Goal: Task Accomplishment & Management: Use online tool/utility

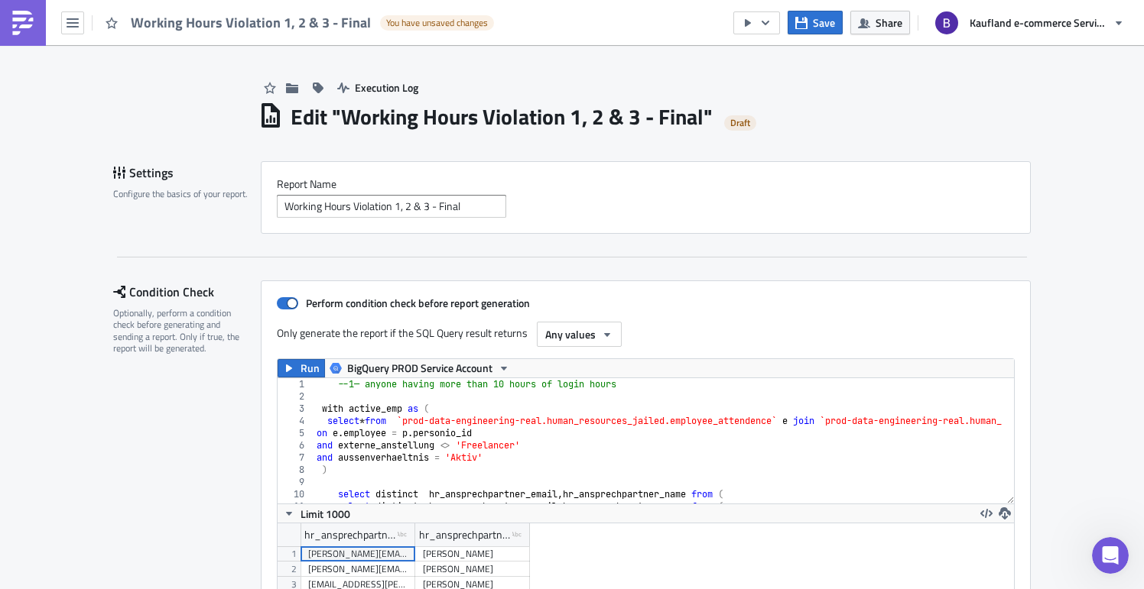
scroll to position [175, 736]
click at [20, 23] on img at bounding box center [23, 23] width 24 height 24
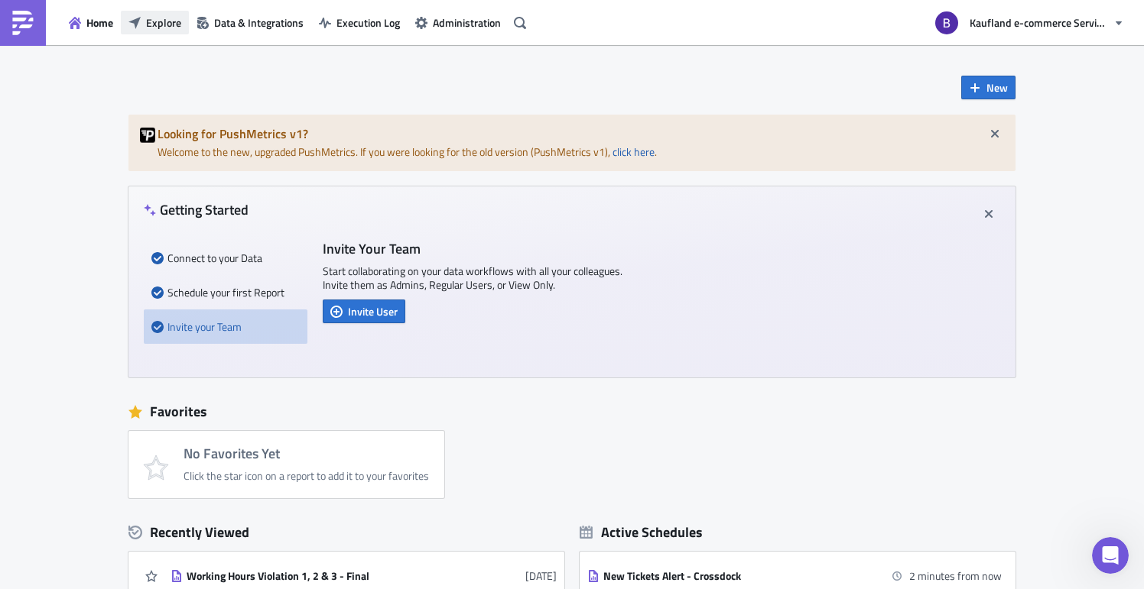
click at [169, 21] on span "Explore" at bounding box center [163, 23] width 35 height 16
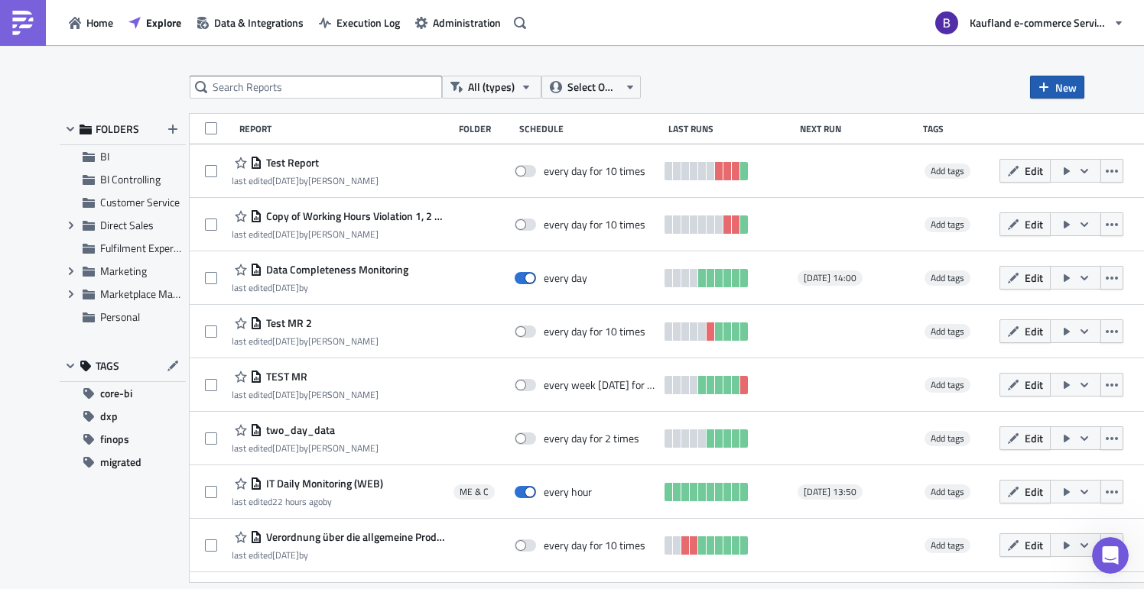
click at [1064, 86] on span "New" at bounding box center [1065, 88] width 21 height 16
click at [1012, 125] on div "Report" at bounding box center [1024, 125] width 102 height 15
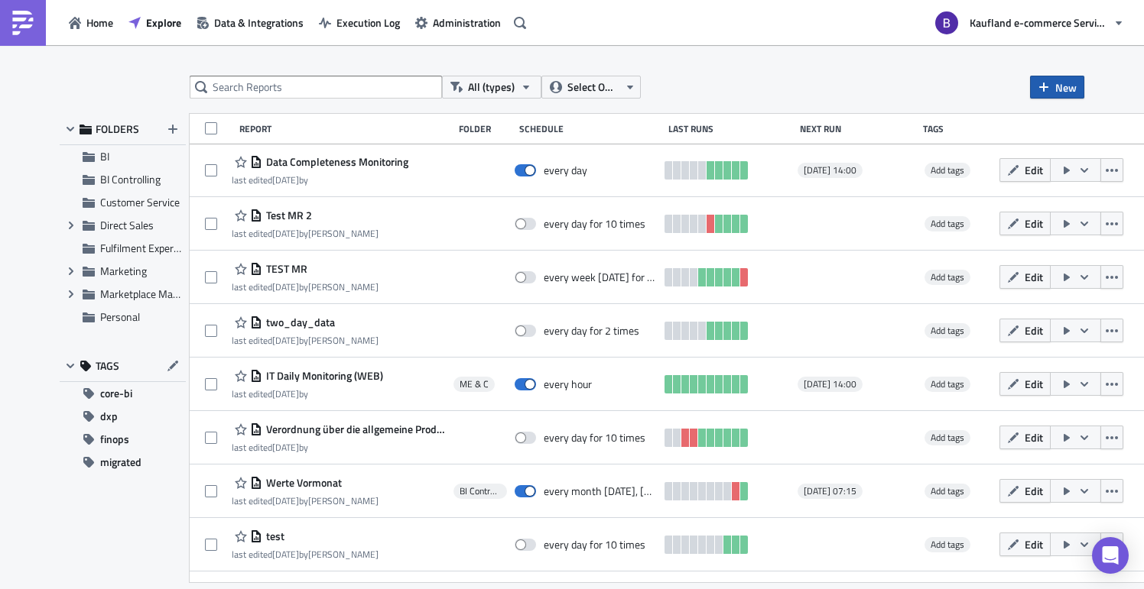
click at [1053, 89] on button "New" at bounding box center [1057, 87] width 54 height 23
click at [1038, 119] on div "Report" at bounding box center [1024, 125] width 102 height 15
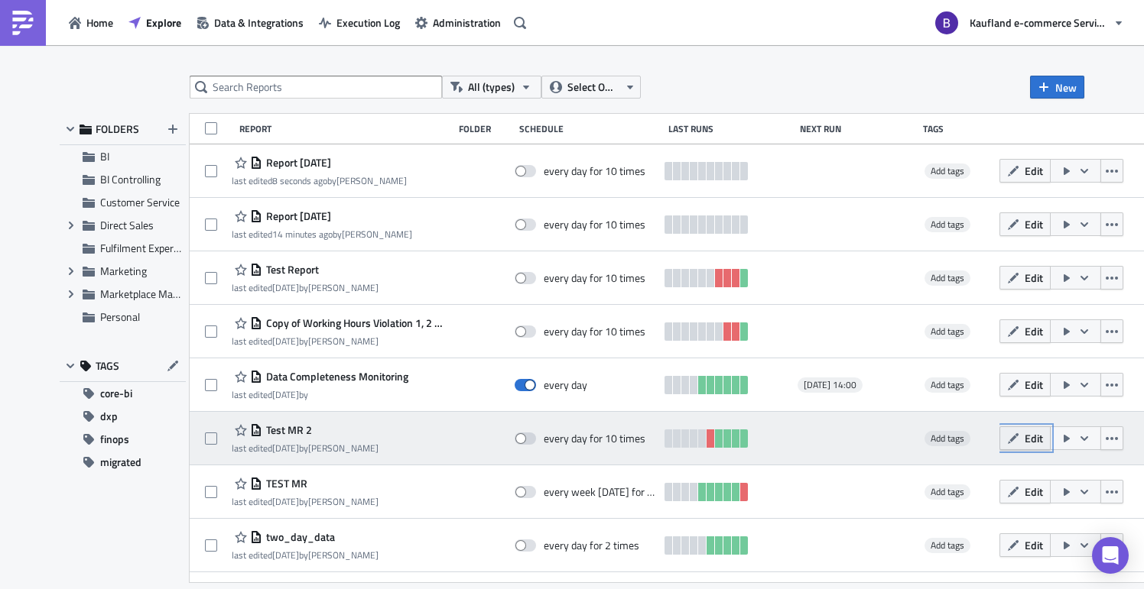
click at [1043, 446] on span "Edit" at bounding box center [1034, 438] width 18 height 16
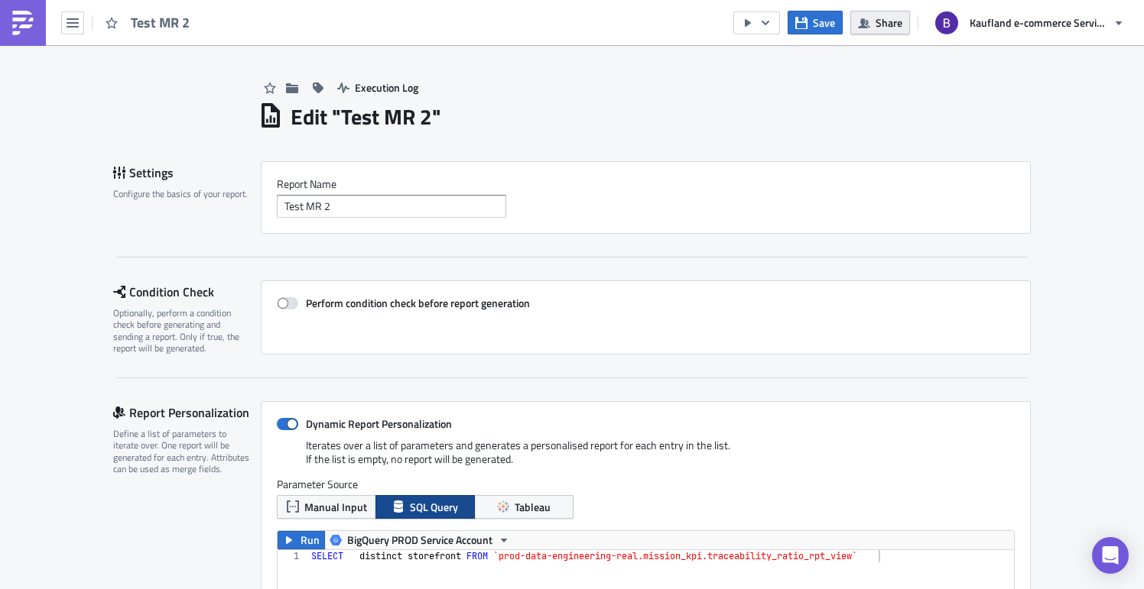
scroll to position [175, 768]
click at [882, 30] on button "Share" at bounding box center [880, 23] width 60 height 24
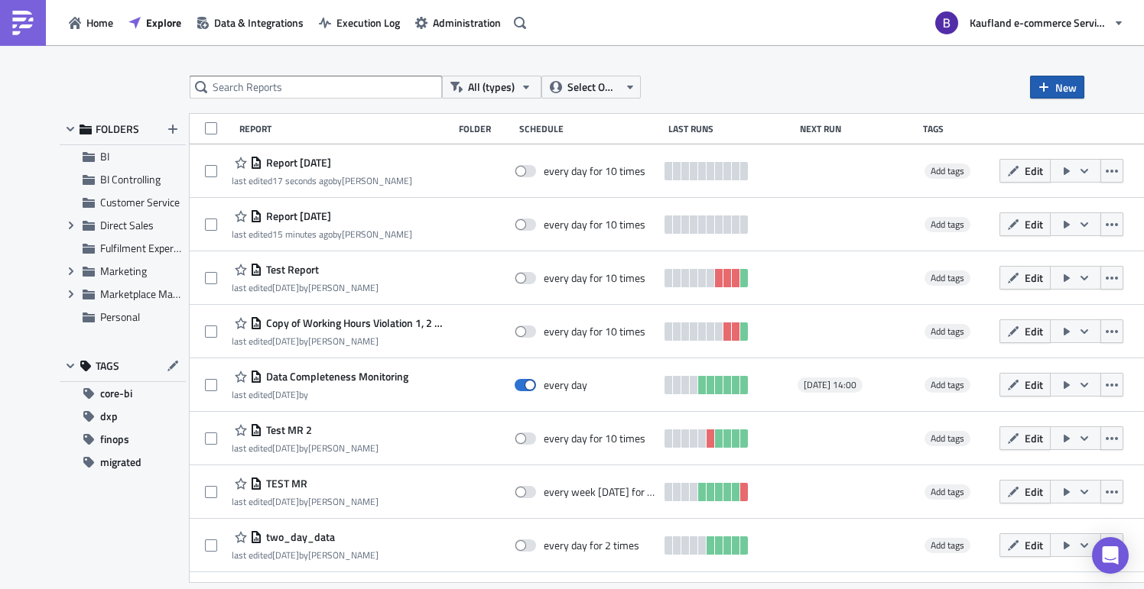
click at [1031, 93] on button "New" at bounding box center [1057, 87] width 54 height 23
click at [1007, 122] on div "Report" at bounding box center [1024, 125] width 102 height 15
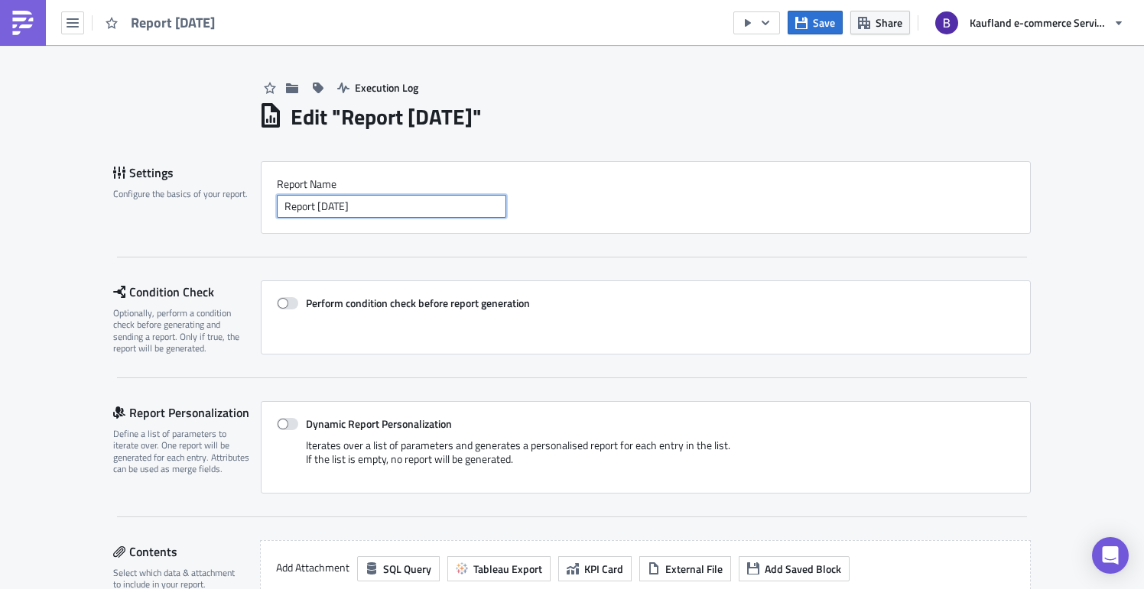
click at [434, 204] on input "Report [DATE]" at bounding box center [391, 206] width 229 height 23
drag, startPoint x: 420, startPoint y: 200, endPoint x: 271, endPoint y: 189, distance: 148.7
click at [277, 189] on div "Report Nam﻿e Report [DATE]" at bounding box center [646, 197] width 738 height 41
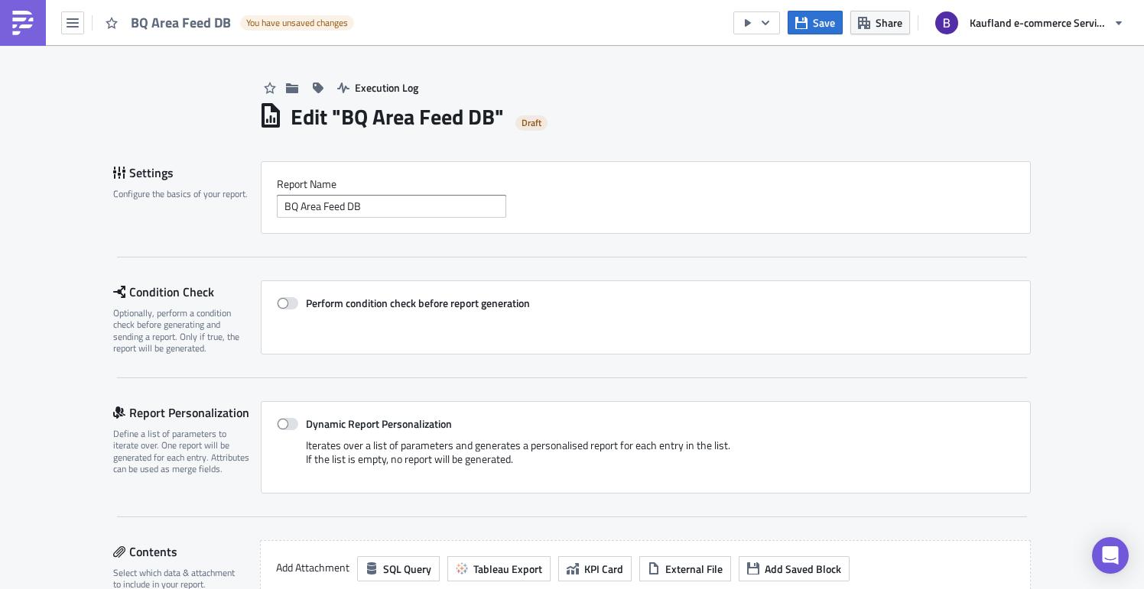
click at [710, 232] on div "Report Nam﻿e BQ Area Feed DB" at bounding box center [646, 197] width 770 height 73
click at [402, 203] on input "BQ Area Feed DB" at bounding box center [391, 206] width 229 height 23
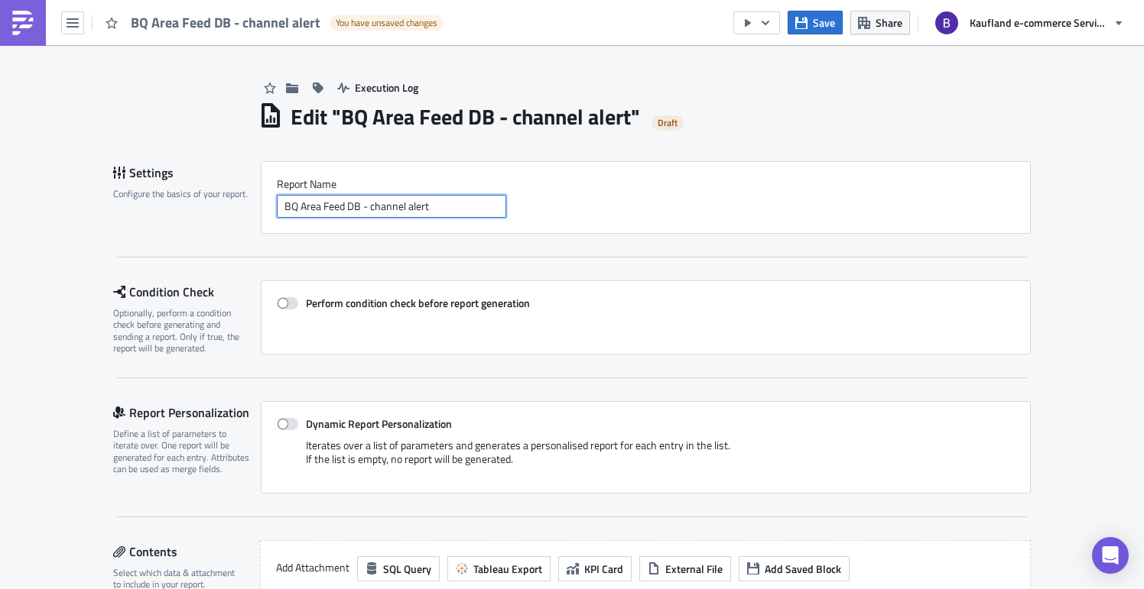
type input "BQ Area Feed DB - channel alert"
click at [674, 286] on div "Perform condition check before report generation" at bounding box center [646, 318] width 770 height 74
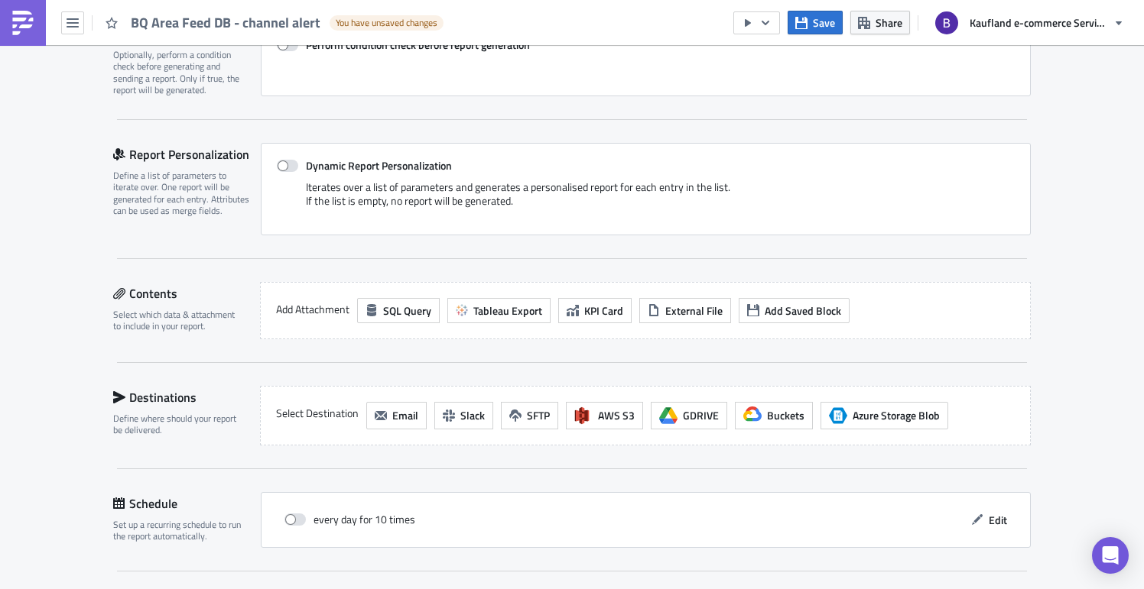
scroll to position [265, 0]
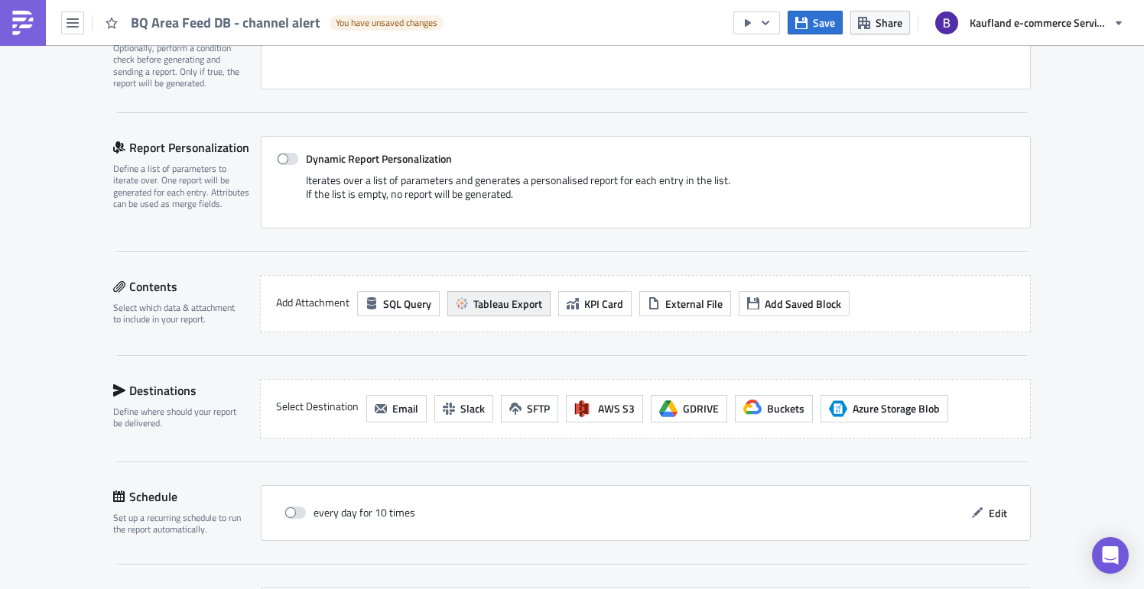
click at [517, 310] on span "Tableau Export" at bounding box center [507, 304] width 69 height 16
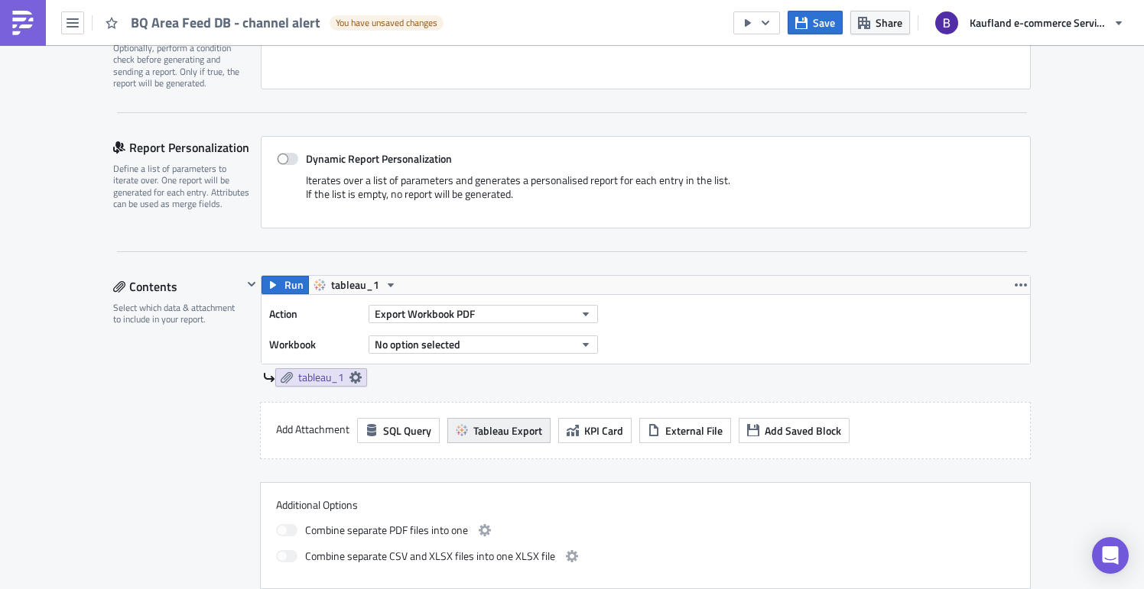
click at [515, 436] on span "Tableau Export" at bounding box center [507, 431] width 69 height 16
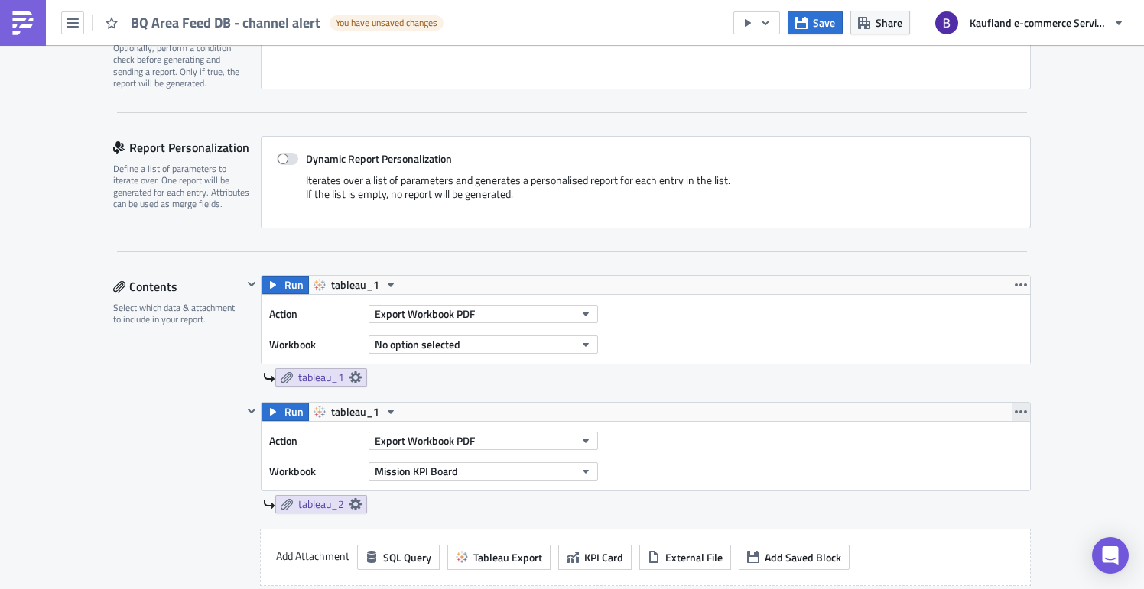
click at [1021, 418] on button "button" at bounding box center [1021, 412] width 18 height 18
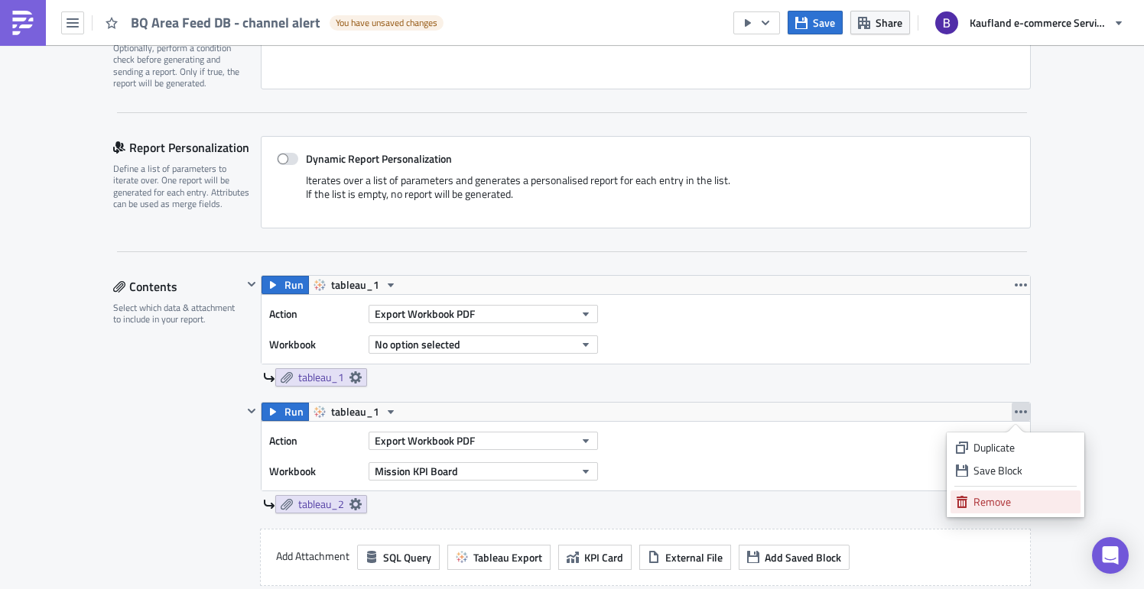
click at [1027, 505] on div "Remove" at bounding box center [1024, 502] width 102 height 15
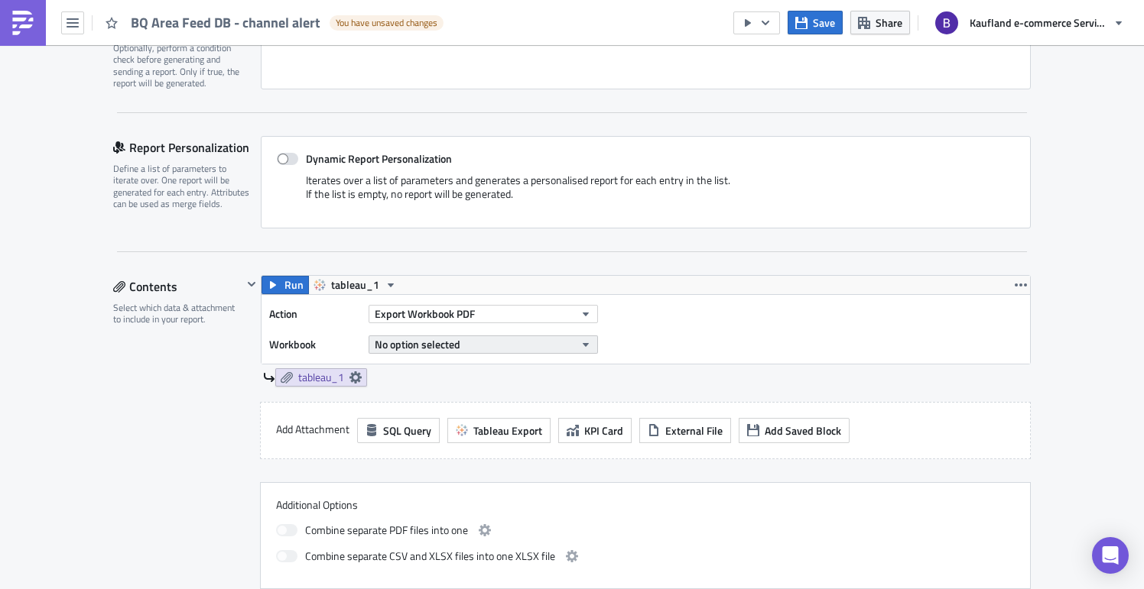
click at [496, 348] on button "No option selected" at bounding box center [483, 345] width 229 height 18
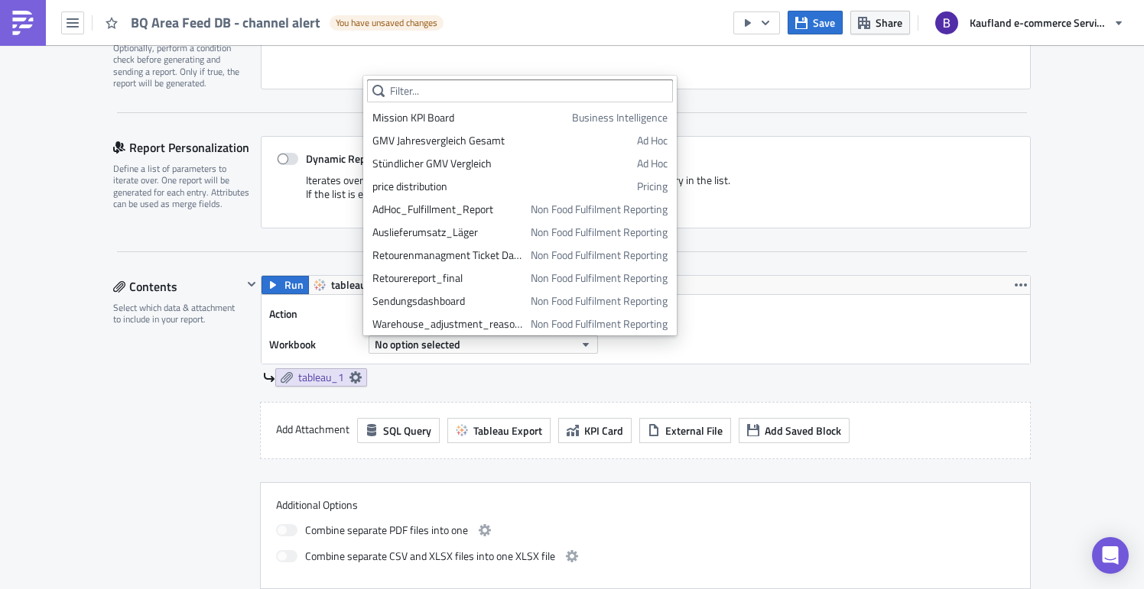
click at [790, 324] on div "Action Export Workbook PDF Workbook No option selected" at bounding box center [645, 329] width 768 height 69
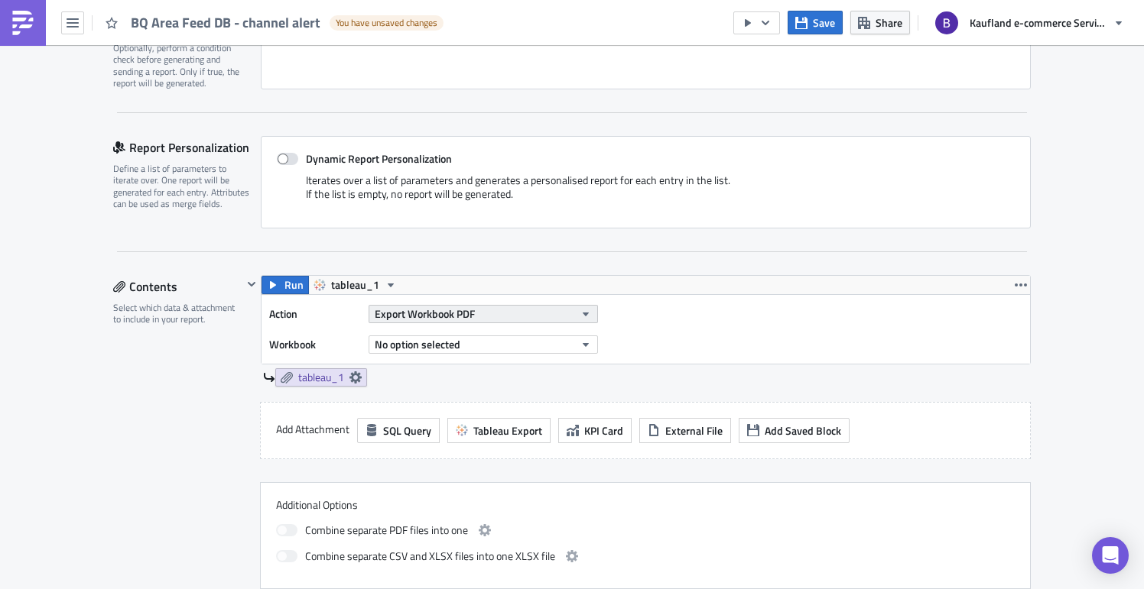
click at [534, 320] on button "Export Workbook PDF" at bounding box center [483, 314] width 229 height 18
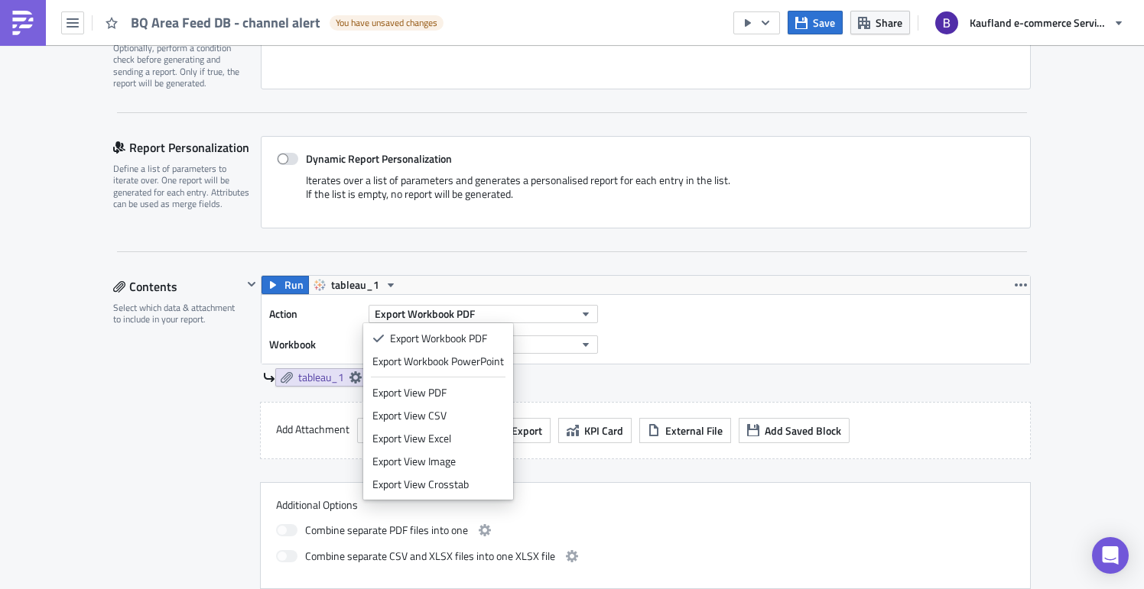
drag, startPoint x: 453, startPoint y: 456, endPoint x: 461, endPoint y: 449, distance: 10.8
click at [453, 456] on div "Export View Image" at bounding box center [438, 461] width 132 height 15
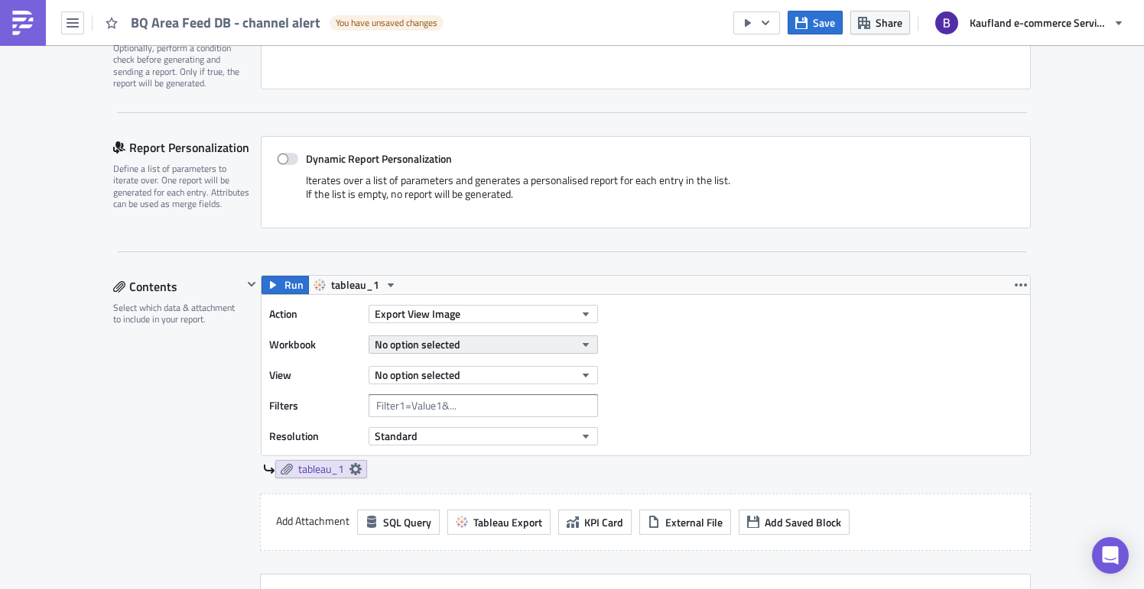
click at [512, 345] on button "No option selected" at bounding box center [483, 345] width 229 height 18
type input "BQ Compute Cost"
click at [526, 349] on button "No option selected" at bounding box center [483, 345] width 229 height 18
drag, startPoint x: 482, startPoint y: 364, endPoint x: 361, endPoint y: 361, distance: 121.6
click at [361, 361] on body "BQ Area Feed DB - channel alert You have unsaved changes Save Share Kaufland e-…" at bounding box center [572, 296] width 1144 height 592
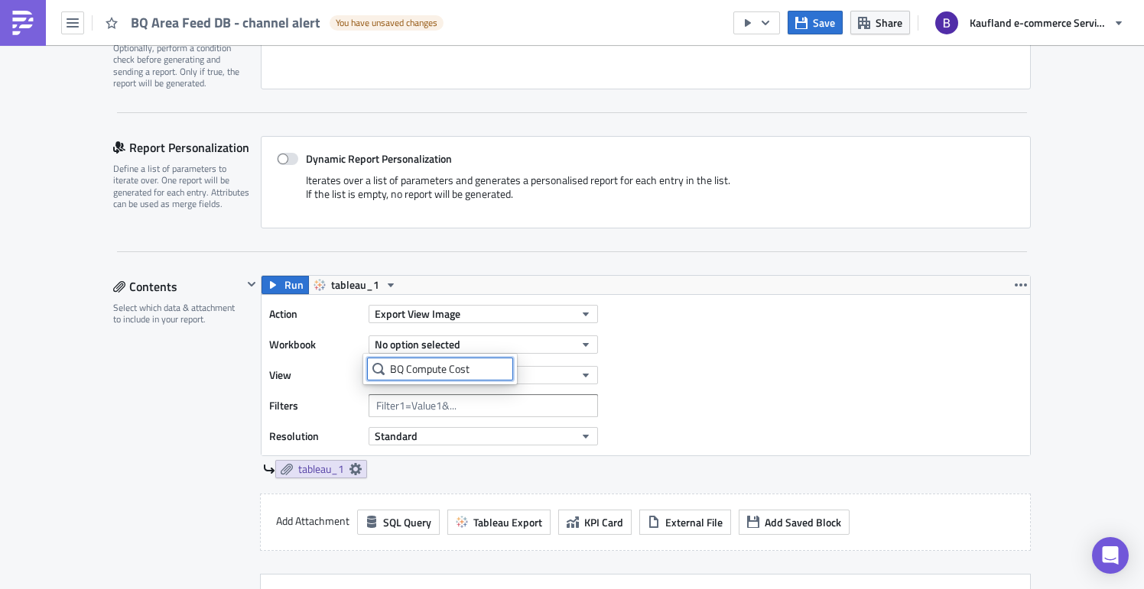
drag, startPoint x: 481, startPoint y: 369, endPoint x: 390, endPoint y: 364, distance: 91.1
click at [390, 364] on input "BQ Compute Cost" at bounding box center [440, 369] width 146 height 23
paste input "st per AreaTeam2"
type input "BQ Cost per AreaTeam2"
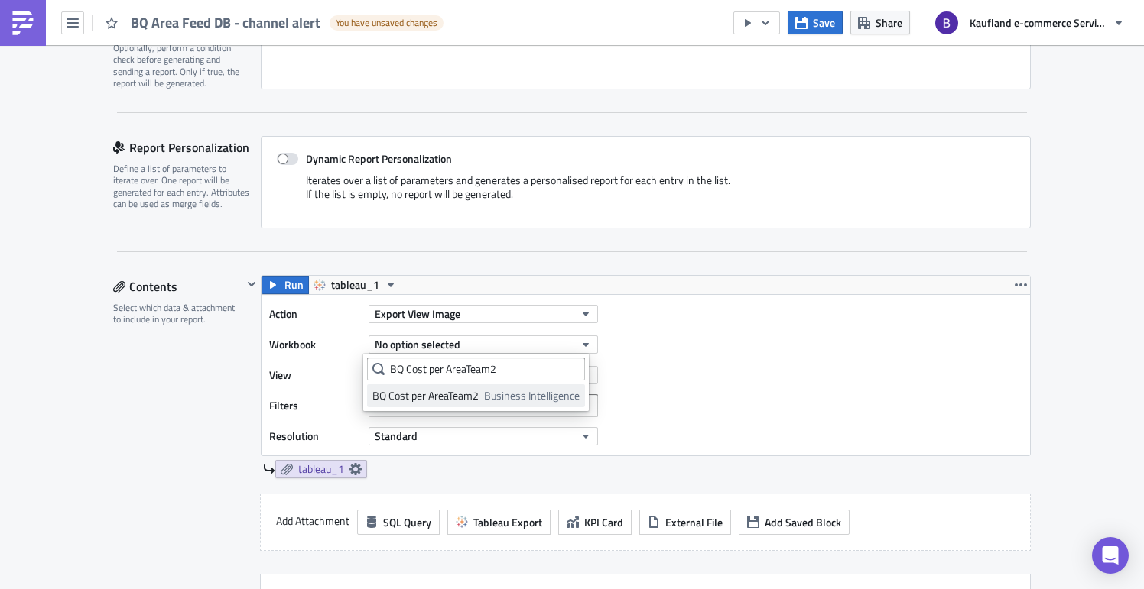
click at [518, 396] on span "Business Intelligence" at bounding box center [532, 395] width 96 height 15
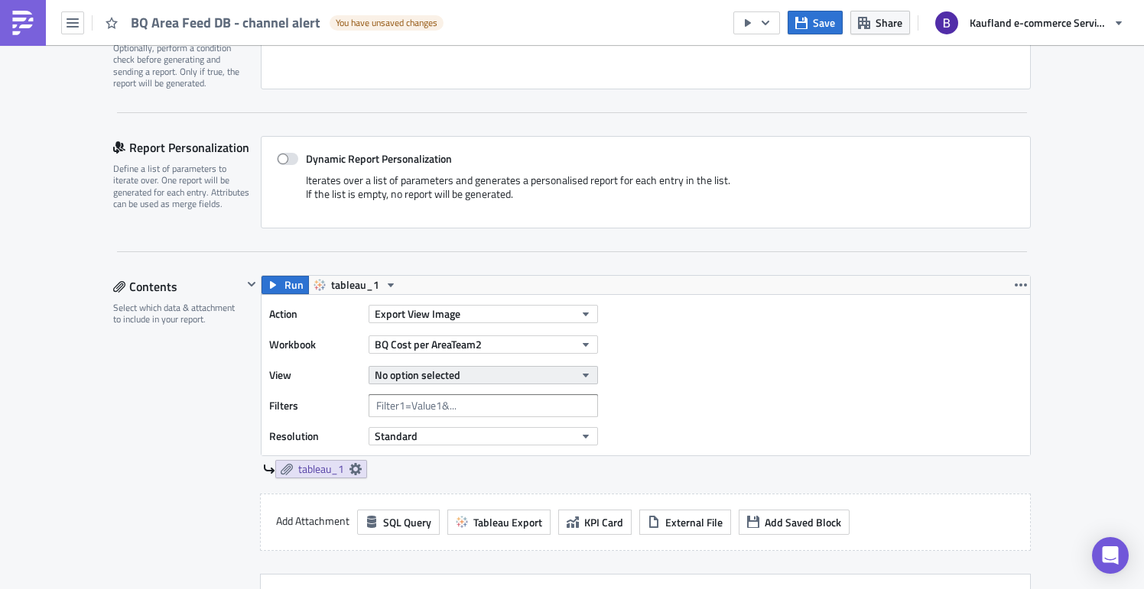
click at [434, 376] on span "No option selected" at bounding box center [418, 375] width 86 height 16
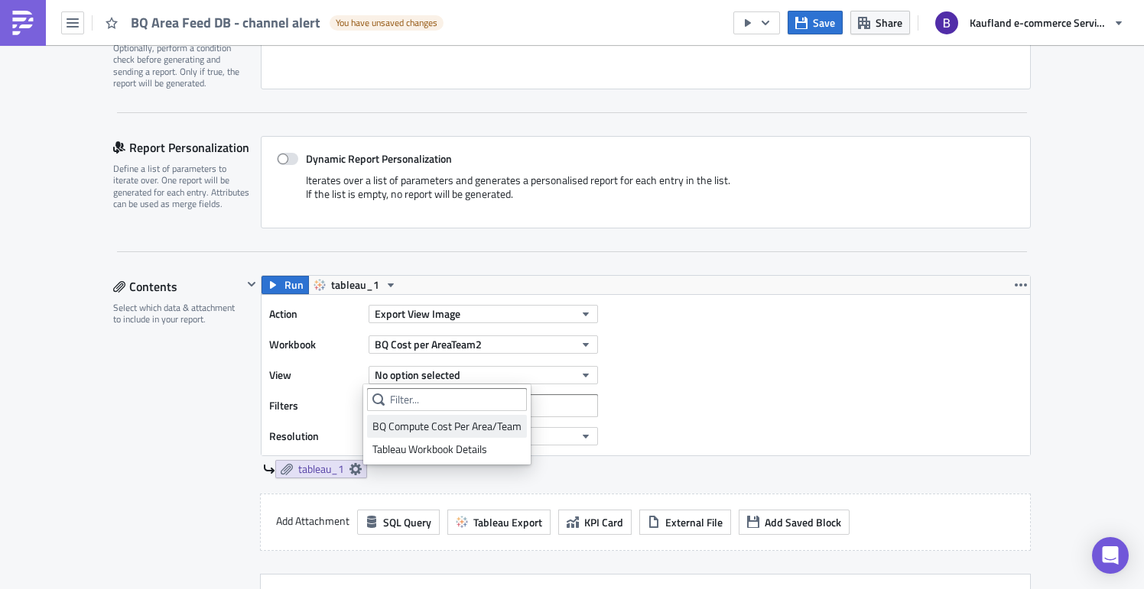
click at [437, 433] on div "BQ Compute Cost Per Area/Team" at bounding box center [446, 426] width 149 height 15
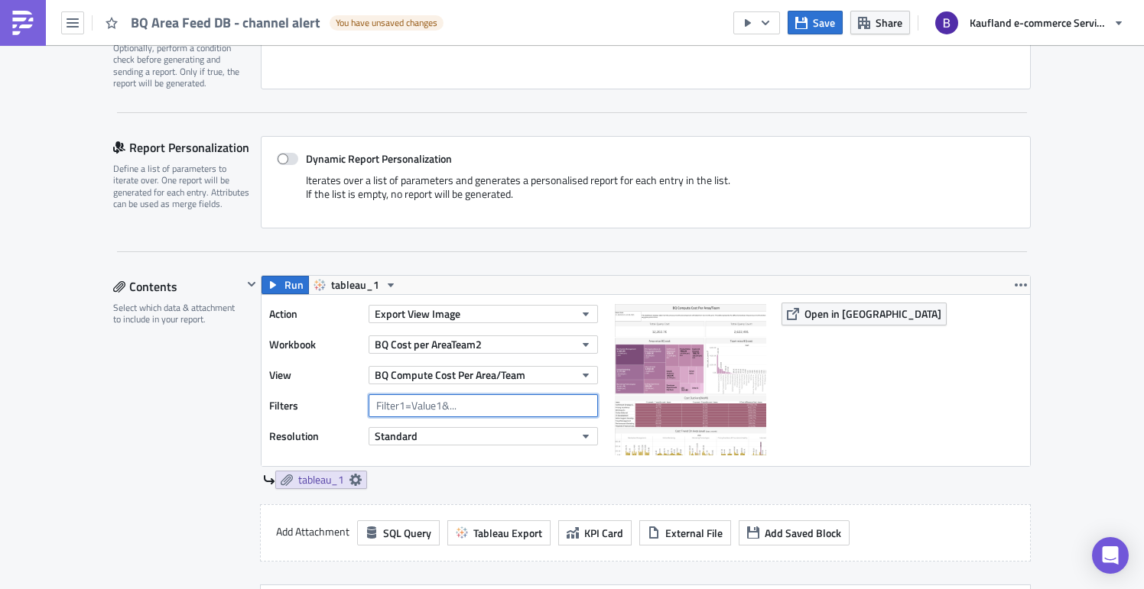
click at [461, 407] on input "text" at bounding box center [483, 406] width 229 height 23
click at [580, 339] on icon "button" at bounding box center [586, 345] width 12 height 12
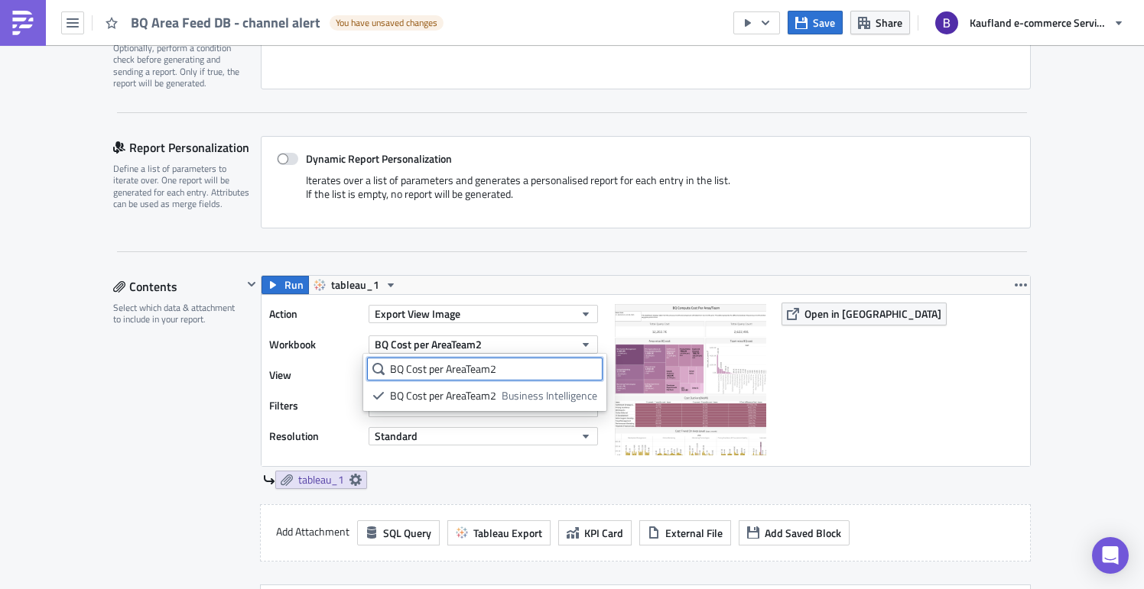
drag, startPoint x: 515, startPoint y: 369, endPoint x: 407, endPoint y: 366, distance: 108.6
click at [407, 366] on input "BQ Cost per AreaTeam2" at bounding box center [484, 369] width 235 height 23
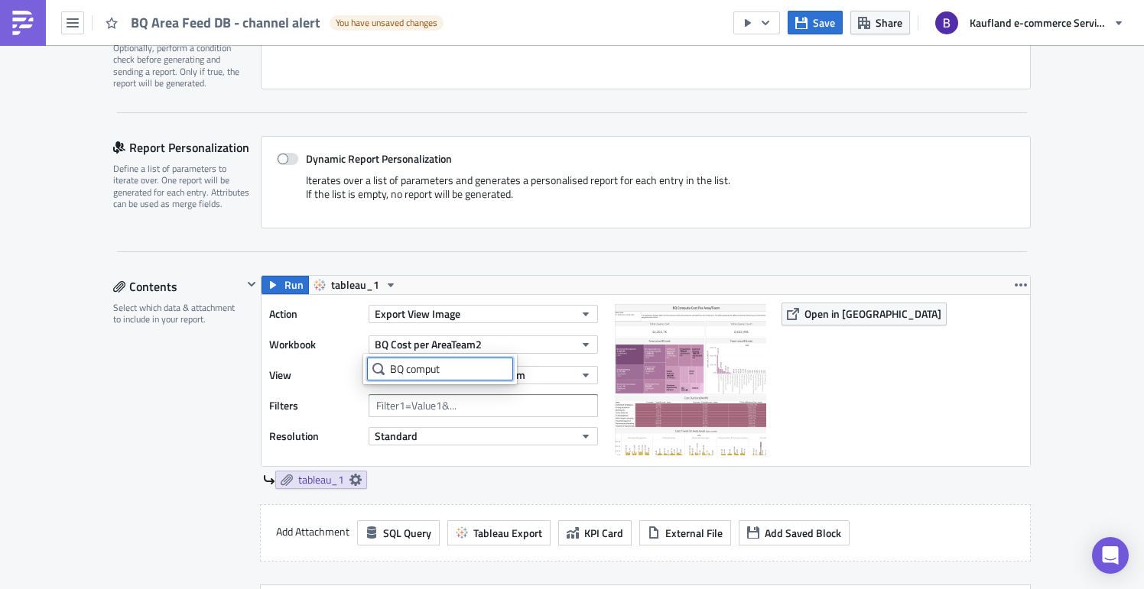
type input "BQ comput"
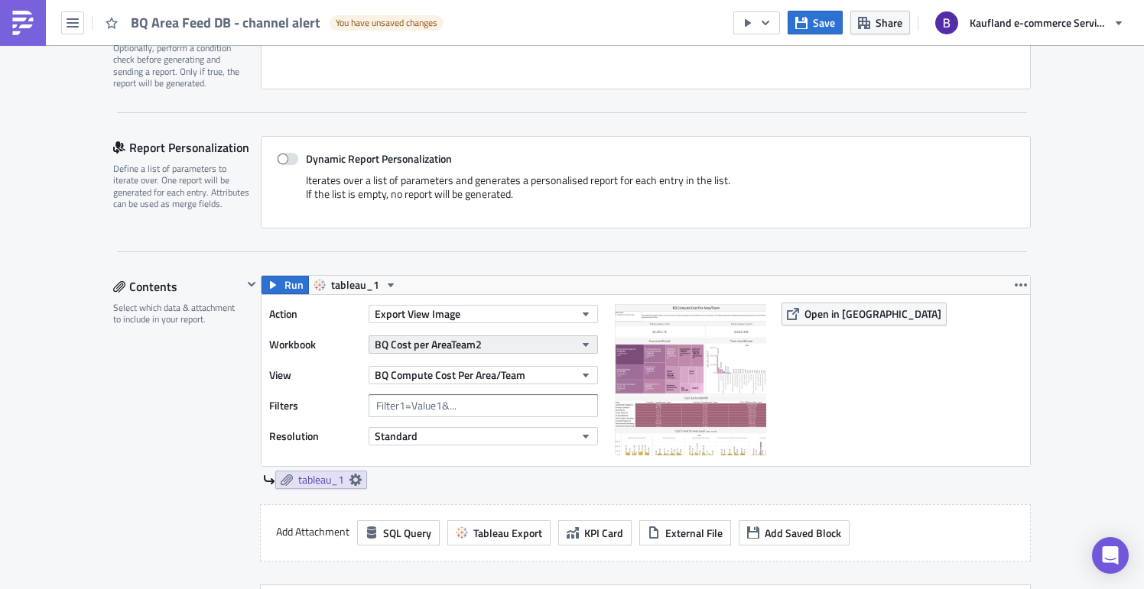
click at [506, 348] on button "BQ Cost per AreaTeam2" at bounding box center [483, 345] width 229 height 18
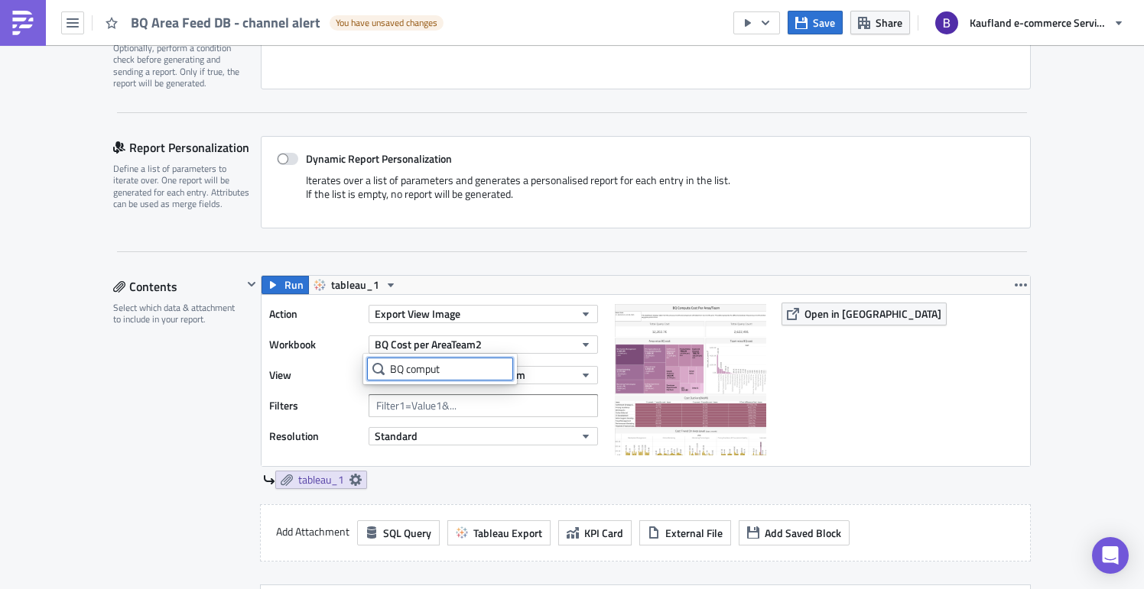
click at [443, 372] on input "BQ comput" at bounding box center [440, 369] width 146 height 23
type input "BQ compute cosr"
click at [151, 223] on div "Report Personalization Define a list of parameters to iterate over. One report …" at bounding box center [187, 182] width 148 height 93
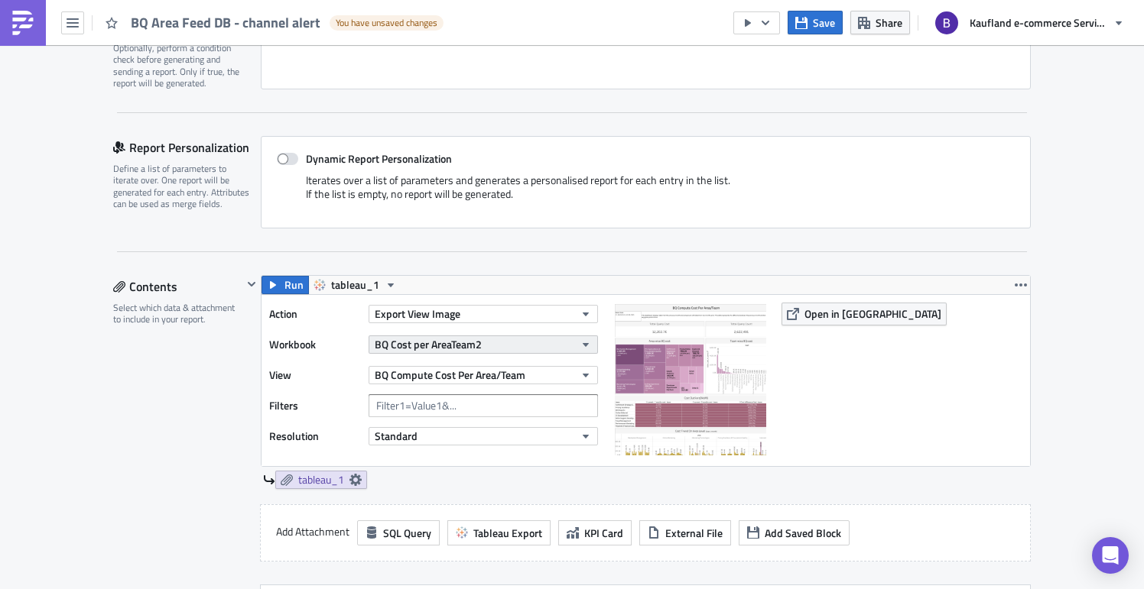
click at [493, 343] on button "BQ Cost per AreaTeam2" at bounding box center [483, 345] width 229 height 18
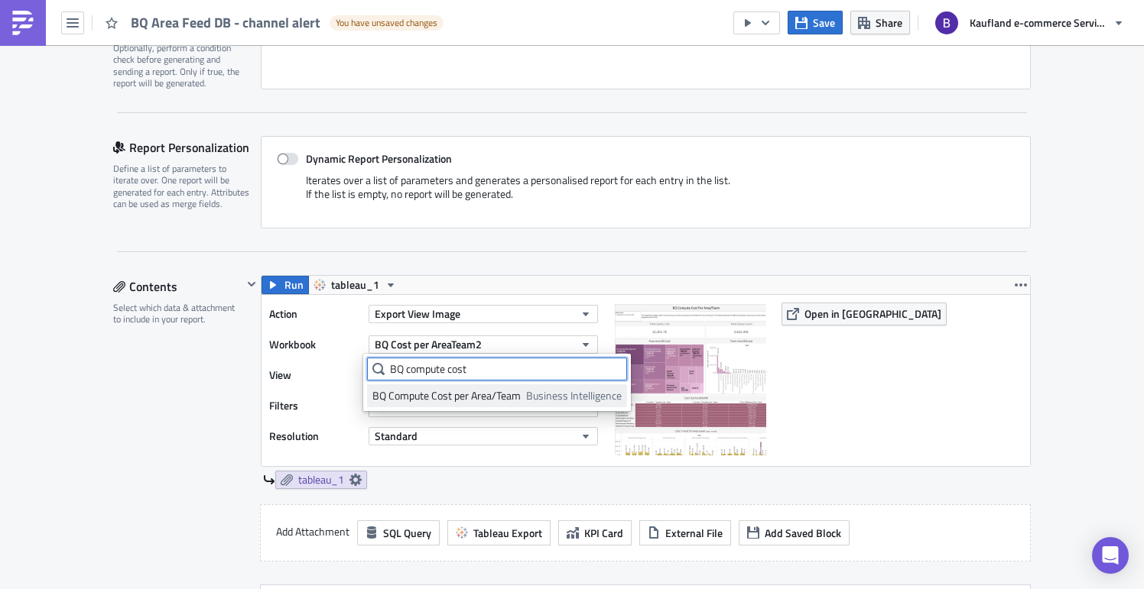
type input "BQ compute cost"
click at [487, 397] on div "BQ Compute Cost per Area/Team" at bounding box center [446, 395] width 148 height 15
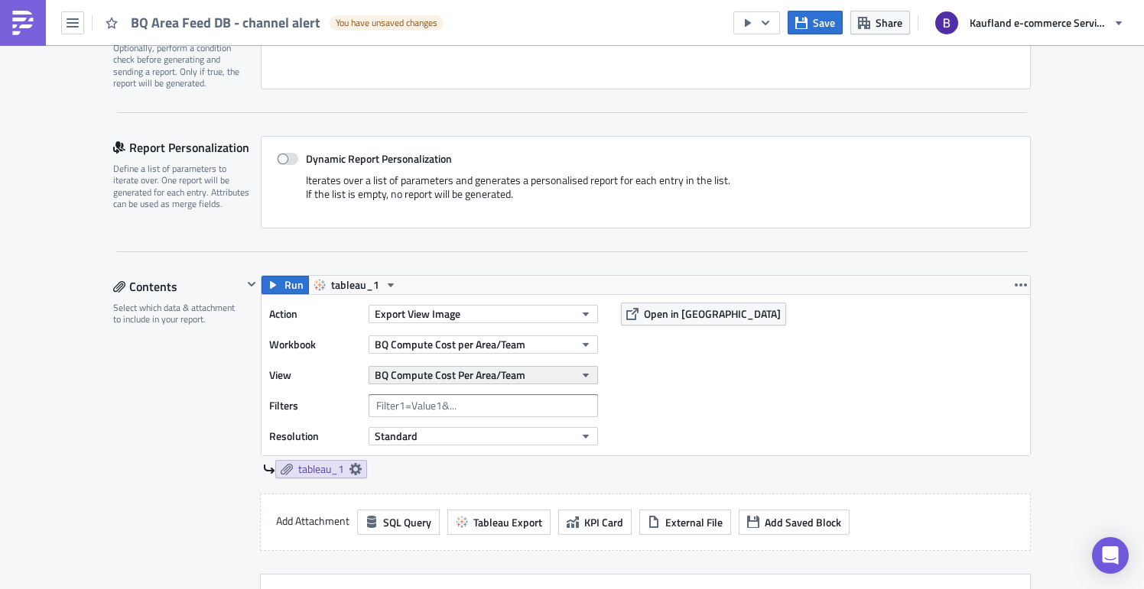
click at [493, 377] on span "BQ Compute Cost Per Area/Team" at bounding box center [450, 375] width 151 height 16
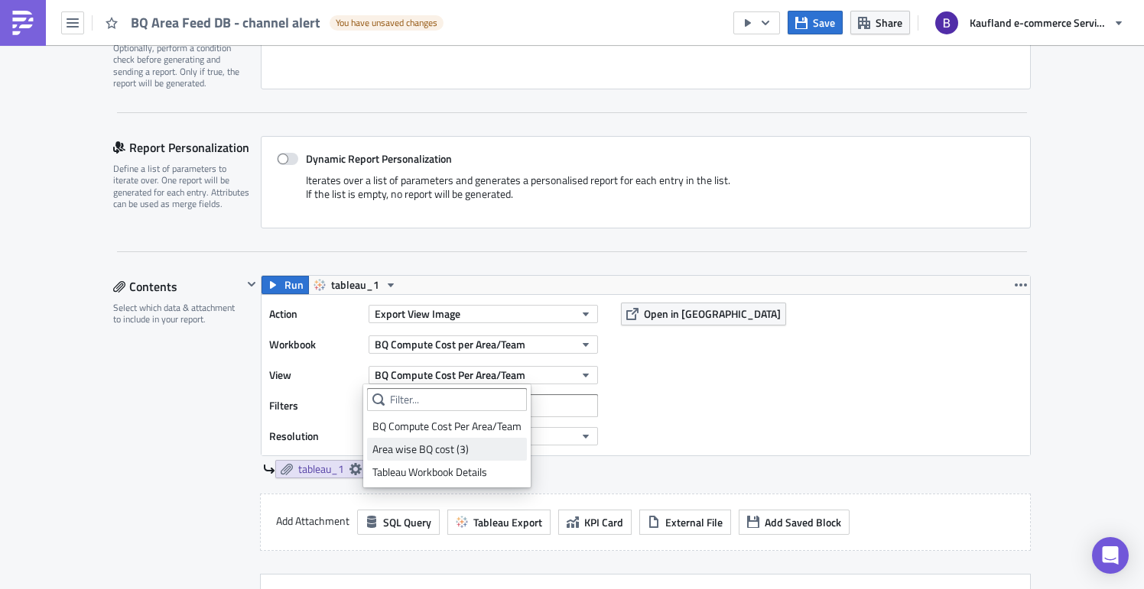
click at [463, 451] on div "Area wise BQ cost (3)" at bounding box center [446, 449] width 149 height 15
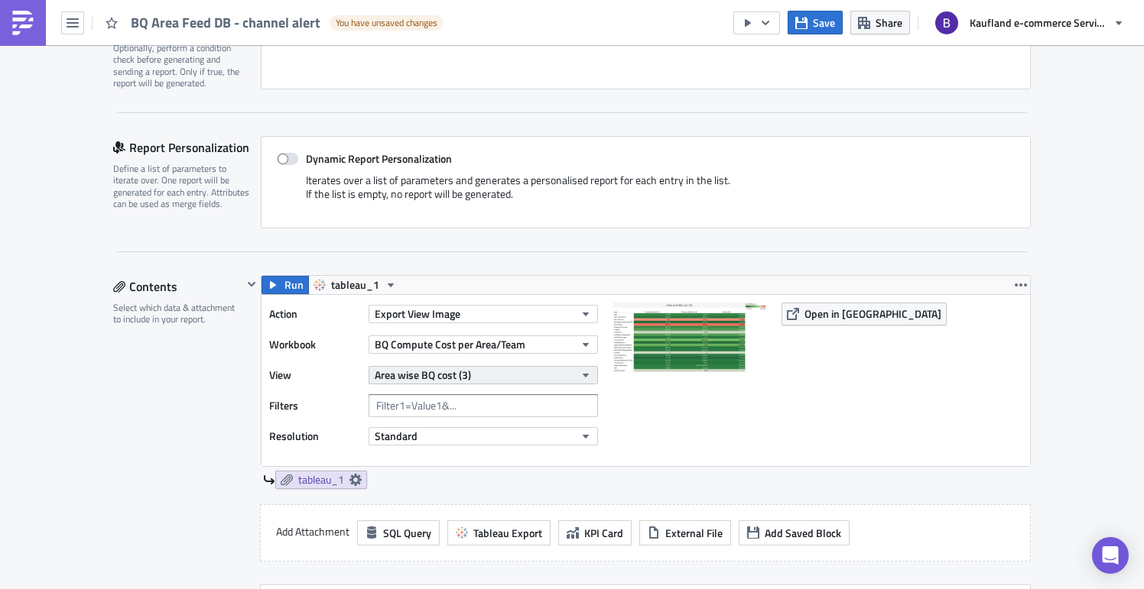
click at [442, 375] on span "Area wise BQ cost (3)" at bounding box center [423, 375] width 96 height 16
click at [527, 342] on button "BQ Compute Cost per Area/Team" at bounding box center [483, 345] width 229 height 18
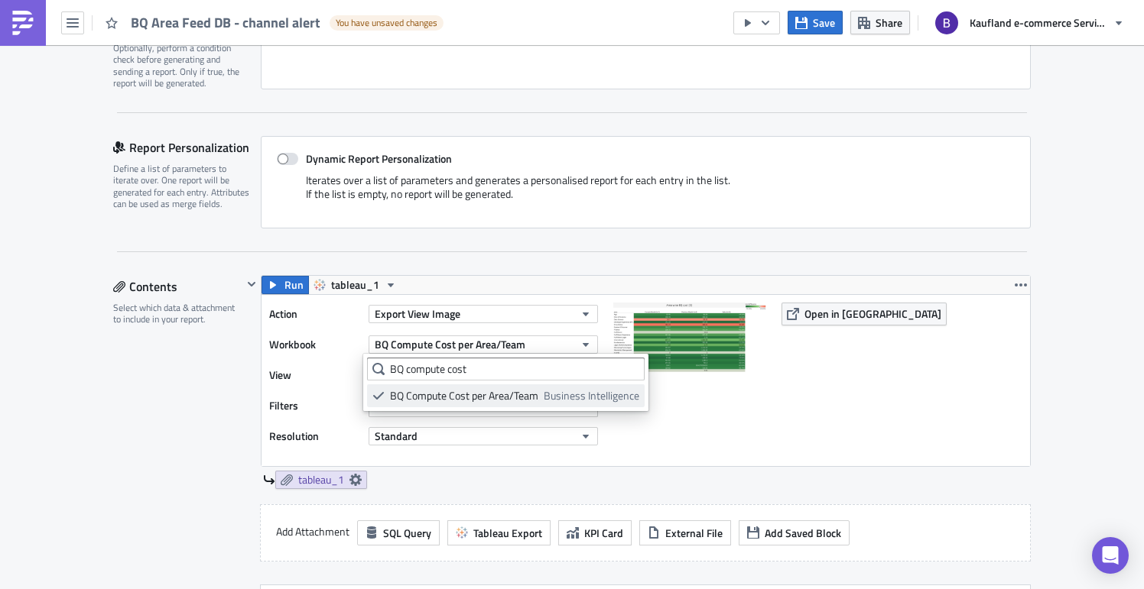
click at [507, 396] on div "BQ Compute Cost per Area/Team" at bounding box center [464, 395] width 148 height 15
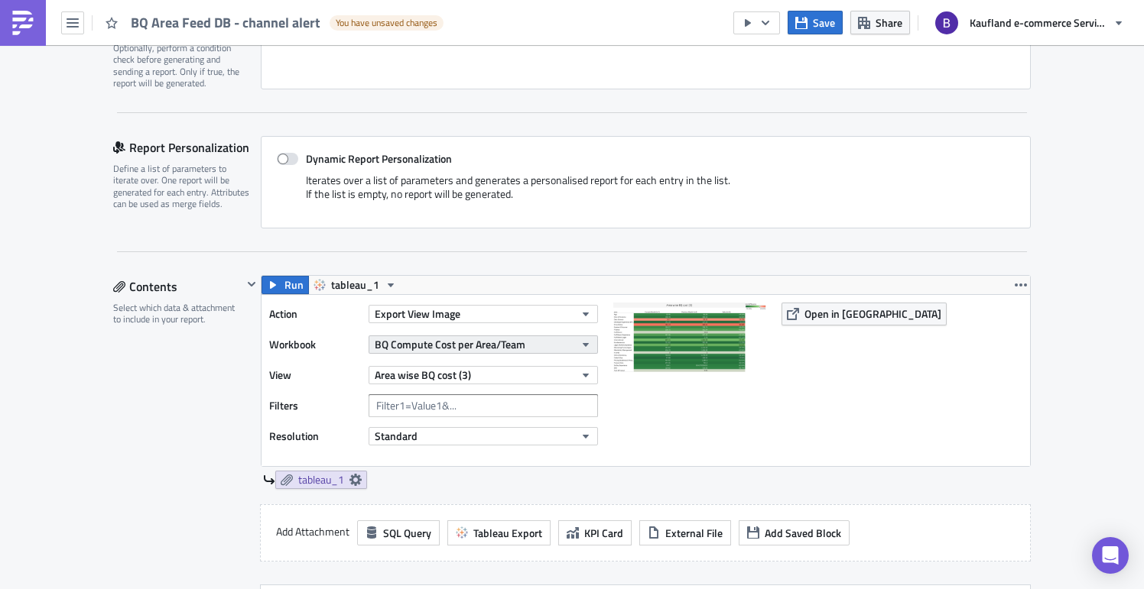
click at [559, 343] on button "BQ Compute Cost per Area/Team" at bounding box center [483, 345] width 229 height 18
click at [492, 347] on span "BQ Compute Cost per Area/Team" at bounding box center [450, 344] width 151 height 16
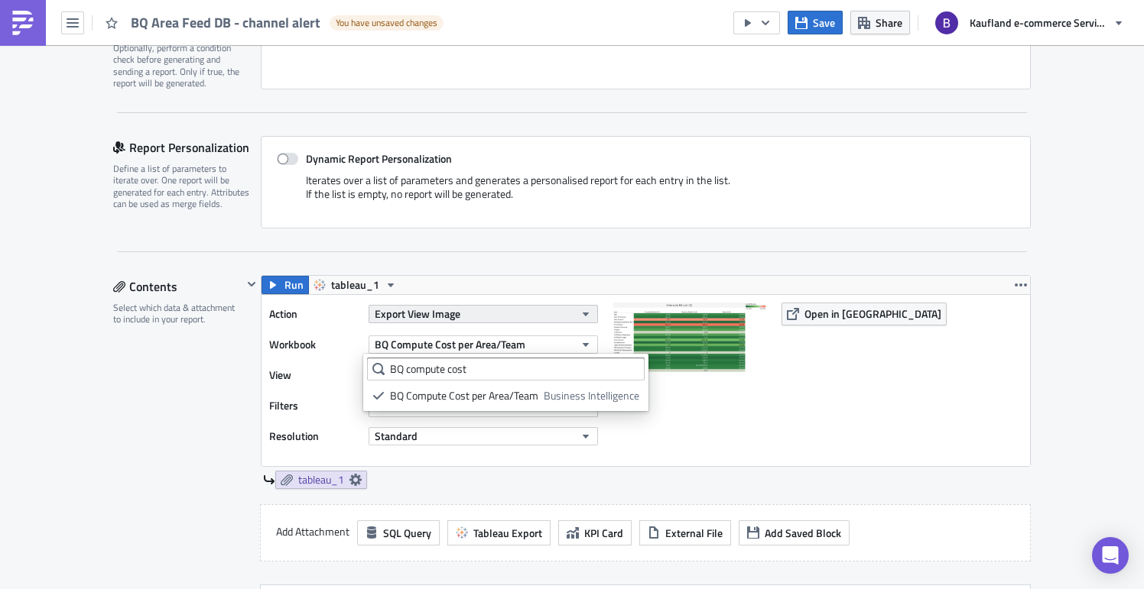
click at [437, 308] on span "Export View Image" at bounding box center [418, 314] width 86 height 16
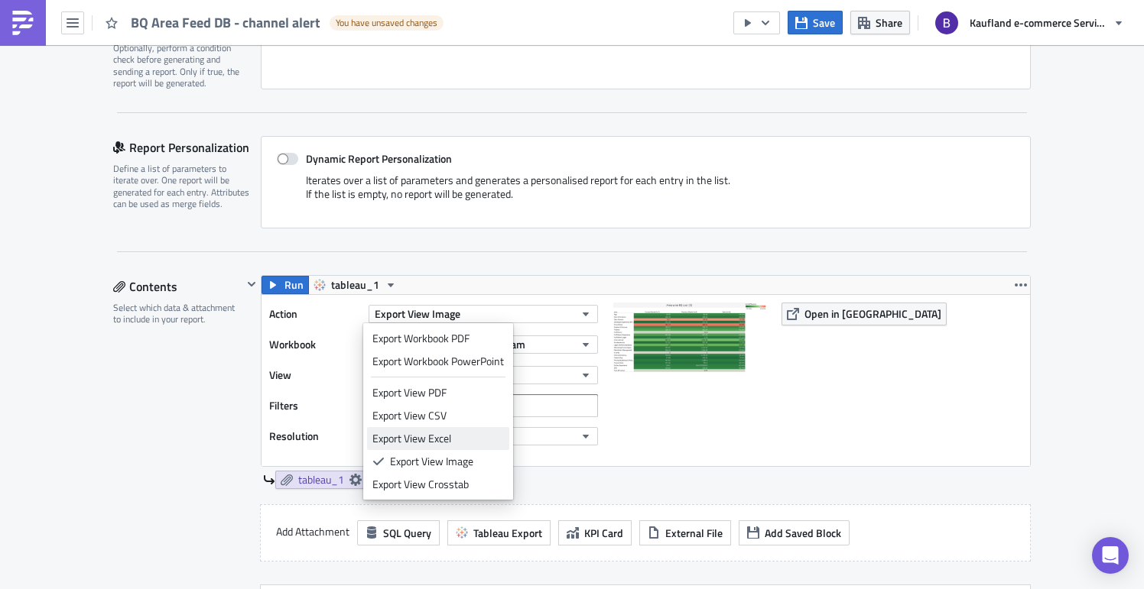
click at [424, 437] on div "Export View Excel" at bounding box center [438, 438] width 132 height 15
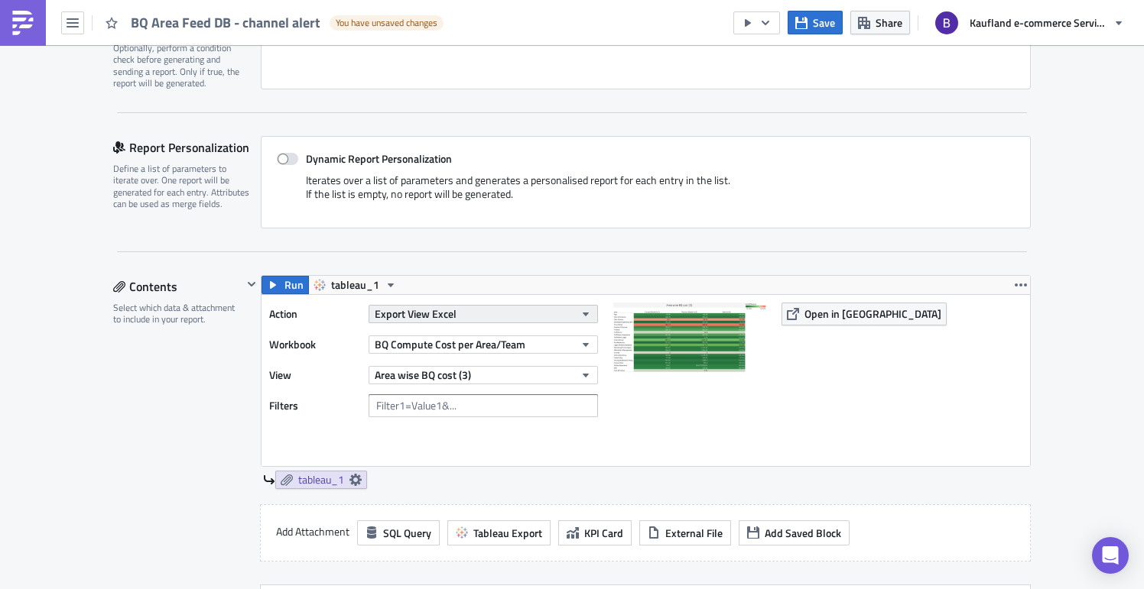
click at [457, 306] on button "Export View Excel" at bounding box center [483, 314] width 229 height 18
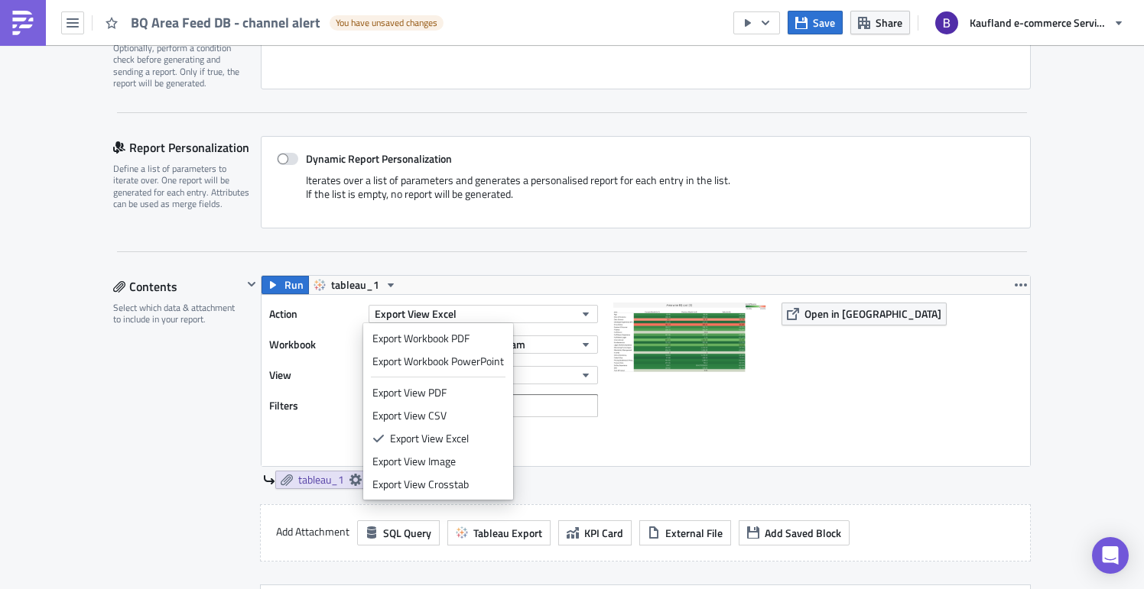
click at [450, 460] on div "Export View Image" at bounding box center [438, 461] width 132 height 15
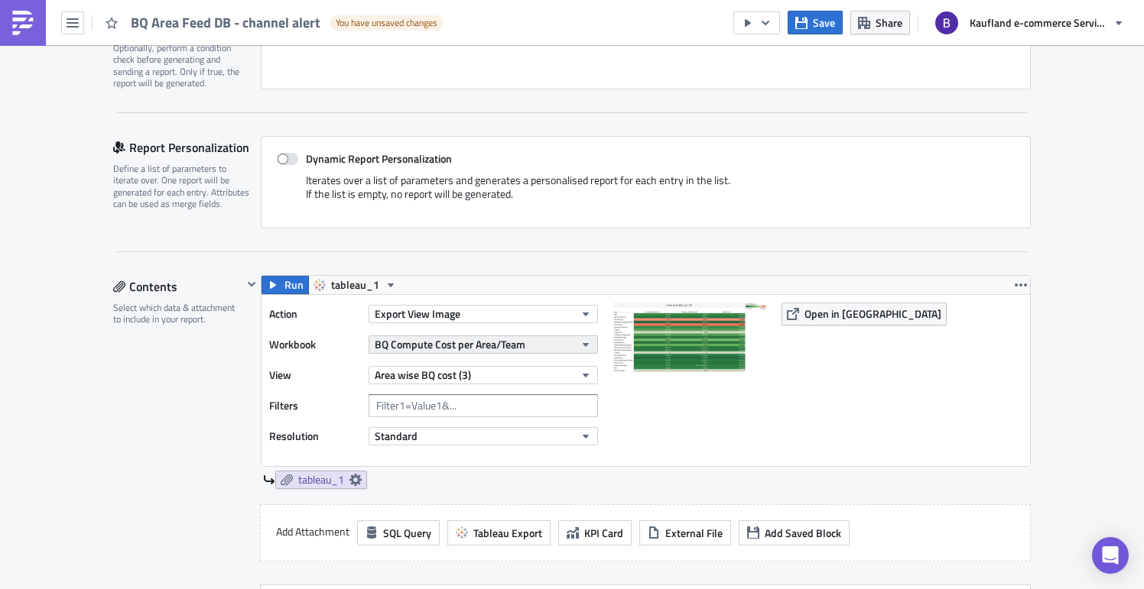
click at [481, 349] on span "BQ Compute Cost per Area/Team" at bounding box center [450, 344] width 151 height 16
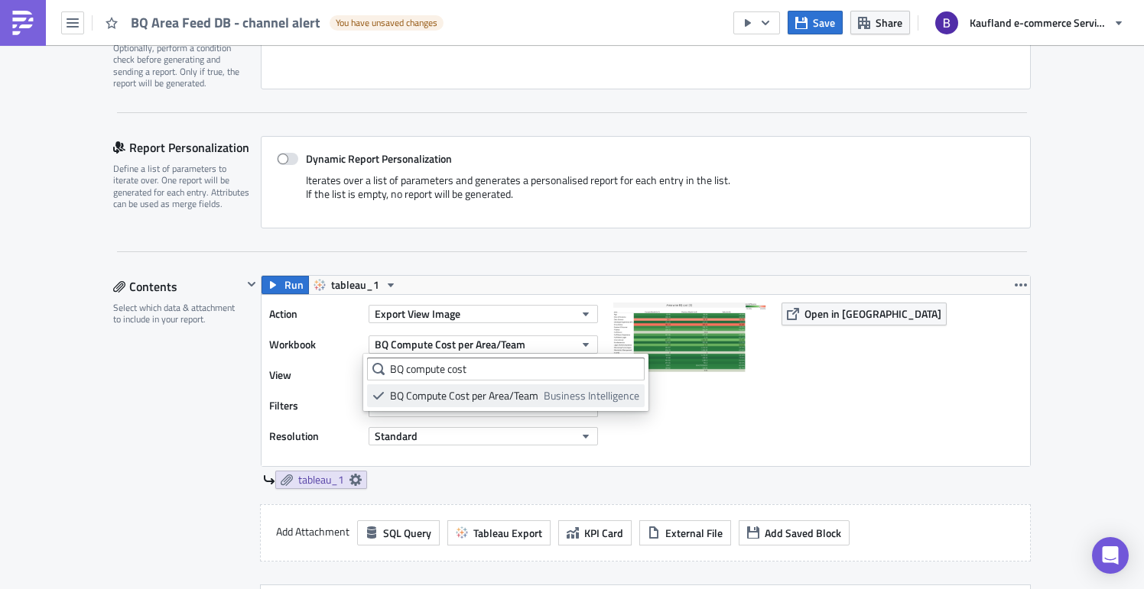
click at [482, 397] on div "BQ Compute Cost per Area/Team" at bounding box center [464, 395] width 148 height 15
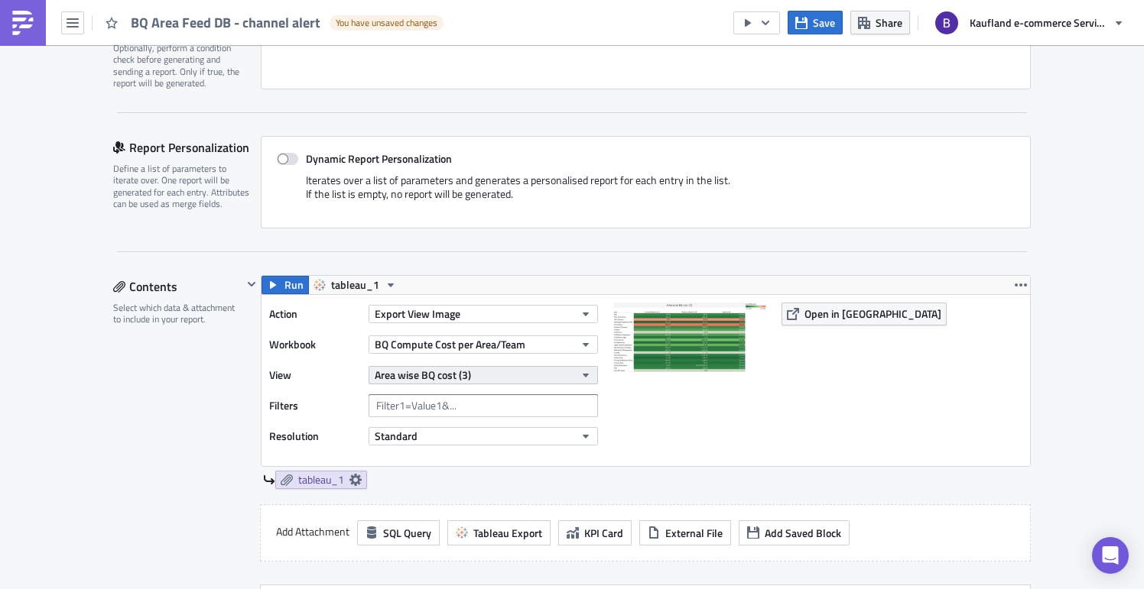
click at [481, 376] on button "Area wise BQ cost (3)" at bounding box center [483, 375] width 229 height 18
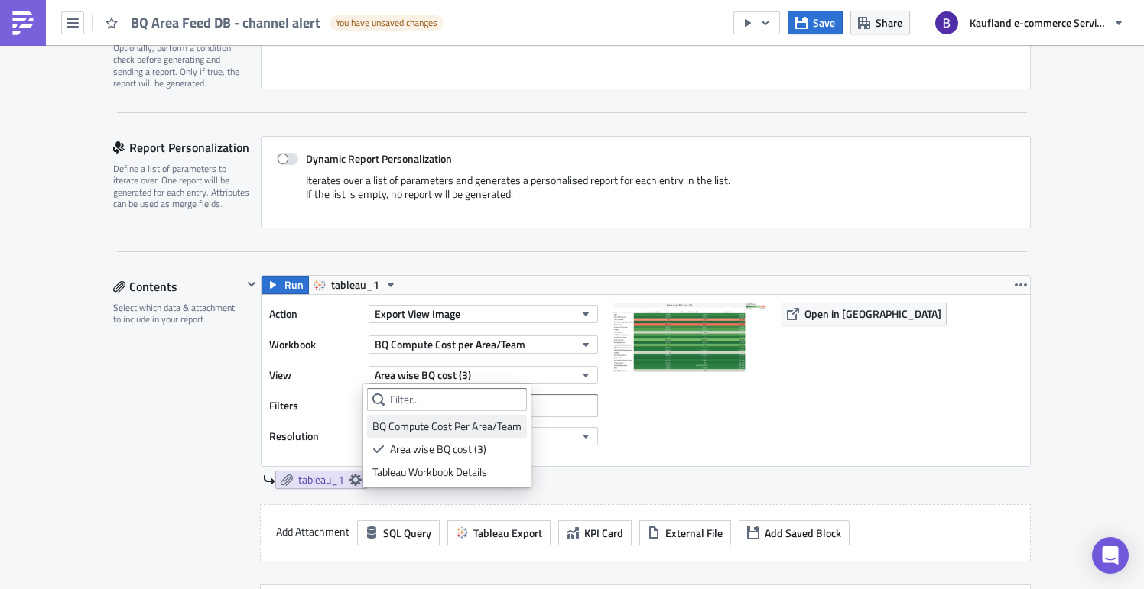
click at [476, 425] on div "BQ Compute Cost Per Area/Team" at bounding box center [446, 426] width 149 height 15
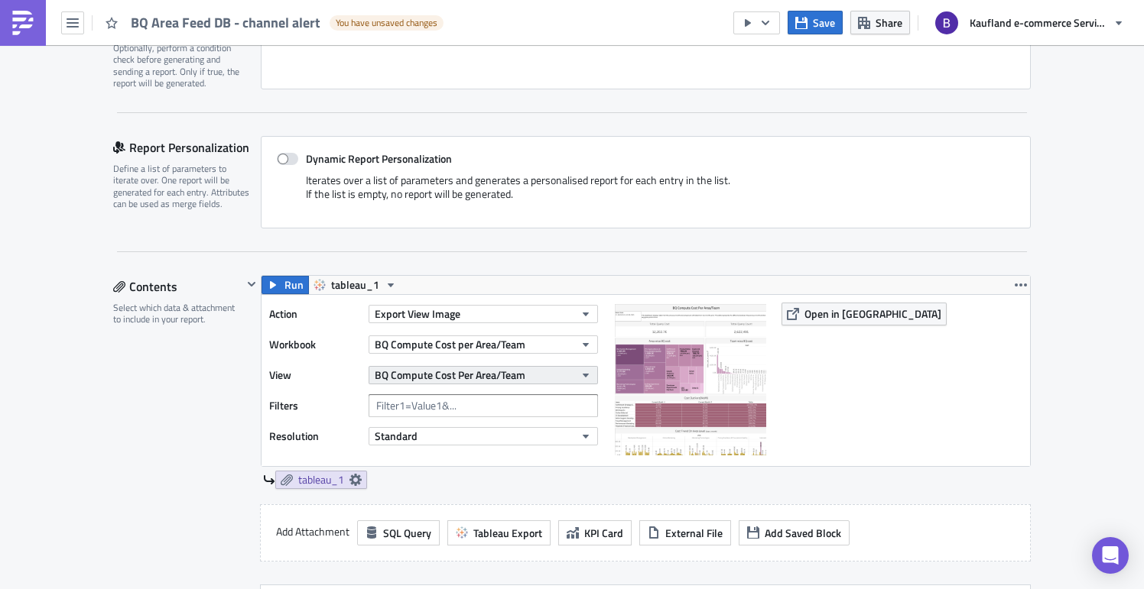
click at [483, 378] on span "BQ Compute Cost Per Area/Team" at bounding box center [450, 375] width 151 height 16
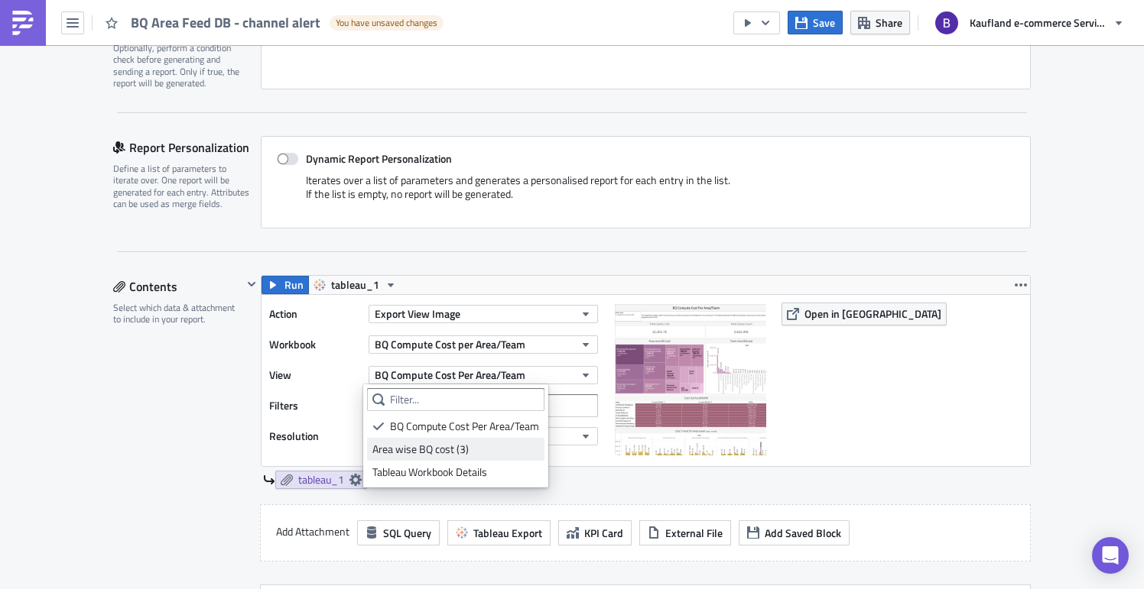
click at [473, 449] on div "Area wise BQ cost (3)" at bounding box center [455, 449] width 167 height 15
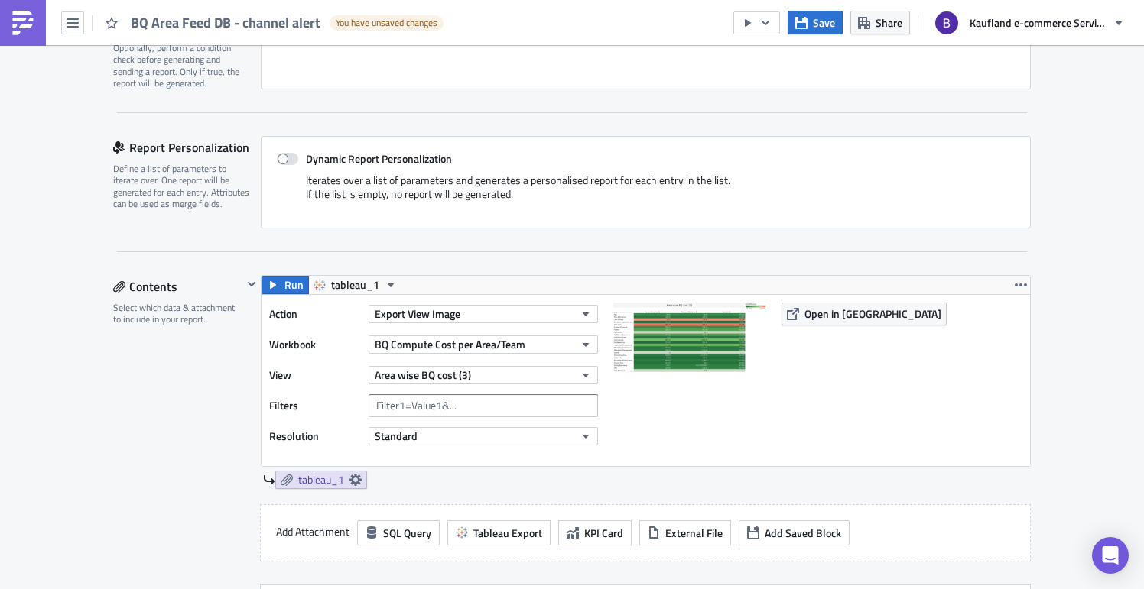
click at [479, 386] on div "Area wise BQ cost (3)" at bounding box center [483, 375] width 229 height 23
click at [484, 375] on button "Area wise BQ cost (3)" at bounding box center [483, 375] width 229 height 18
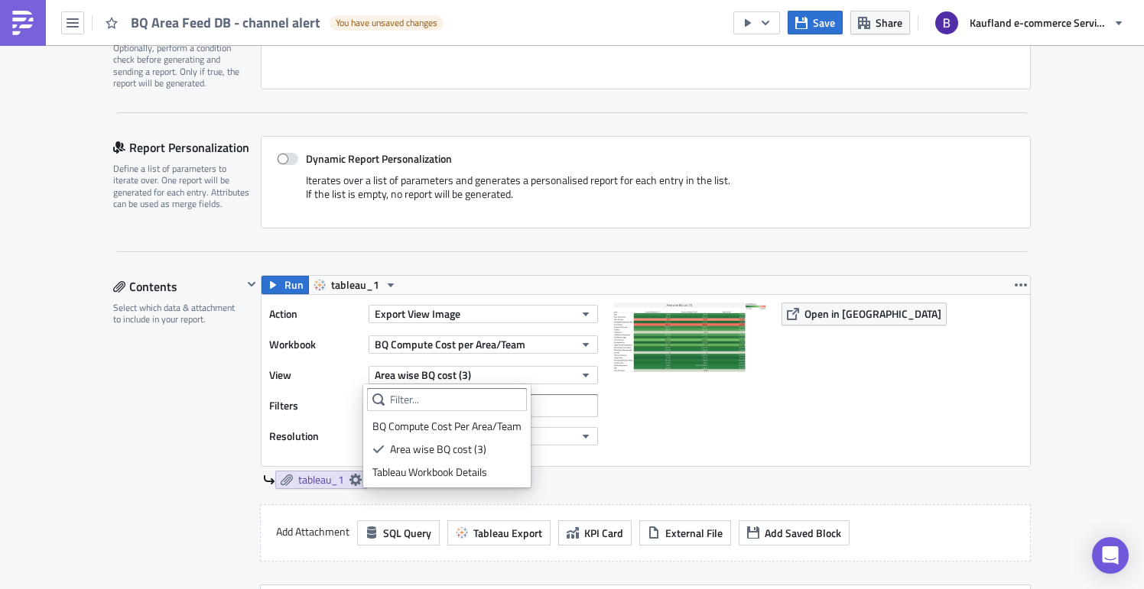
drag, startPoint x: 749, startPoint y: 210, endPoint x: 664, endPoint y: 196, distance: 86.0
click at [749, 209] on div "Iterates over a list of parameters and generates a personalised report for each…" at bounding box center [646, 193] width 738 height 39
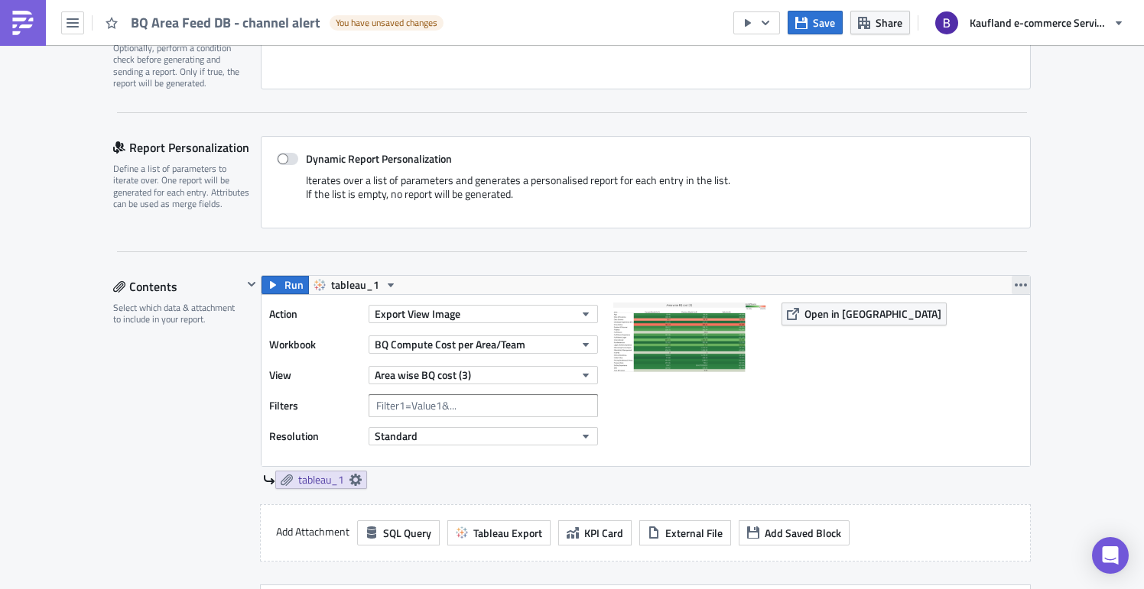
click at [1015, 284] on icon "button" at bounding box center [1021, 285] width 12 height 12
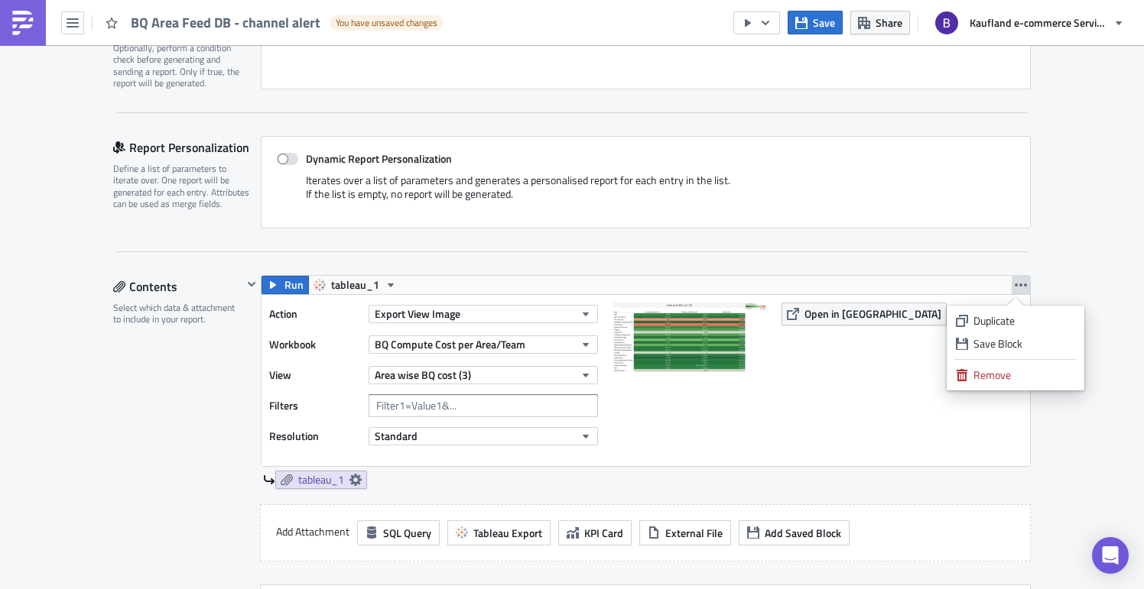
drag, startPoint x: 1015, startPoint y: 373, endPoint x: 996, endPoint y: 369, distance: 19.7
click at [1016, 373] on div "Remove" at bounding box center [1024, 375] width 102 height 15
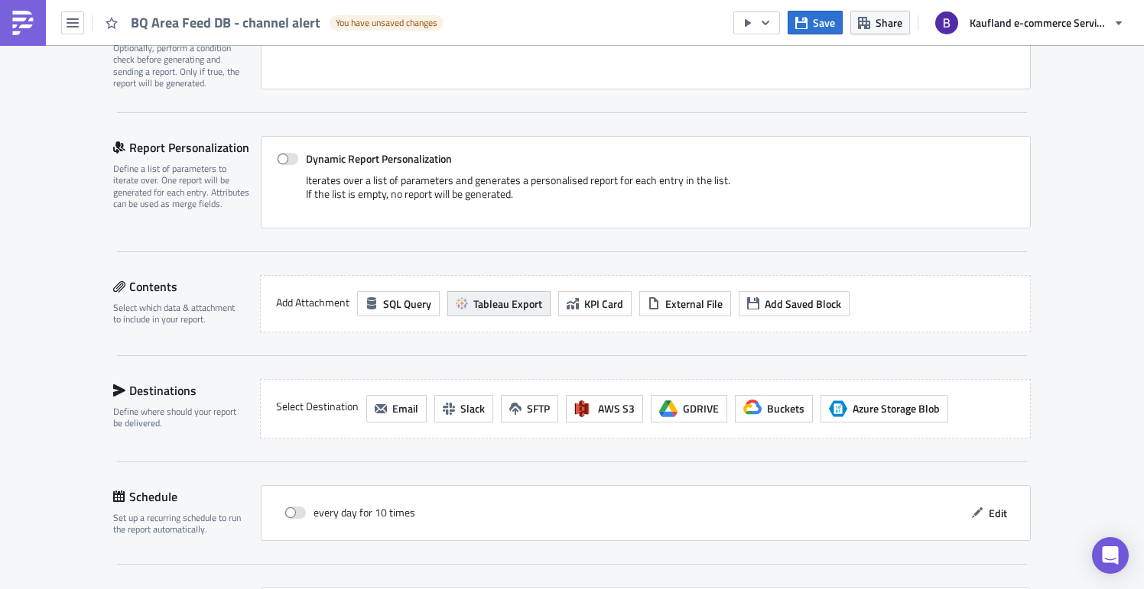
click at [531, 309] on span "Tableau Export" at bounding box center [507, 304] width 69 height 16
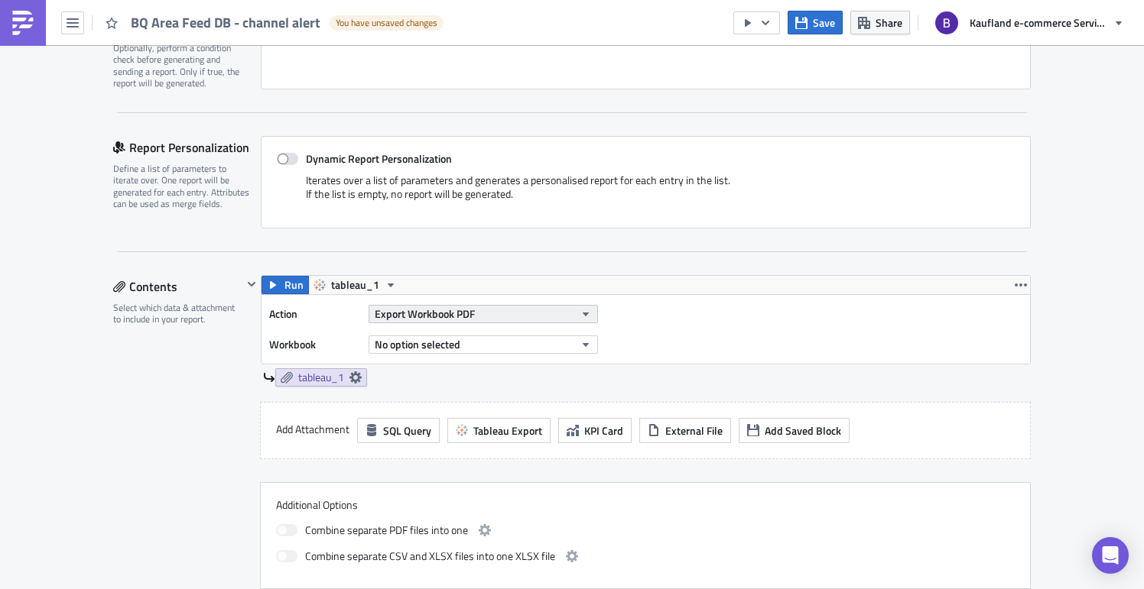
click at [441, 314] on span "Export Workbook PDF" at bounding box center [425, 314] width 100 height 16
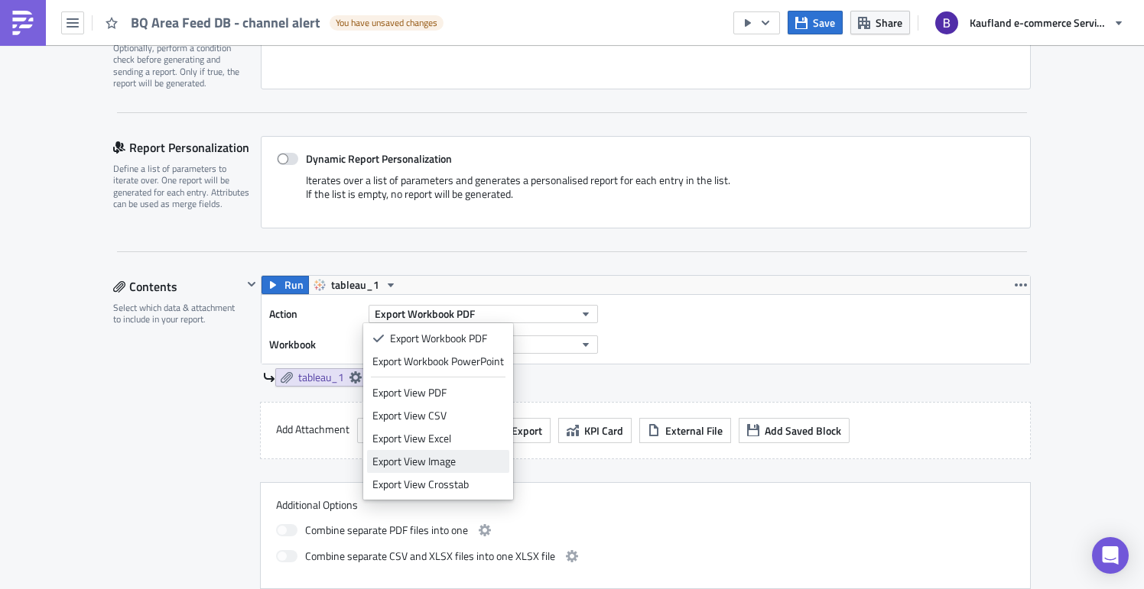
click at [459, 466] on div "Export View Image" at bounding box center [438, 461] width 132 height 15
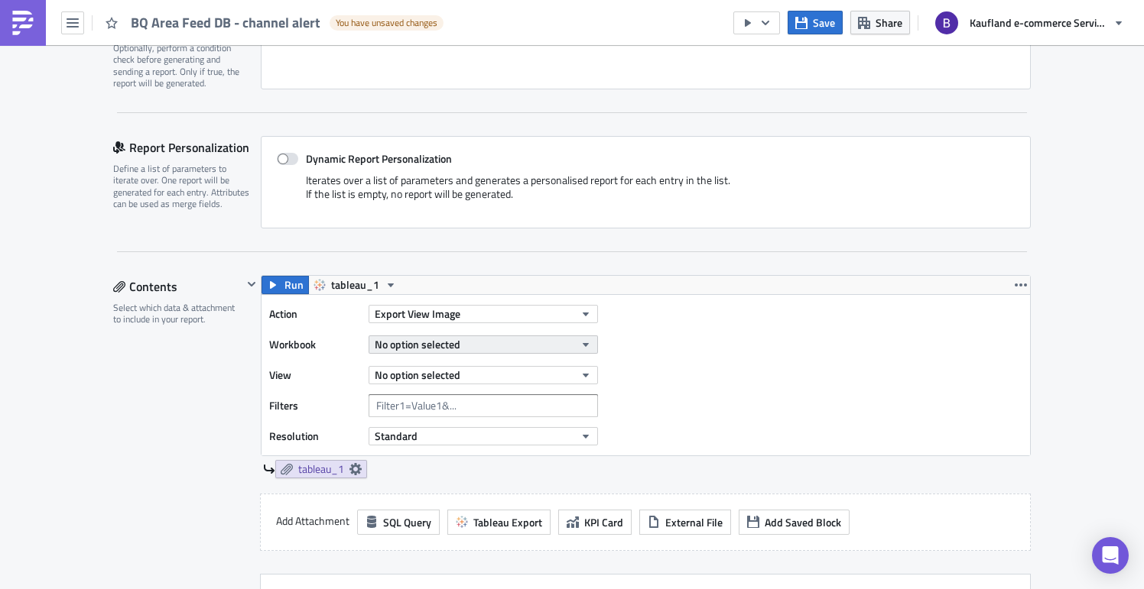
click at [424, 345] on span "No option selected" at bounding box center [418, 344] width 86 height 16
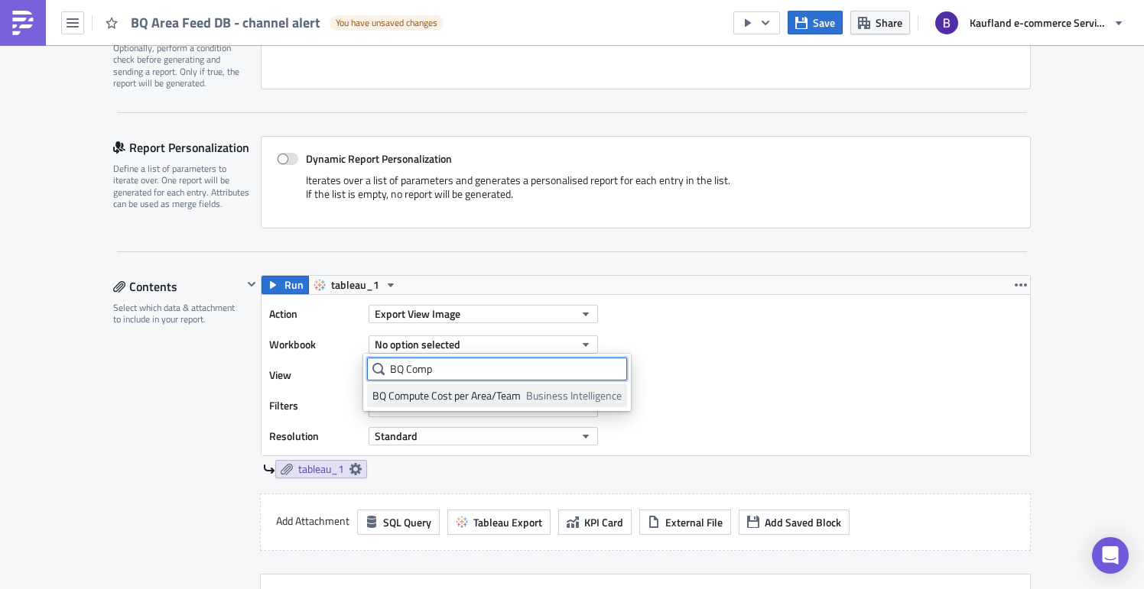
type input "BQ Comp"
click at [454, 396] on div "BQ Compute Cost per Area/Team" at bounding box center [446, 395] width 148 height 15
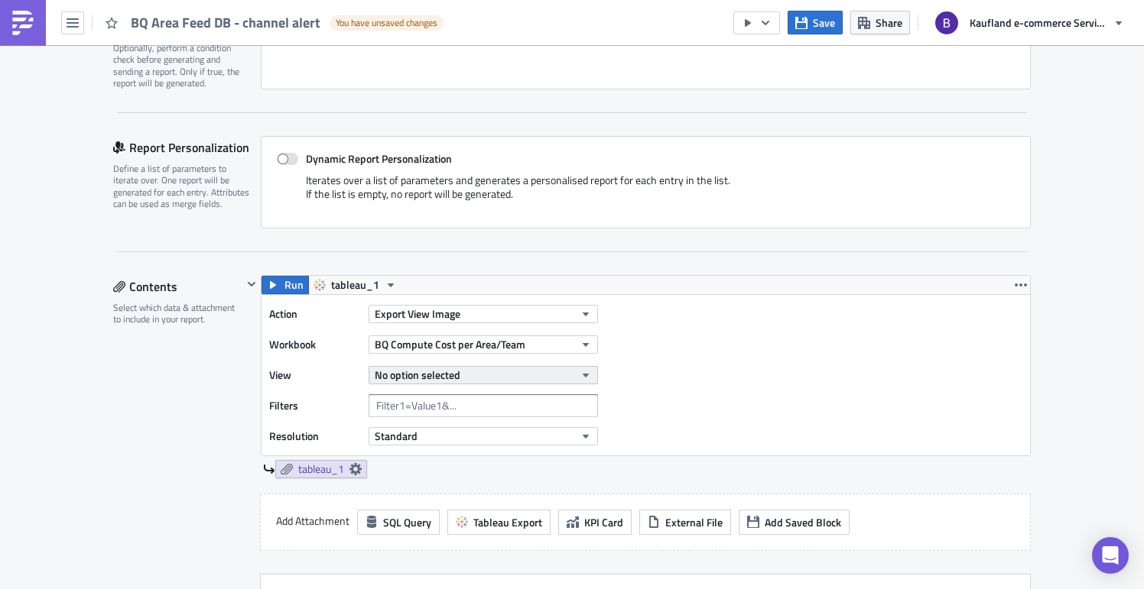
click at [432, 376] on span "No option selected" at bounding box center [418, 375] width 86 height 16
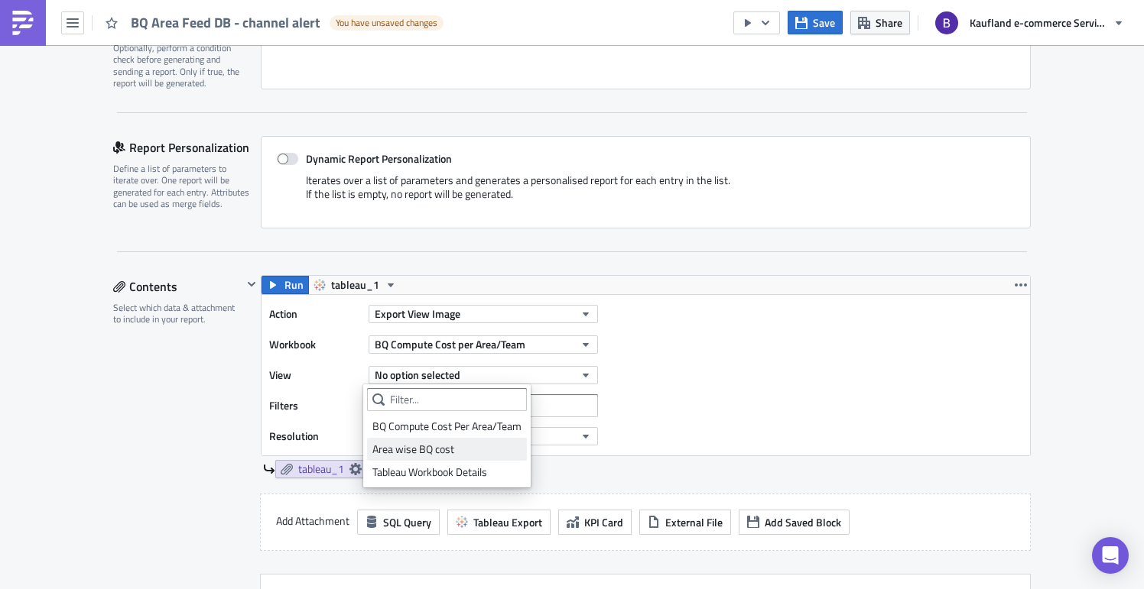
click at [428, 449] on div "Area wise BQ cost" at bounding box center [446, 449] width 149 height 15
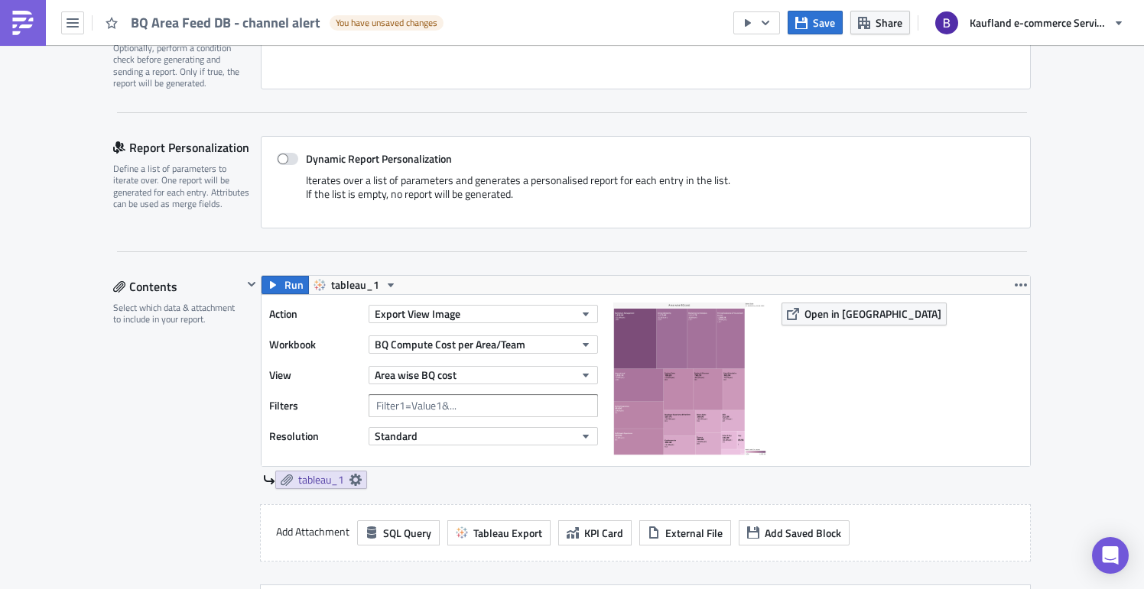
click at [193, 434] on div "Contents Select which data & attachment to include in your report." at bounding box center [177, 483] width 129 height 417
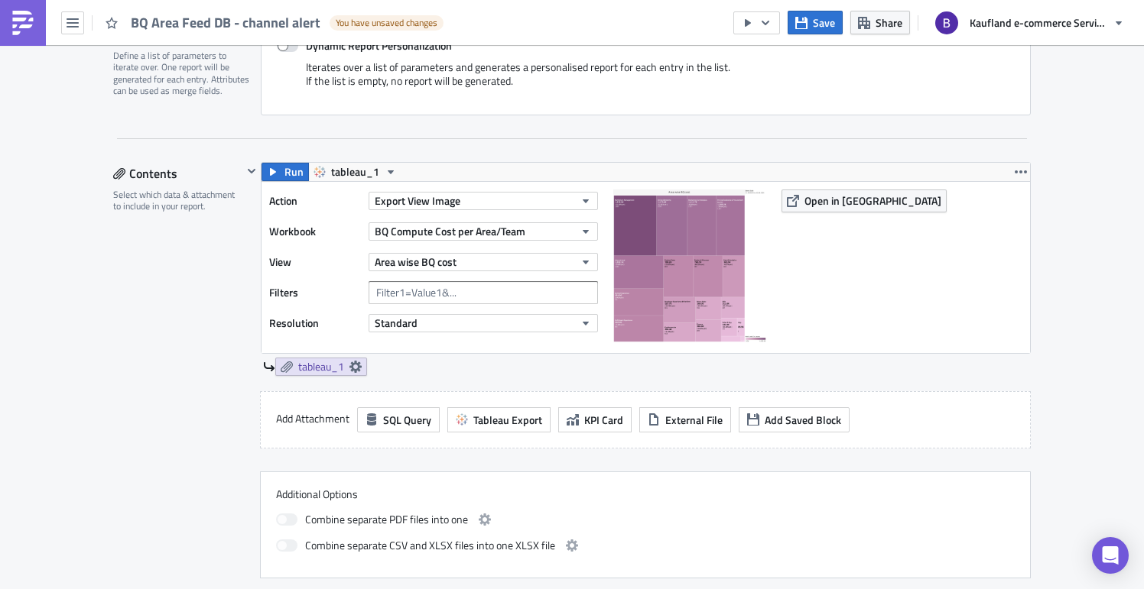
scroll to position [479, 0]
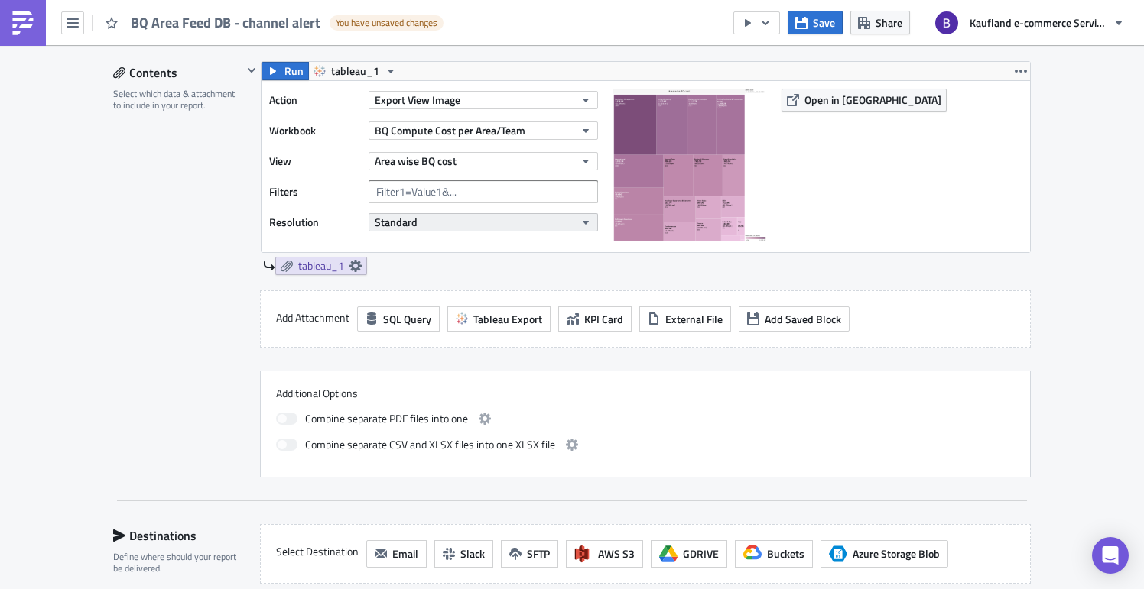
click at [424, 219] on button "Standard" at bounding box center [483, 222] width 229 height 18
click at [413, 268] on div "High" at bounding box center [435, 269] width 127 height 15
click at [557, 280] on div "Run tableau_1 Action Export View Image Workbook BQ Compute Cost per Area/Team V…" at bounding box center [636, 175] width 788 height 229
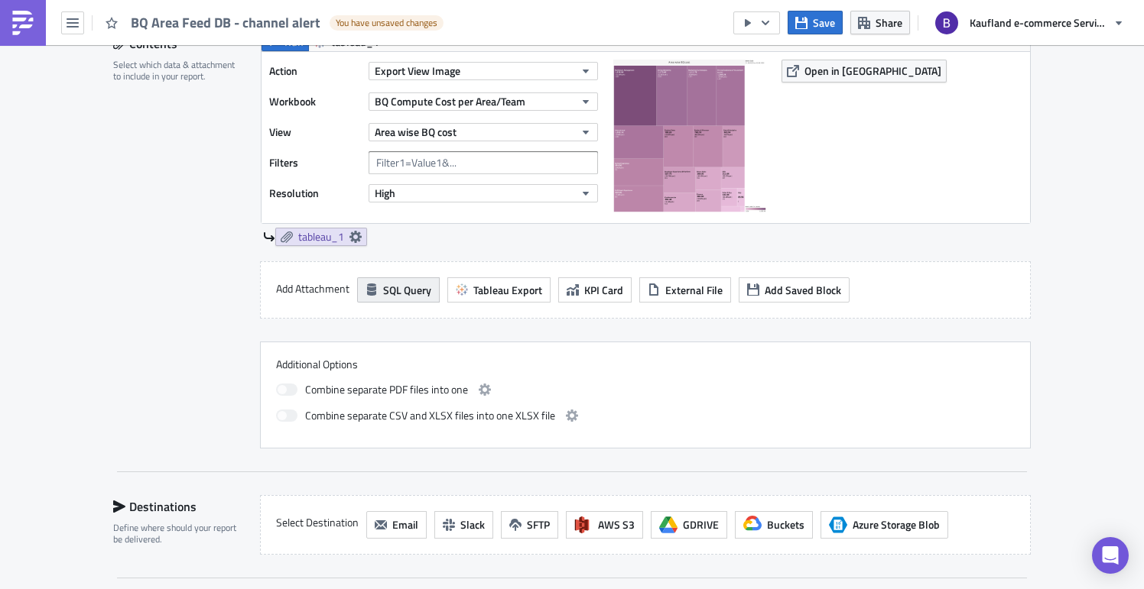
scroll to position [511, 0]
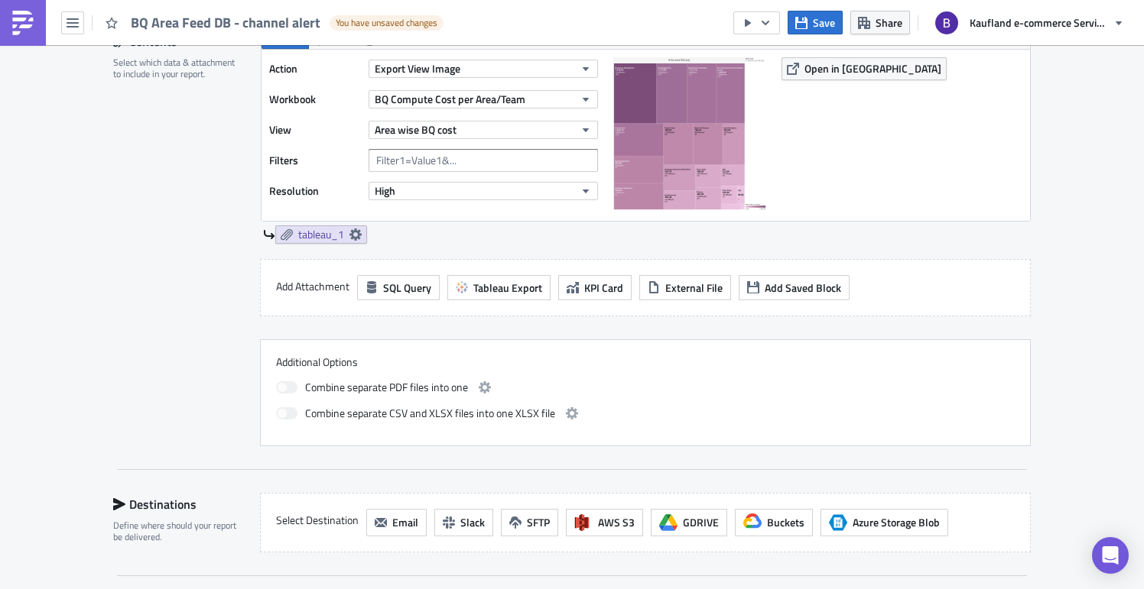
click at [440, 254] on div "Run tableau_1 Action Export View Image Workbook BQ Compute Cost per Area/Team V…" at bounding box center [636, 144] width 788 height 229
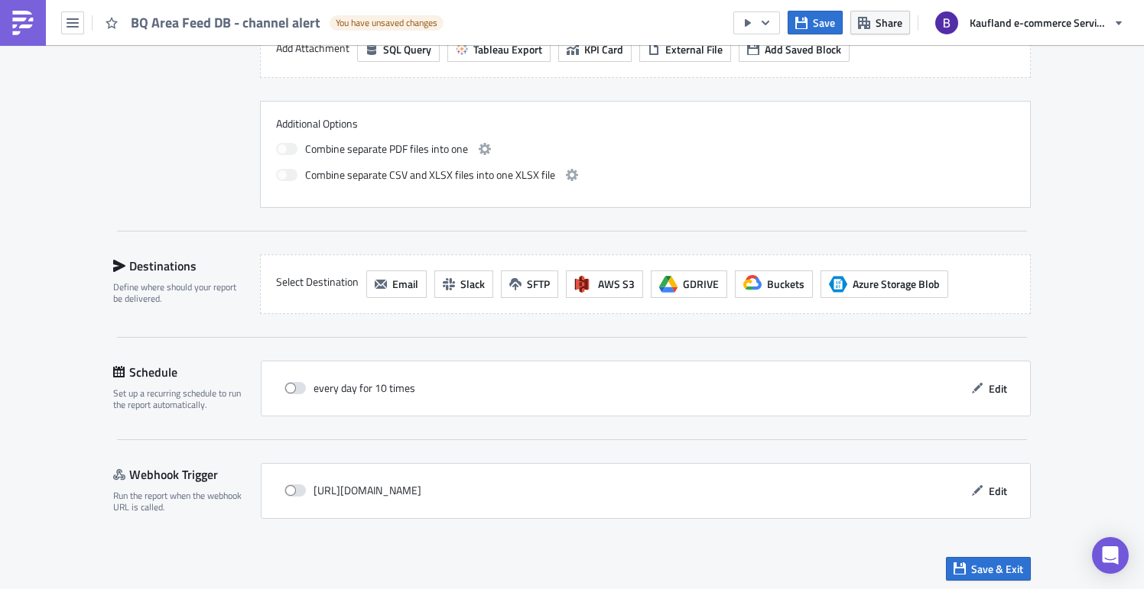
scroll to position [755, 0]
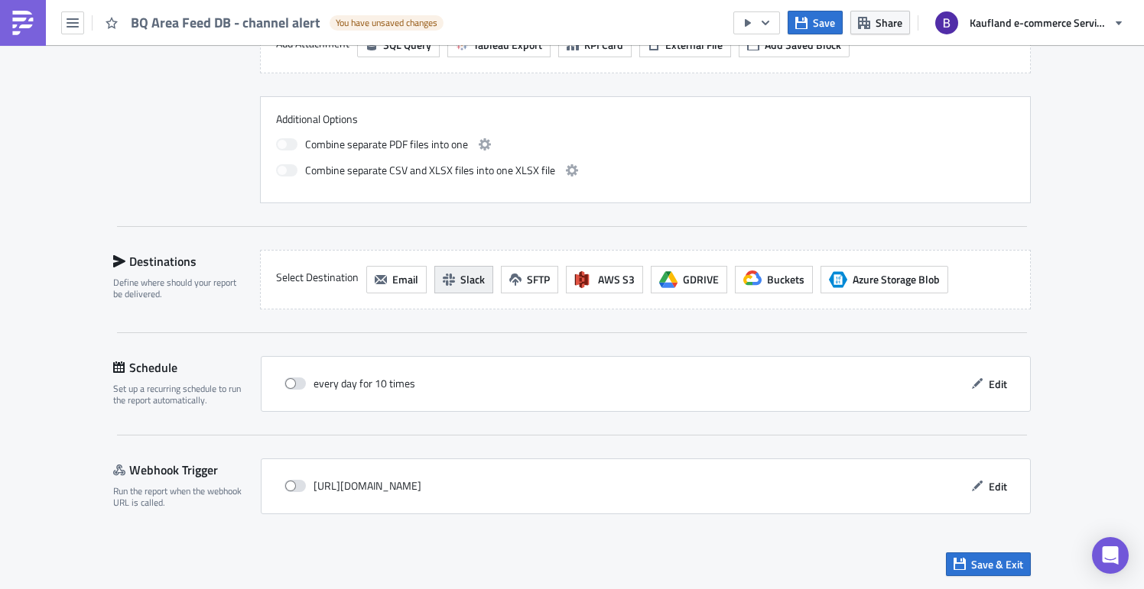
click at [460, 280] on span "Slack" at bounding box center [472, 279] width 24 height 16
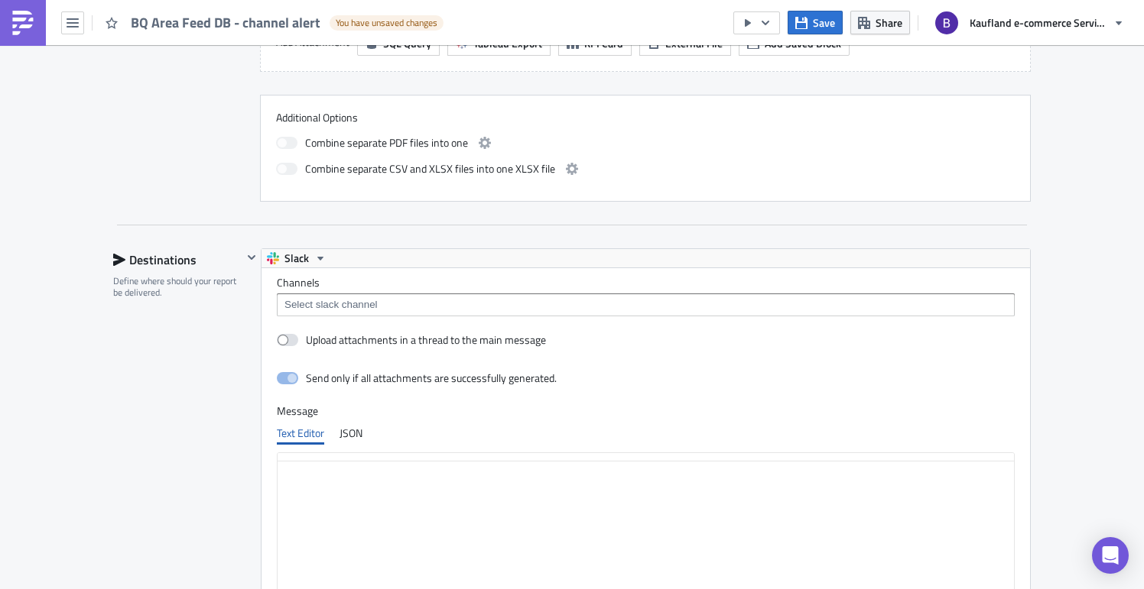
scroll to position [0, 0]
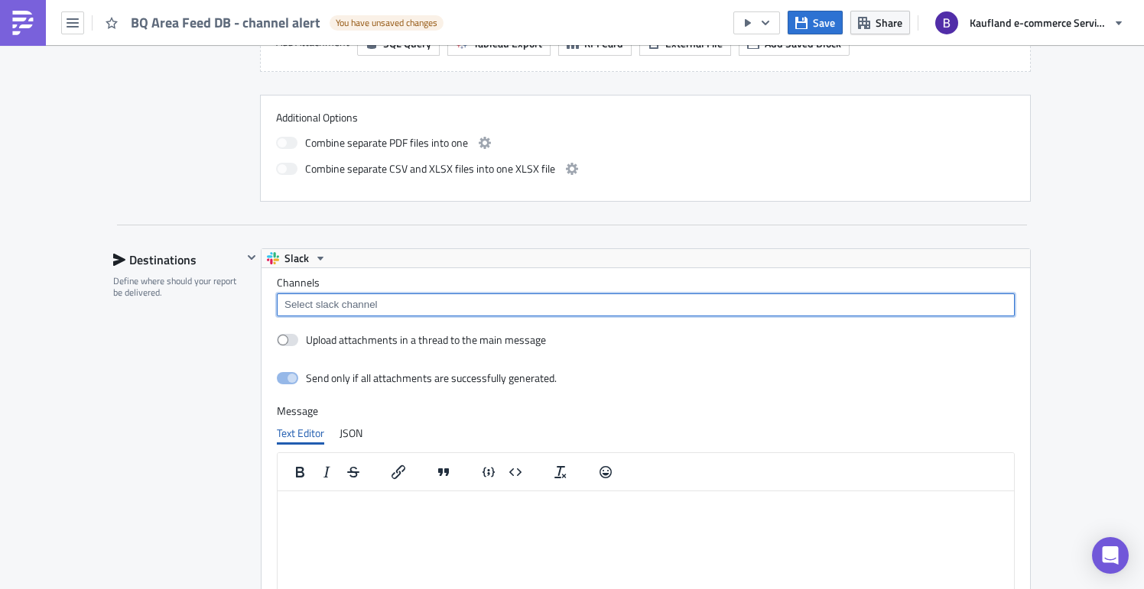
click at [339, 301] on input at bounding box center [645, 304] width 729 height 15
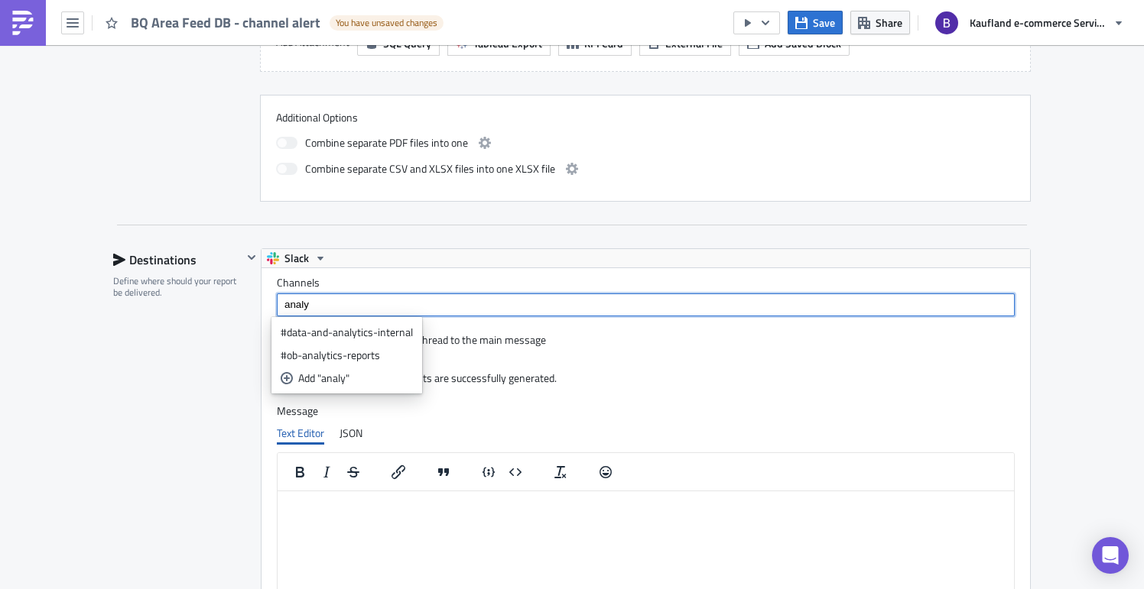
type input "analy"
drag, startPoint x: 323, startPoint y: 301, endPoint x: 248, endPoint y: 295, distance: 75.9
click at [248, 295] on div "Slack Channels analy Upload attachments in a thread to the main message Send on…" at bounding box center [636, 473] width 788 height 450
type input "#analysts"
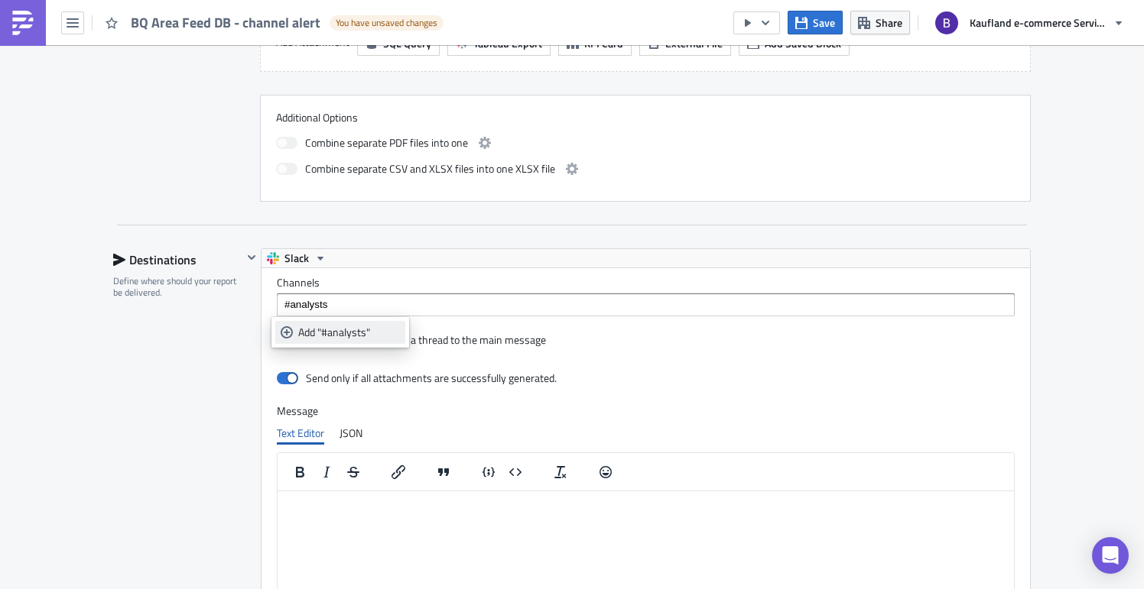
click at [309, 343] on link "Add "#analysts"" at bounding box center [340, 332] width 130 height 23
click at [727, 382] on div "Send only if all attachments are successfully generated." at bounding box center [646, 379] width 738 height 27
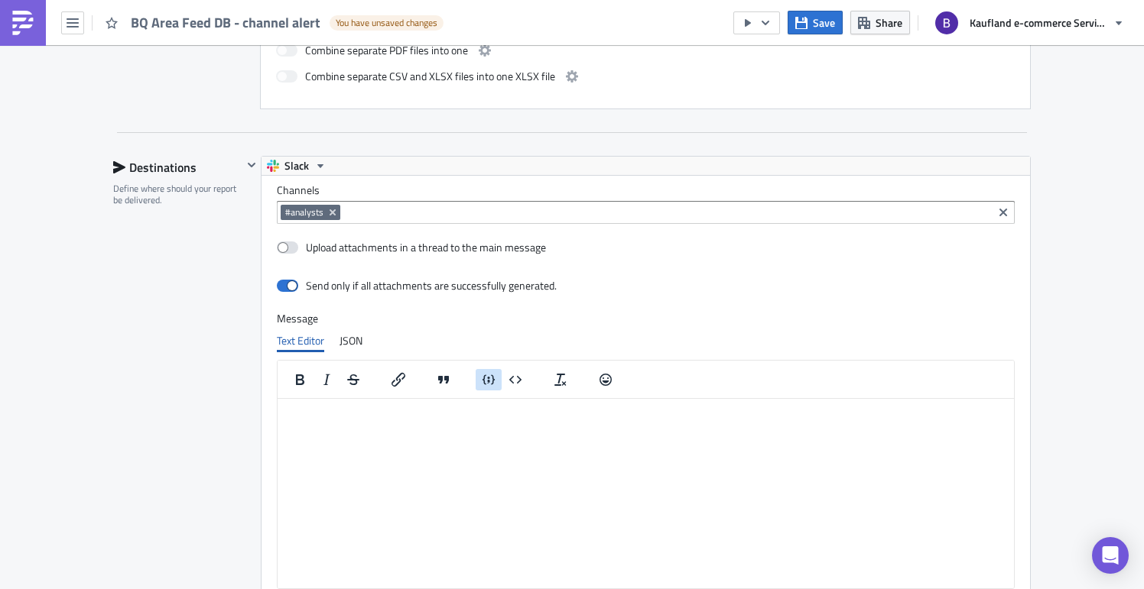
scroll to position [1064, 0]
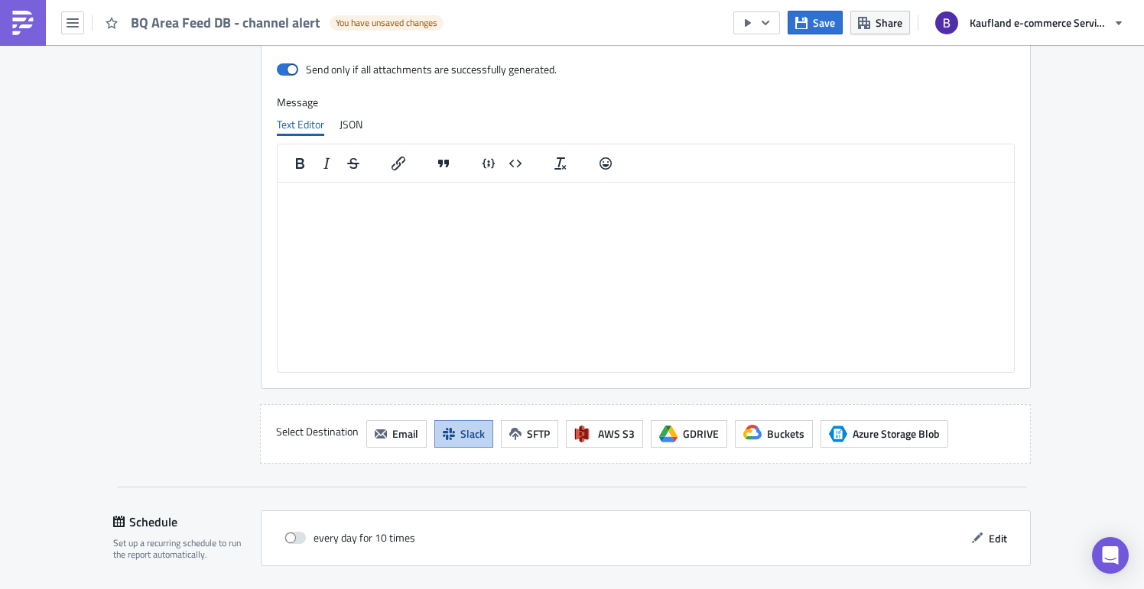
click at [432, 206] on html at bounding box center [646, 194] width 736 height 24
click at [430, 206] on html at bounding box center [646, 194] width 736 height 24
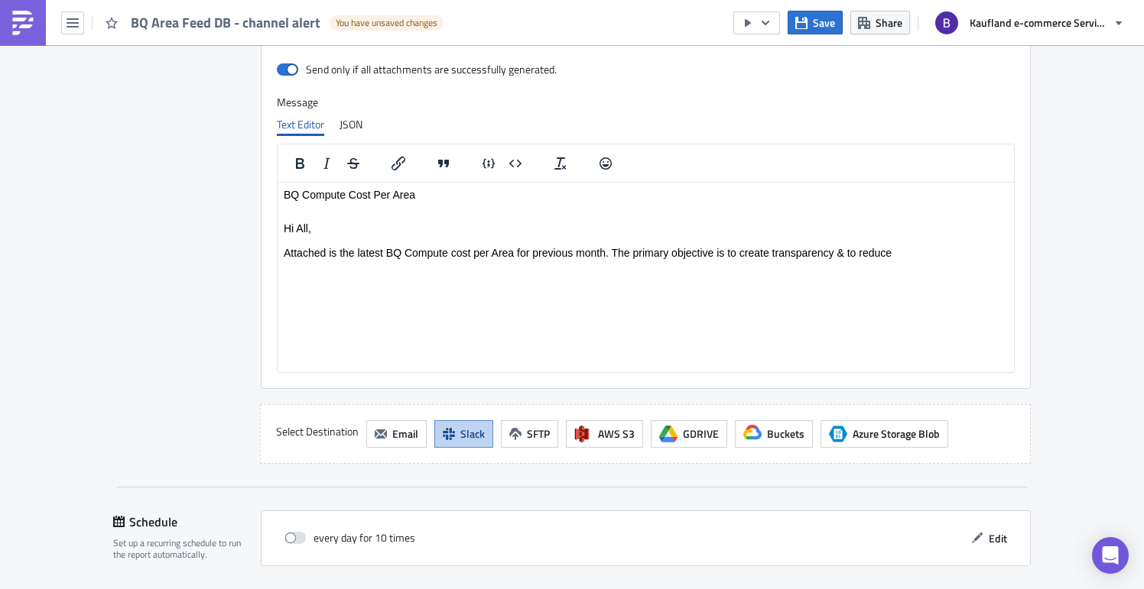
click at [473, 265] on html "BQ Compute Cost Per Area Hi All, Attached is the latest BQ Compute cost per Are…" at bounding box center [646, 223] width 736 height 83
drag, startPoint x: 897, startPoint y: 251, endPoint x: 268, endPoint y: 187, distance: 631.7
click at [278, 187] on html "BQ Compute Cost Per Area Hi All, Attached is the latest BQ Compute cost per Are…" at bounding box center [646, 223] width 736 height 83
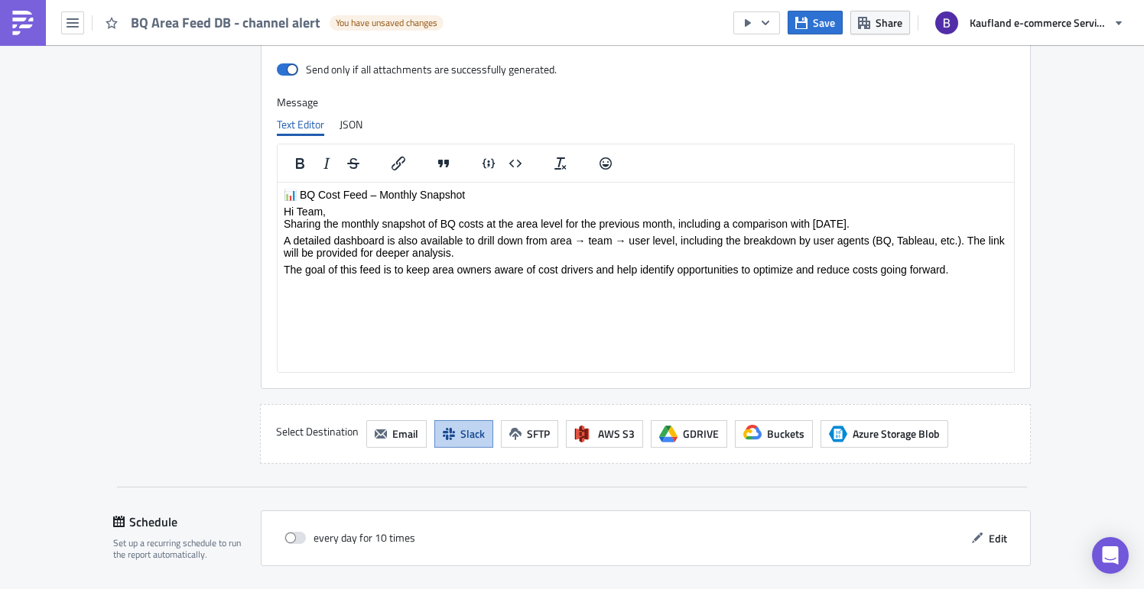
click at [566, 281] on html "📊 BQ Cost Feed – Monthly Snapshot Hi Team, Sharing the monthly snapshot of BQ c…" at bounding box center [646, 231] width 736 height 99
click at [488, 193] on p "📊 BQ Cost Feed – Monthly Snapshot" at bounding box center [646, 194] width 724 height 12
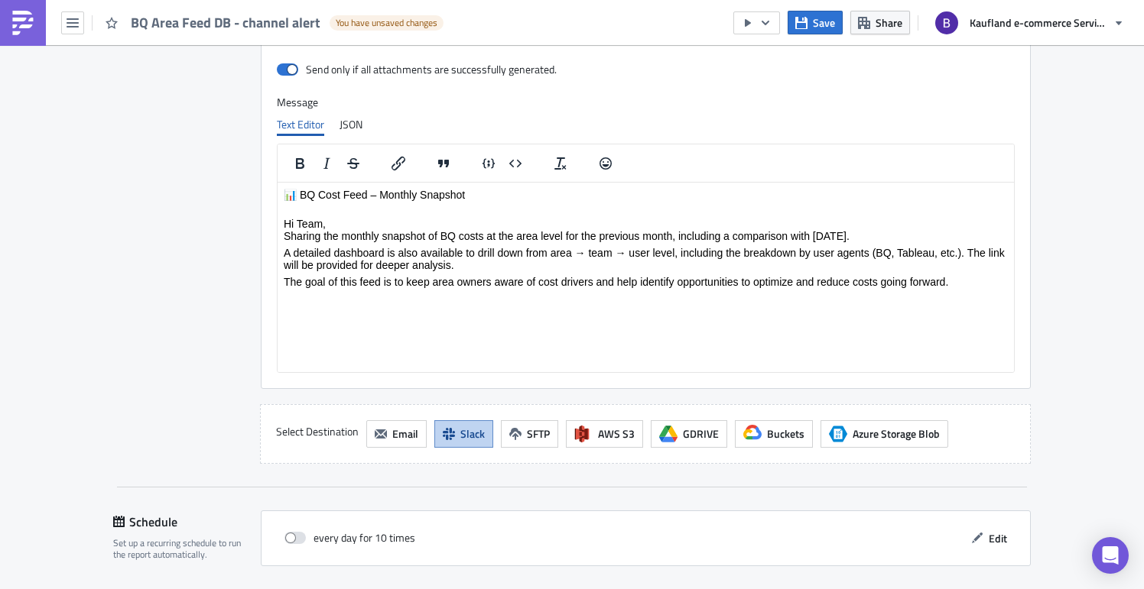
click at [346, 229] on p "Hi Team, Sharing the monthly snapshot of BQ costs at the area level for the pre…" at bounding box center [646, 229] width 724 height 24
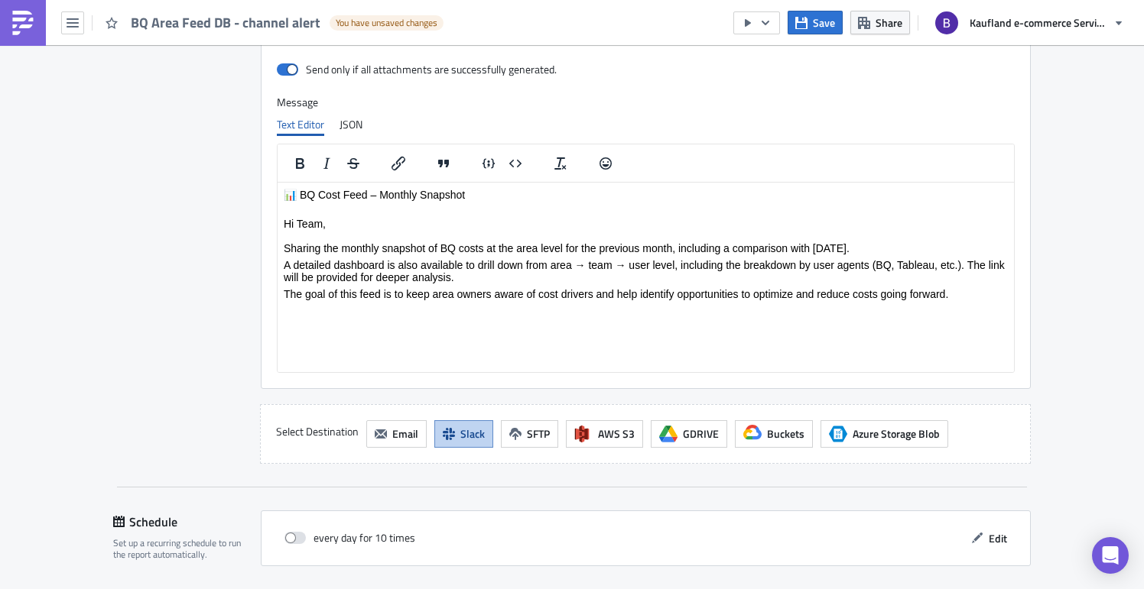
click at [304, 227] on p "Hi Team, Sharing the monthly snapshot of BQ costs at the area level for the pre…" at bounding box center [646, 235] width 724 height 37
click at [394, 275] on p "A detailed dashboard is also available to drill down from area → team → user le…" at bounding box center [646, 270] width 724 height 24
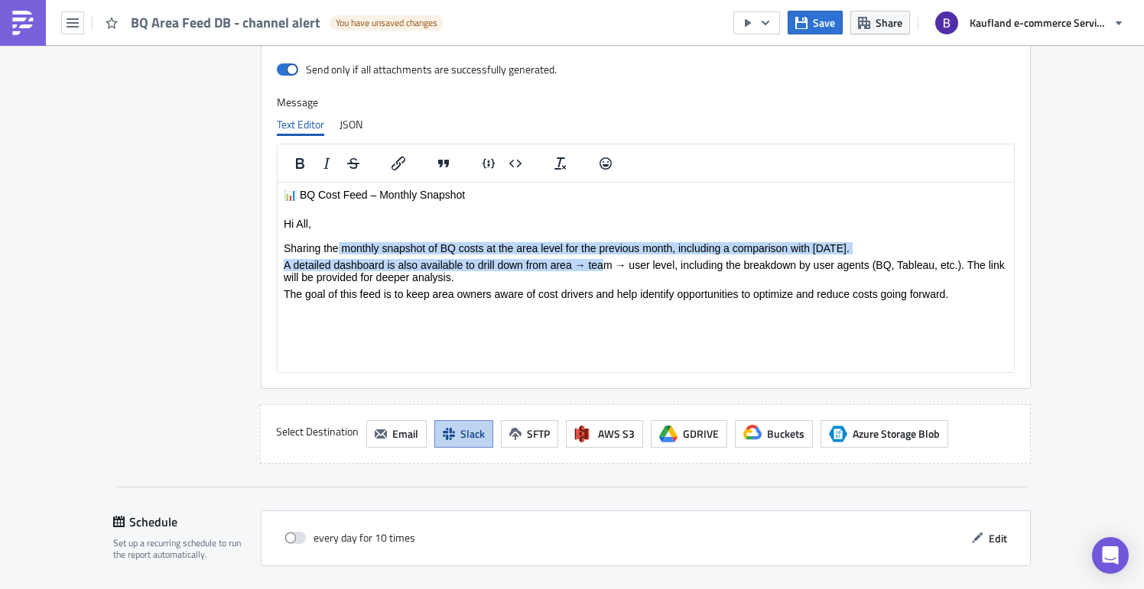
drag, startPoint x: 336, startPoint y: 253, endPoint x: 605, endPoint y: 261, distance: 269.2
click at [605, 261] on body "📊 BQ Cost Feed – Monthly Snapshot Hi All, Sharing the monthly snapshot of BQ co…" at bounding box center [646, 244] width 724 height 112
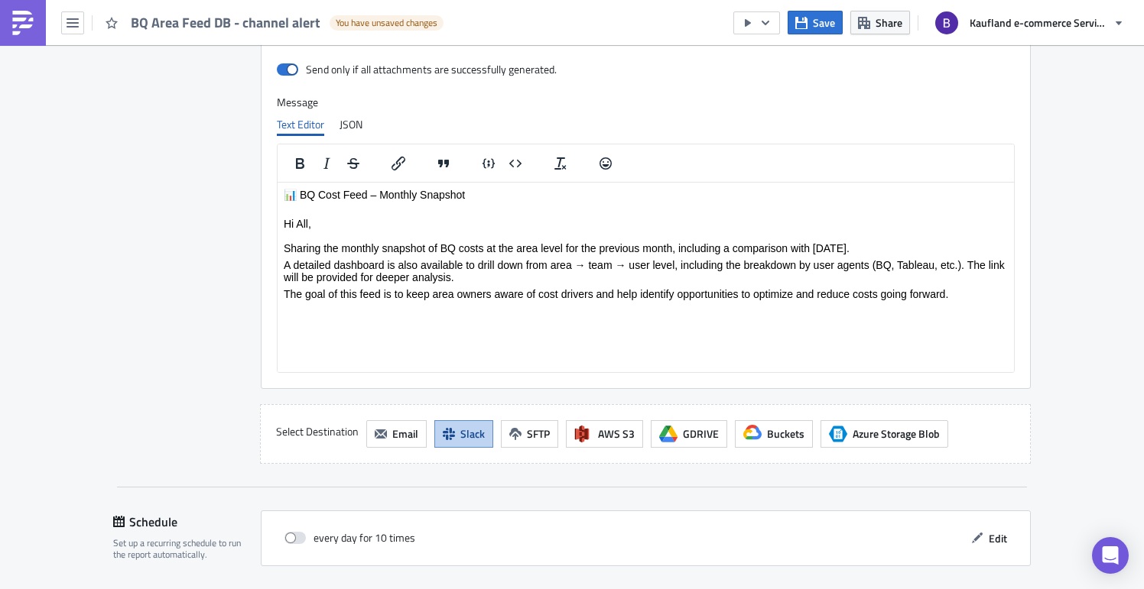
click at [594, 292] on p "The goal of this feed is to keep area owners aware of cost drivers and help ide…" at bounding box center [646, 293] width 724 height 12
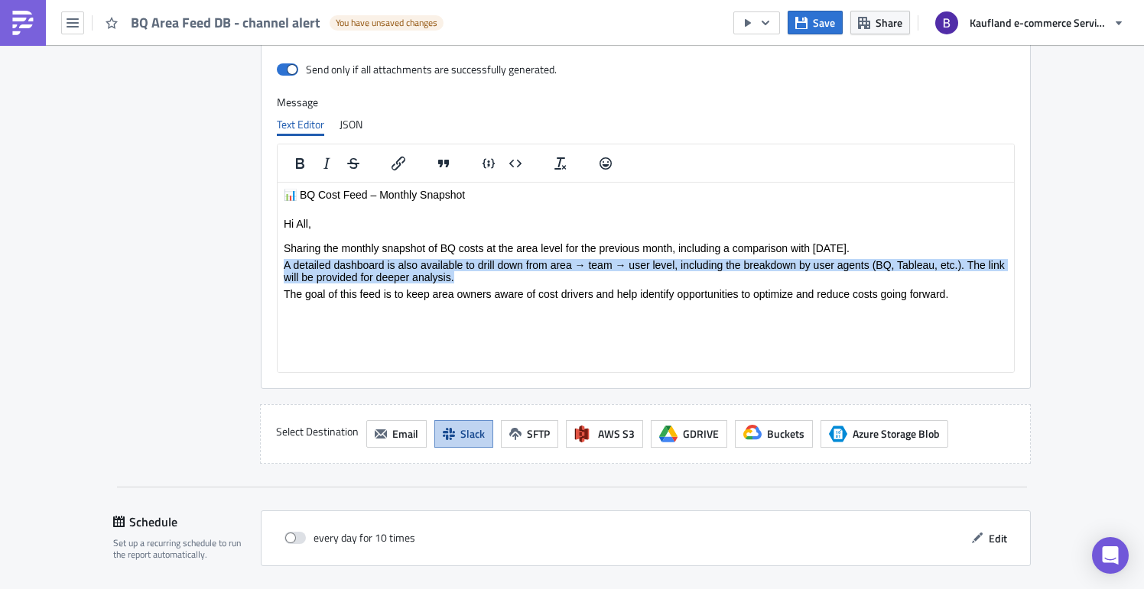
drag, startPoint x: 283, startPoint y: 265, endPoint x: 478, endPoint y: 276, distance: 195.3
click at [478, 276] on p "A detailed dashboard is also available to drill down from area → team → user le…" at bounding box center [646, 270] width 724 height 24
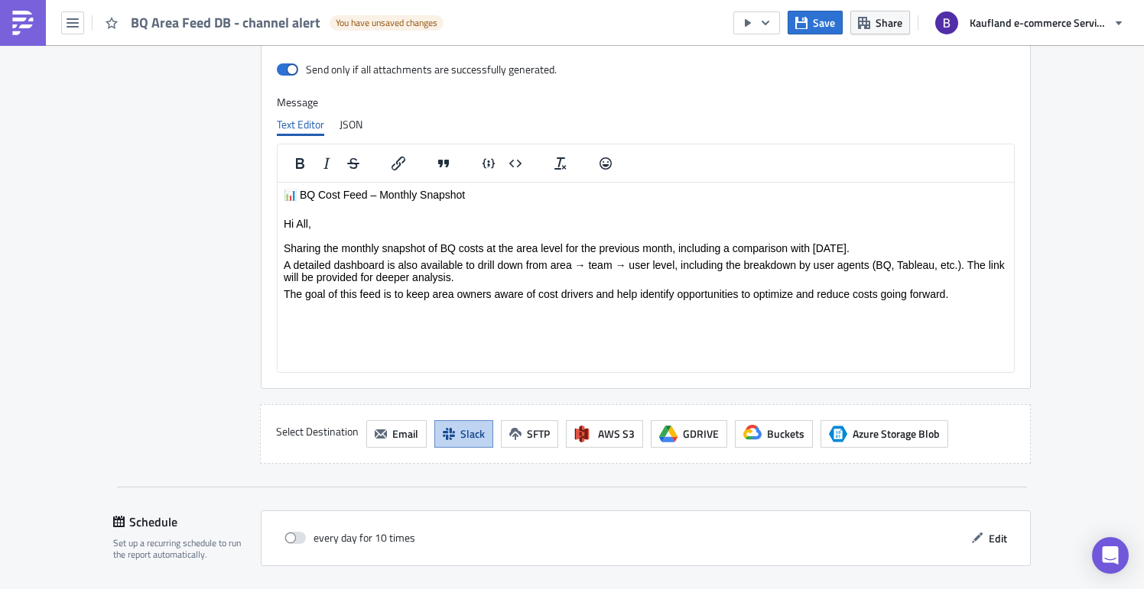
click at [539, 286] on body "📊 BQ Cost Feed – Monthly Snapshot Hi All, Sharing the monthly snapshot of BQ co…" at bounding box center [646, 244] width 724 height 112
click at [424, 304] on html "📊 BQ Cost Feed – Monthly Snapshot Hi All, Sharing the monthly snapshot of BQ co…" at bounding box center [646, 244] width 736 height 124
drag, startPoint x: 312, startPoint y: 279, endPoint x: 284, endPoint y: 279, distance: 28.3
click at [284, 279] on p "A detailed dashboard is also available to drill down from area → team → user le…" at bounding box center [646, 270] width 724 height 24
click at [351, 275] on p "A detailed dashboard is also available to drill down from area → team → user le…" at bounding box center [646, 270] width 724 height 24
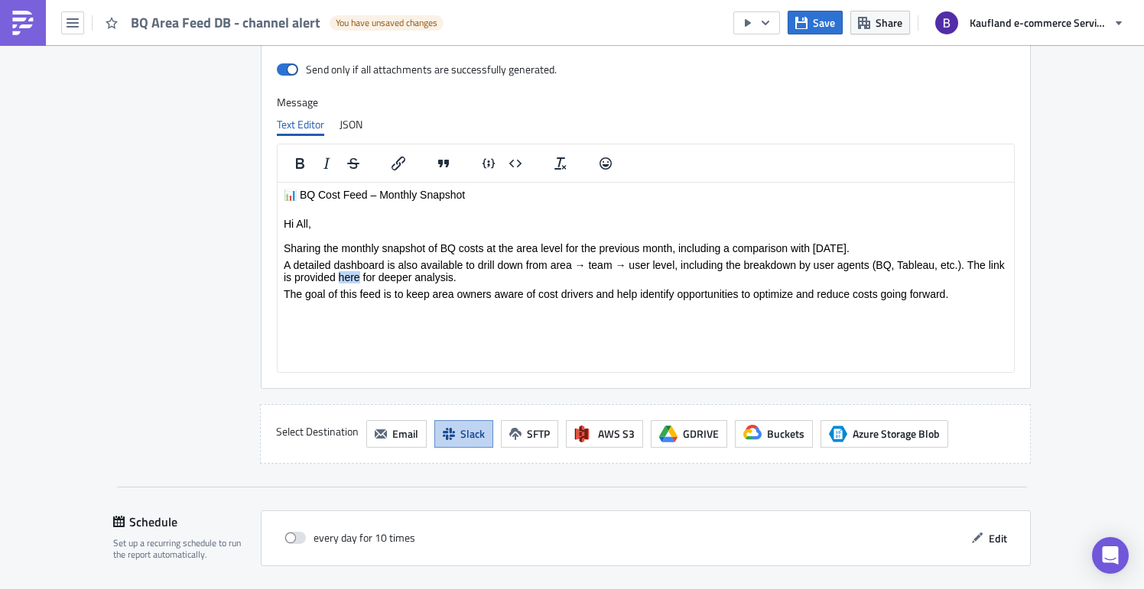
click at [351, 275] on p "A detailed dashboard is also available to drill down from area → team → user le…" at bounding box center [646, 270] width 724 height 24
click at [397, 161] on icon "Insert/edit link" at bounding box center [398, 164] width 14 height 14
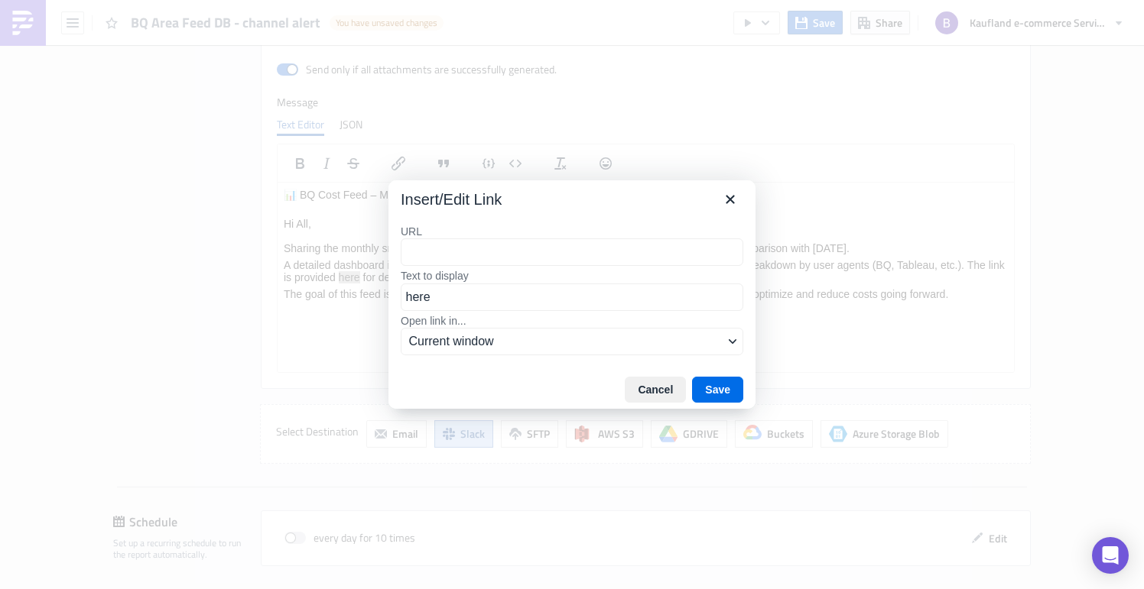
type input "[URL][DOMAIN_NAME]"
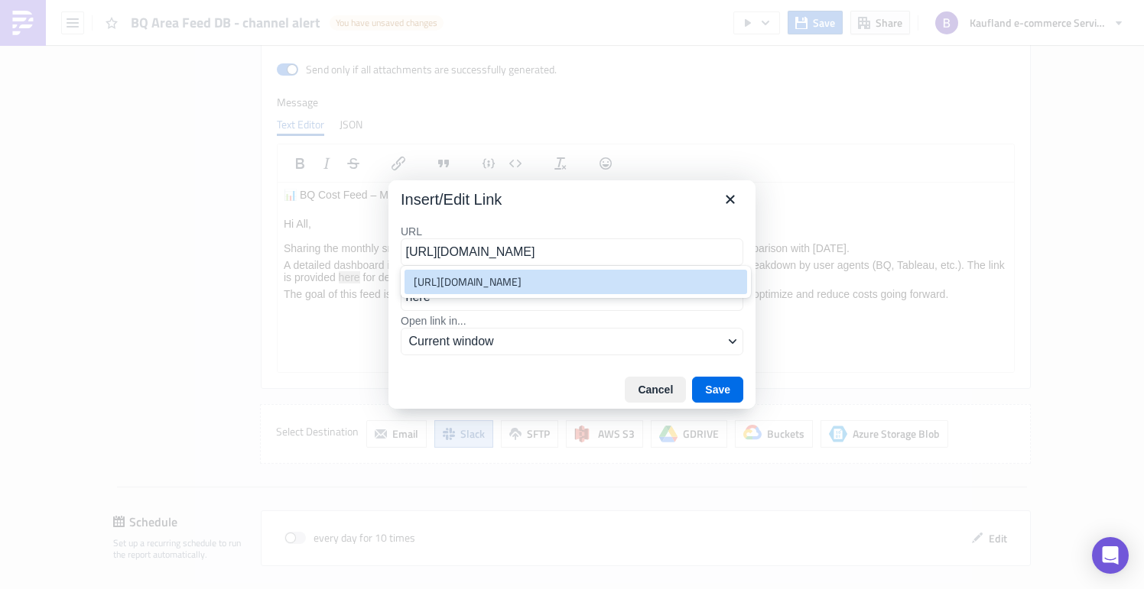
click at [669, 289] on div "[URL][DOMAIN_NAME]" at bounding box center [577, 282] width 327 height 18
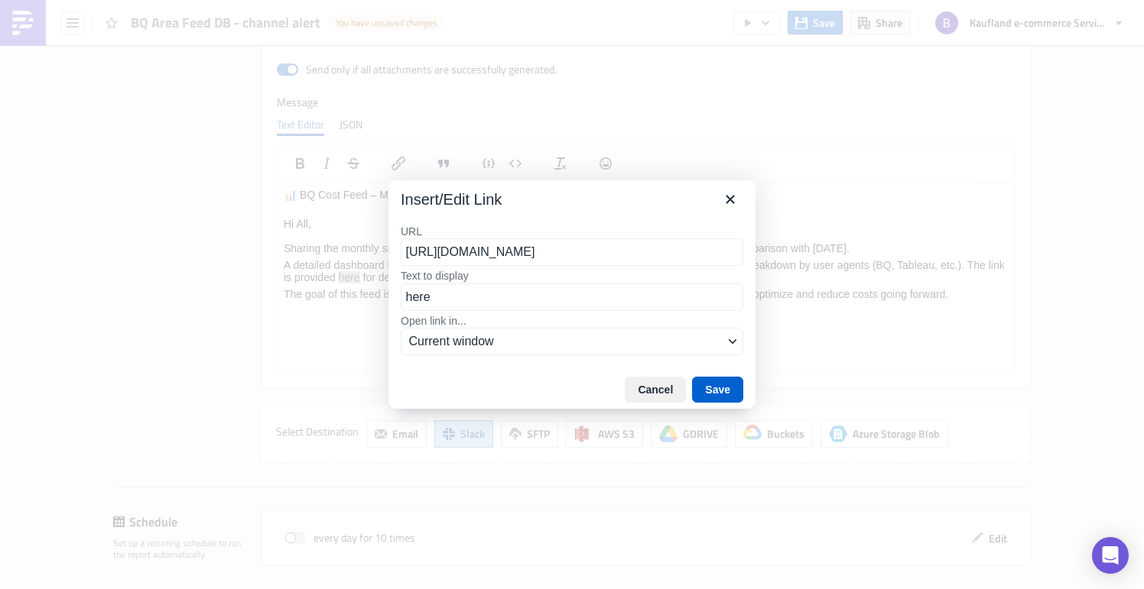
click at [720, 385] on button "Save" at bounding box center [717, 390] width 51 height 26
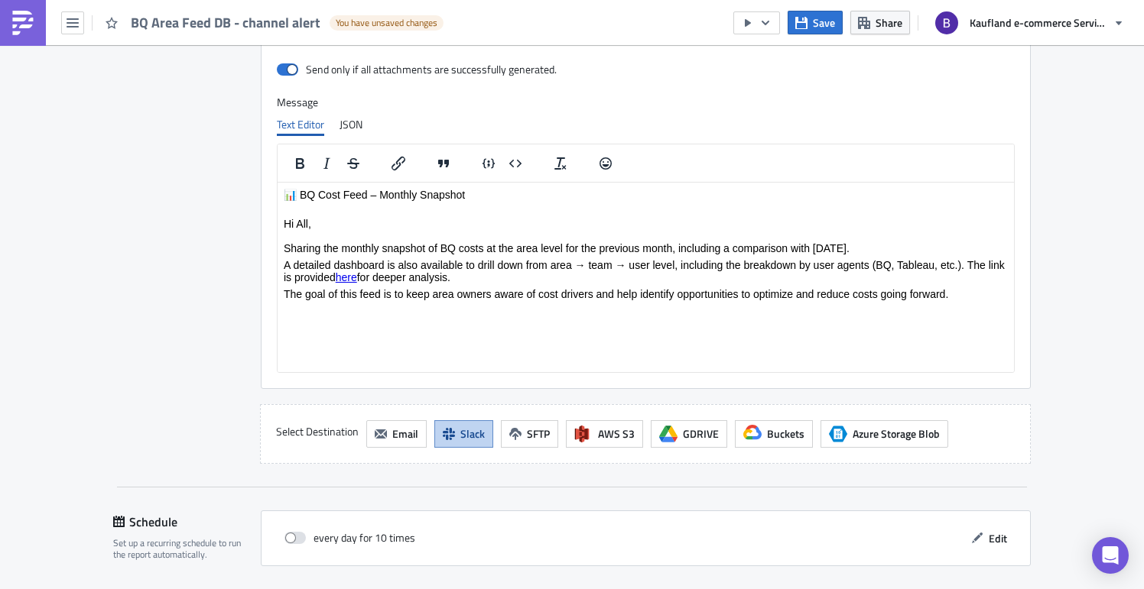
click at [487, 306] on html "📊 BQ Cost Feed – Monthly Snapshot Hi All, Sharing the monthly snapshot of BQ co…" at bounding box center [646, 244] width 736 height 124
drag, startPoint x: 554, startPoint y: 299, endPoint x: 749, endPoint y: 297, distance: 195.0
click at [749, 297] on p "The goal of this feed is to keep area owners aware of cost drivers and help ide…" at bounding box center [646, 293] width 724 height 12
click at [752, 306] on html "📊 BQ Cost Feed – Monthly Snapshot Hi All, Sharing the monthly snapshot of BQ co…" at bounding box center [646, 244] width 736 height 124
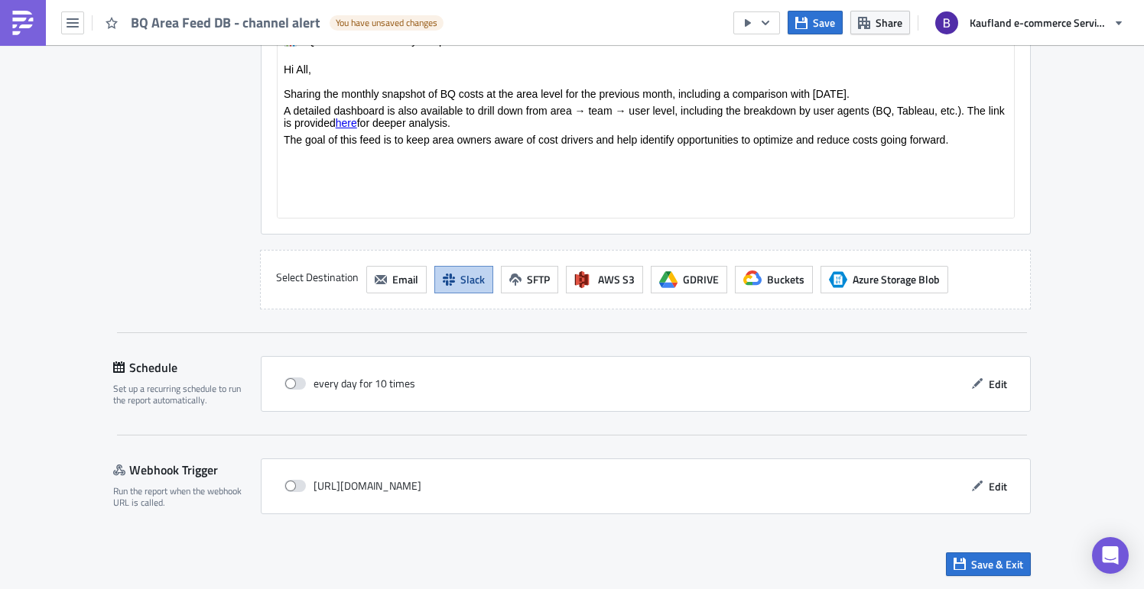
scroll to position [1220, 0]
click at [989, 391] on span "Edit" at bounding box center [998, 384] width 18 height 16
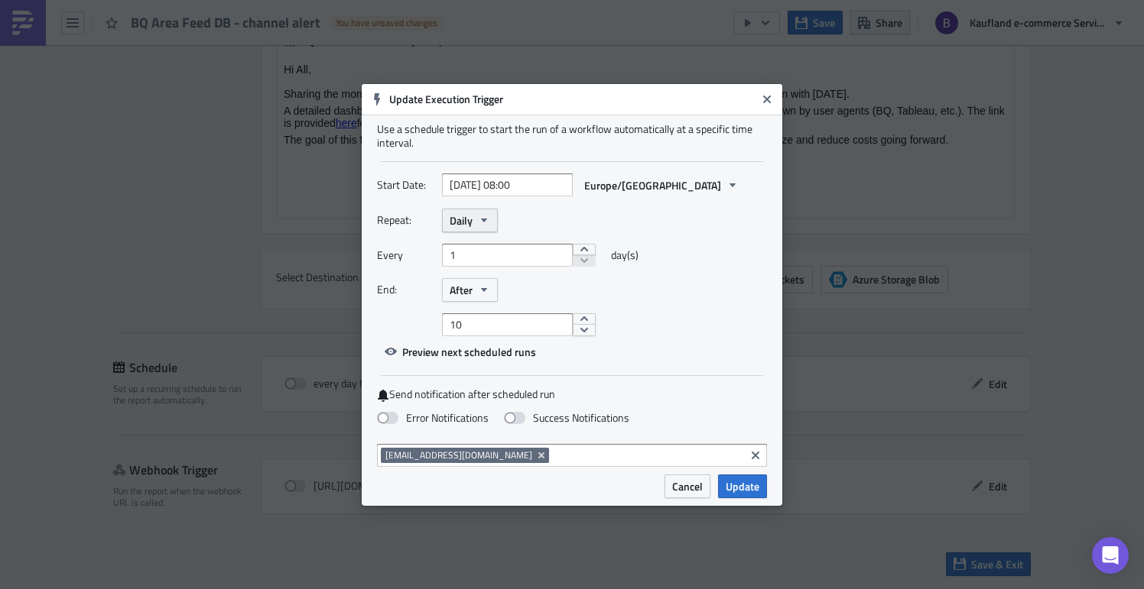
click at [482, 224] on icon "button" at bounding box center [484, 220] width 12 height 12
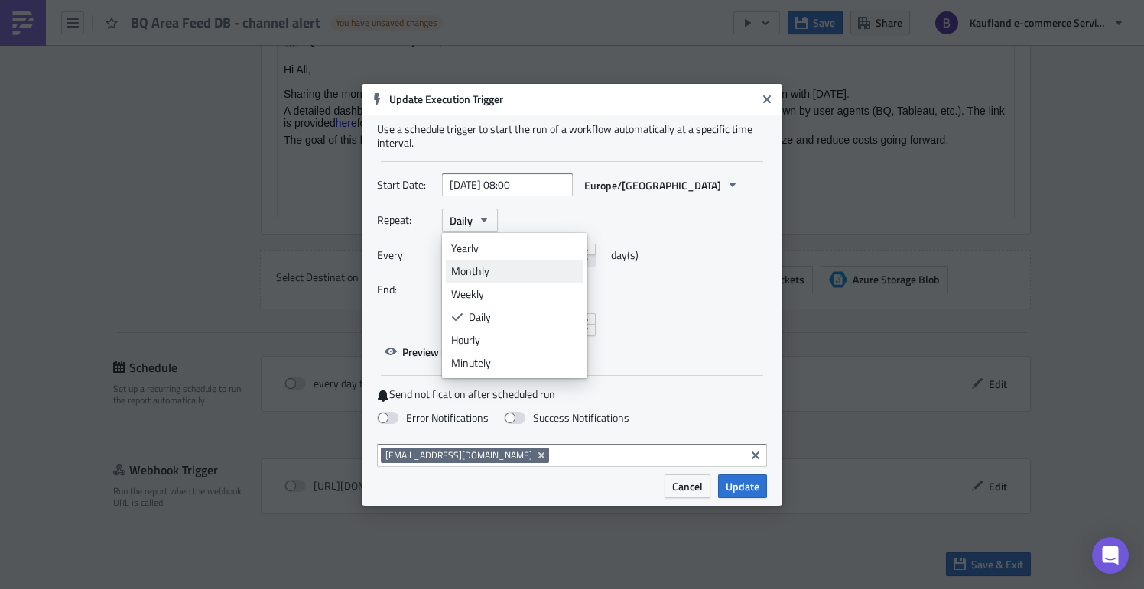
click at [492, 265] on div "Monthly" at bounding box center [514, 271] width 127 height 15
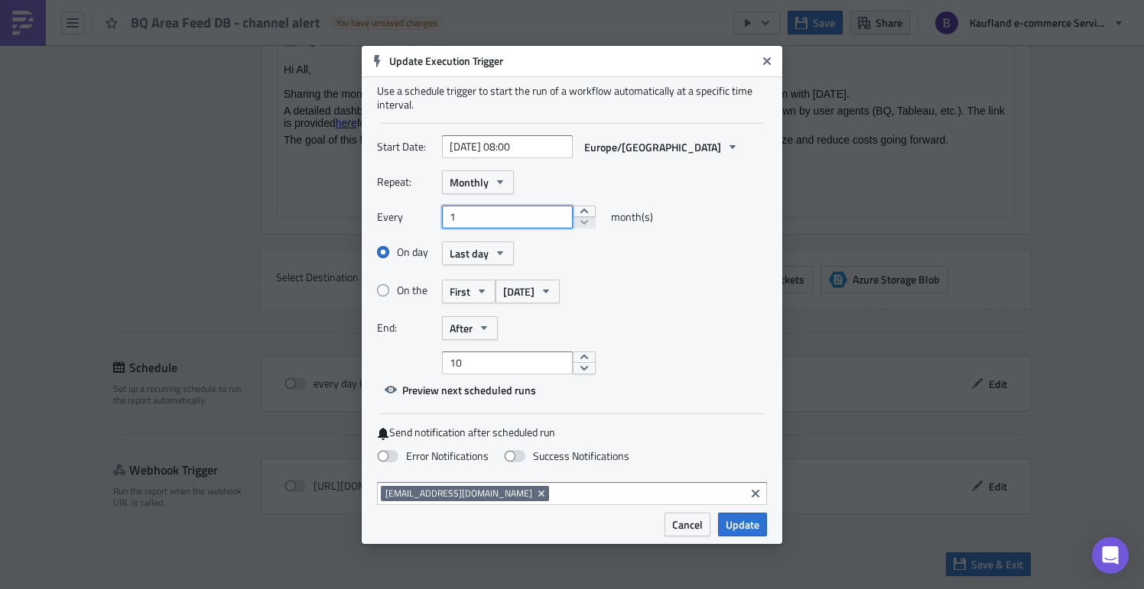
click at [478, 221] on input "1" at bounding box center [507, 217] width 131 height 23
type input "5"
click at [647, 264] on div "On day Last day" at bounding box center [572, 253] width 390 height 27
click at [397, 290] on label "On the" at bounding box center [409, 291] width 65 height 14
click at [391, 290] on input "On the" at bounding box center [386, 291] width 10 height 10
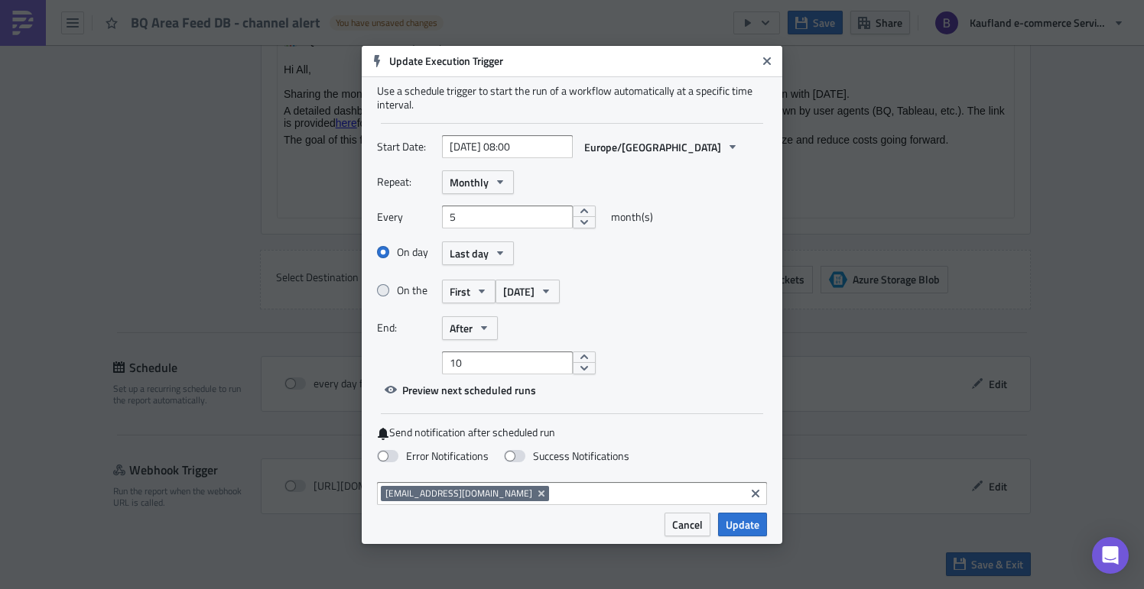
radio input "true"
click at [384, 254] on span at bounding box center [383, 252] width 12 height 12
click at [384, 254] on input "On day" at bounding box center [386, 253] width 10 height 10
radio input "true"
click at [384, 254] on span at bounding box center [383, 252] width 12 height 12
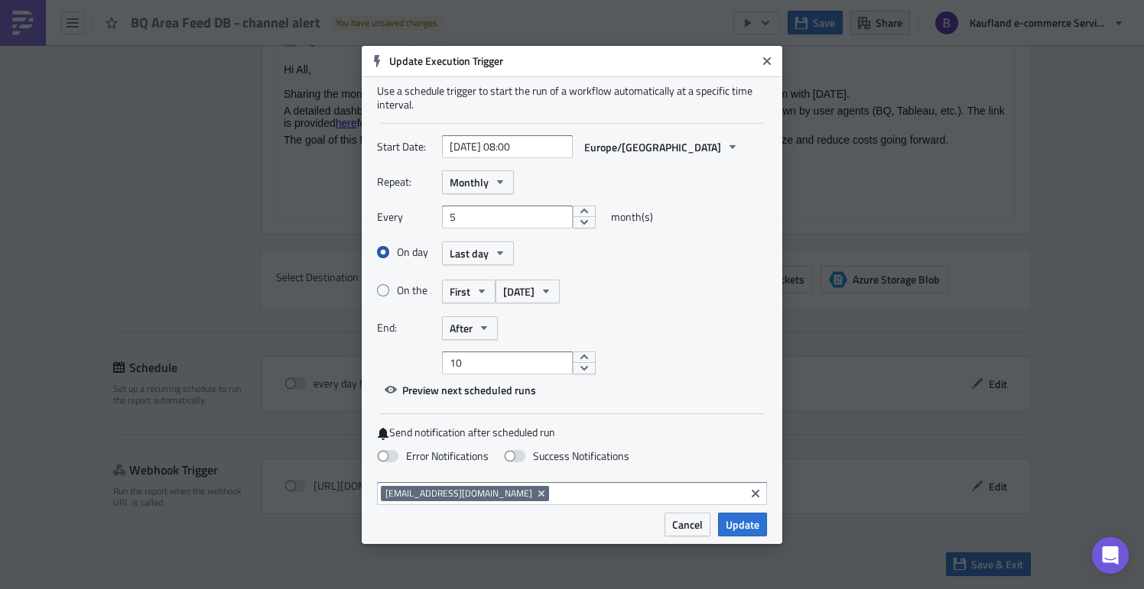
click at [384, 254] on input "On day" at bounding box center [386, 253] width 10 height 10
click at [486, 253] on span "Last day" at bounding box center [469, 253] width 39 height 16
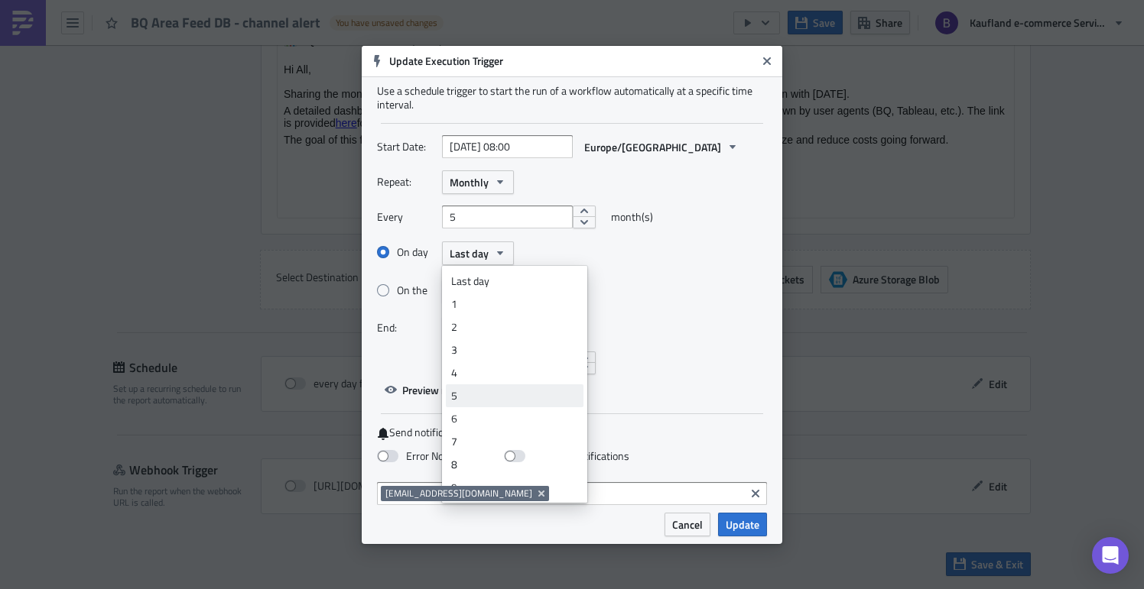
click at [505, 397] on div "5" at bounding box center [514, 395] width 127 height 15
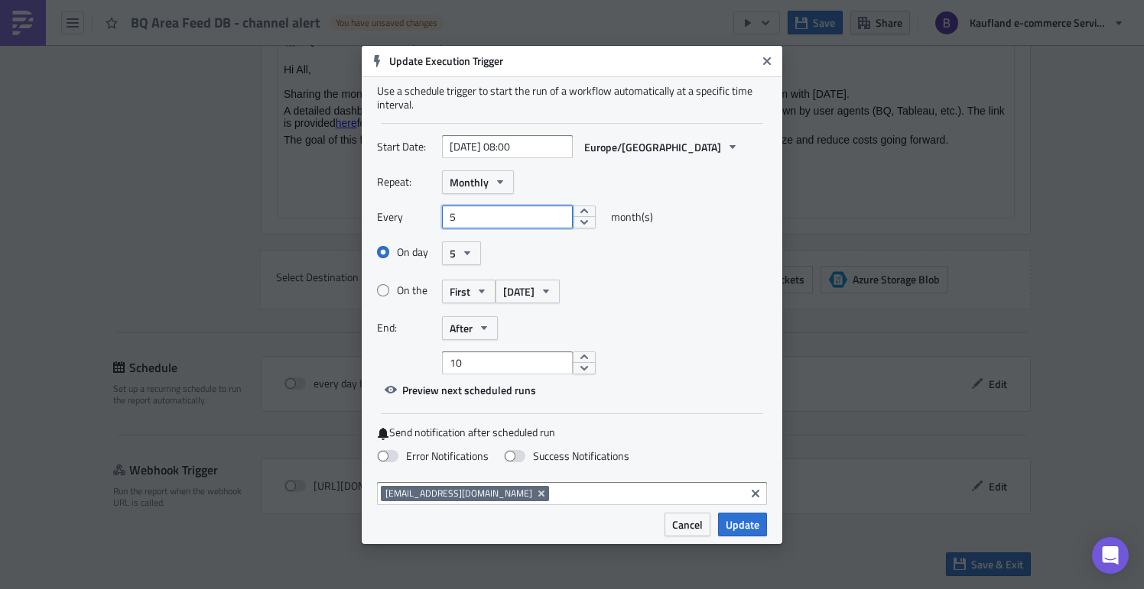
click at [507, 223] on input "5" at bounding box center [507, 217] width 131 height 23
type input "1"
click at [615, 299] on div "On the First [DATE]" at bounding box center [572, 291] width 390 height 27
click at [490, 336] on button "After" at bounding box center [470, 329] width 56 height 24
click at [486, 349] on div "Never" at bounding box center [514, 356] width 127 height 15
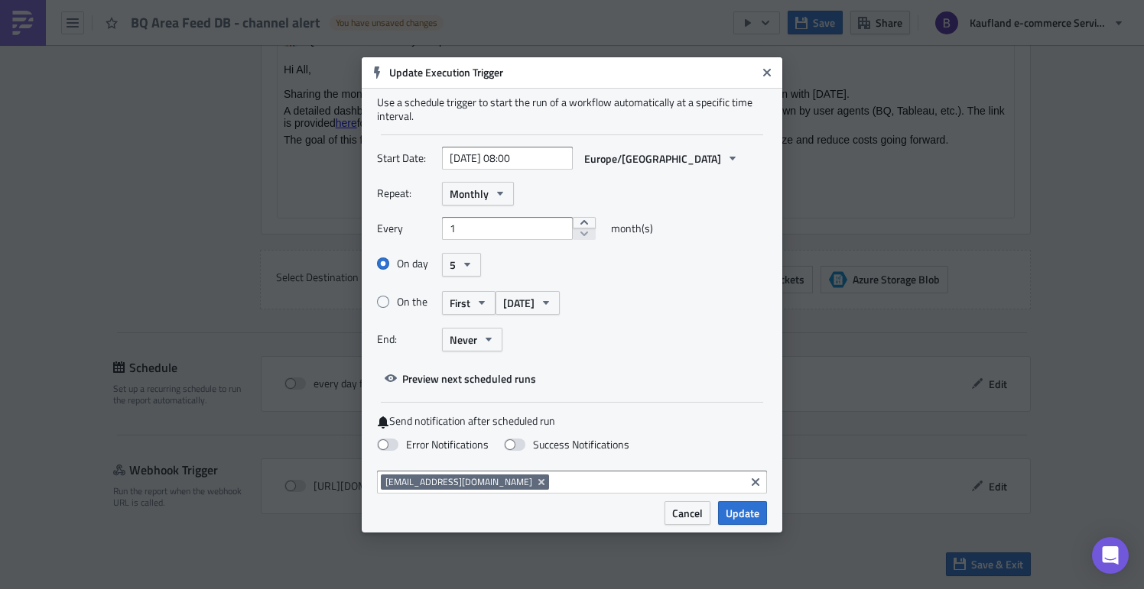
click at [583, 331] on div "End: Never" at bounding box center [572, 340] width 390 height 24
click at [391, 448] on span at bounding box center [387, 445] width 21 height 12
click at [13, 12] on input "Error Notifications" at bounding box center [8, 7] width 10 height 10
checkbox input "true"
click at [504, 446] on span at bounding box center [514, 445] width 21 height 12
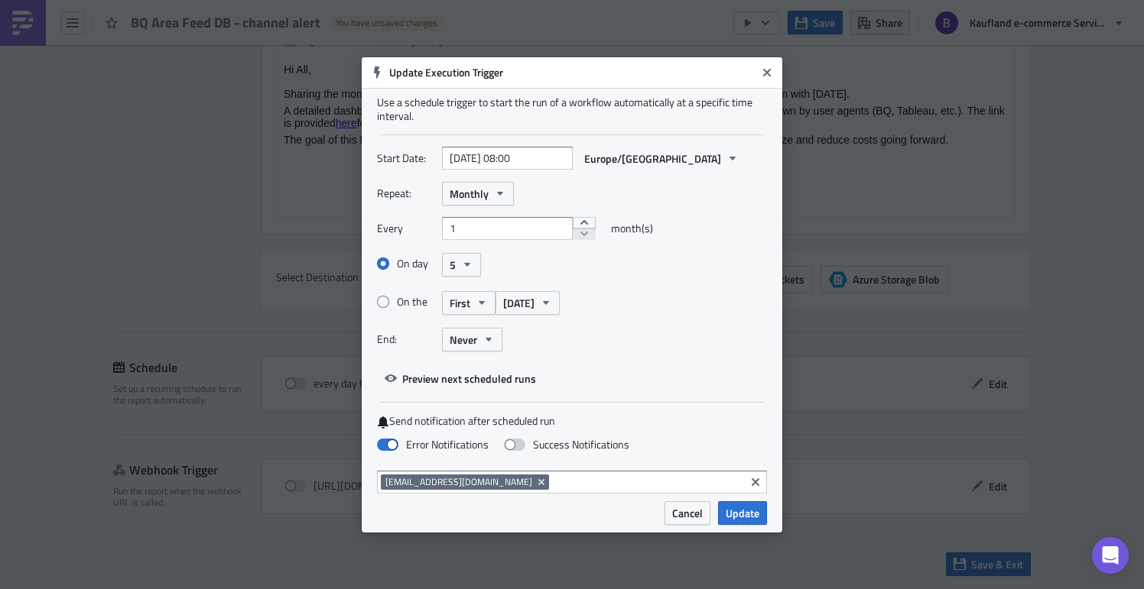
click at [13, 12] on input "Success Notifications" at bounding box center [8, 7] width 10 height 10
checkbox input "true"
click at [759, 519] on button "Update" at bounding box center [742, 514] width 49 height 24
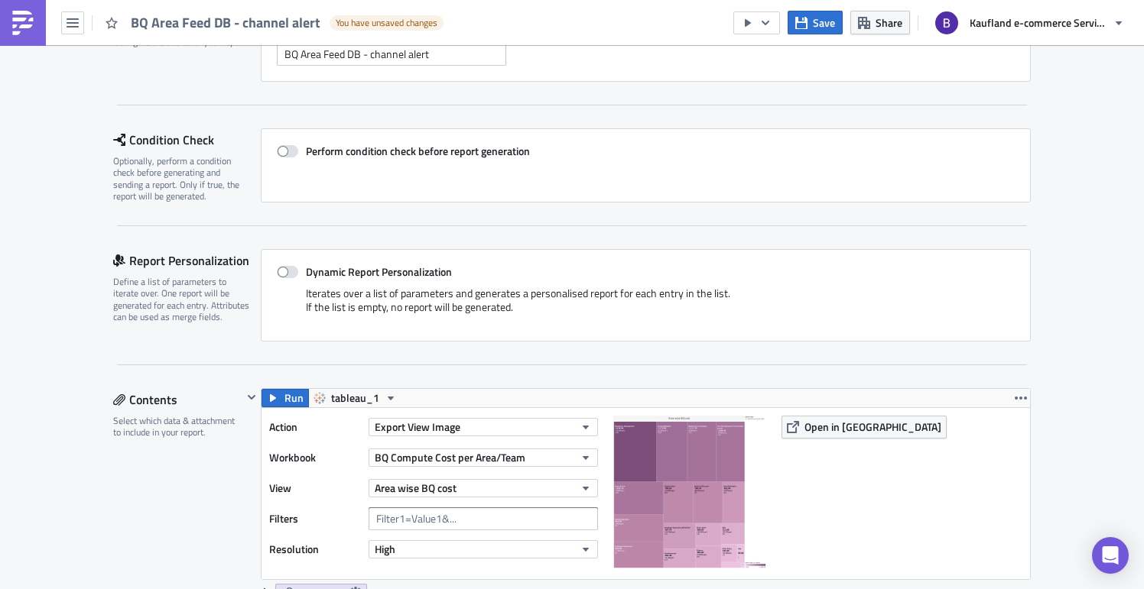
scroll to position [0, 0]
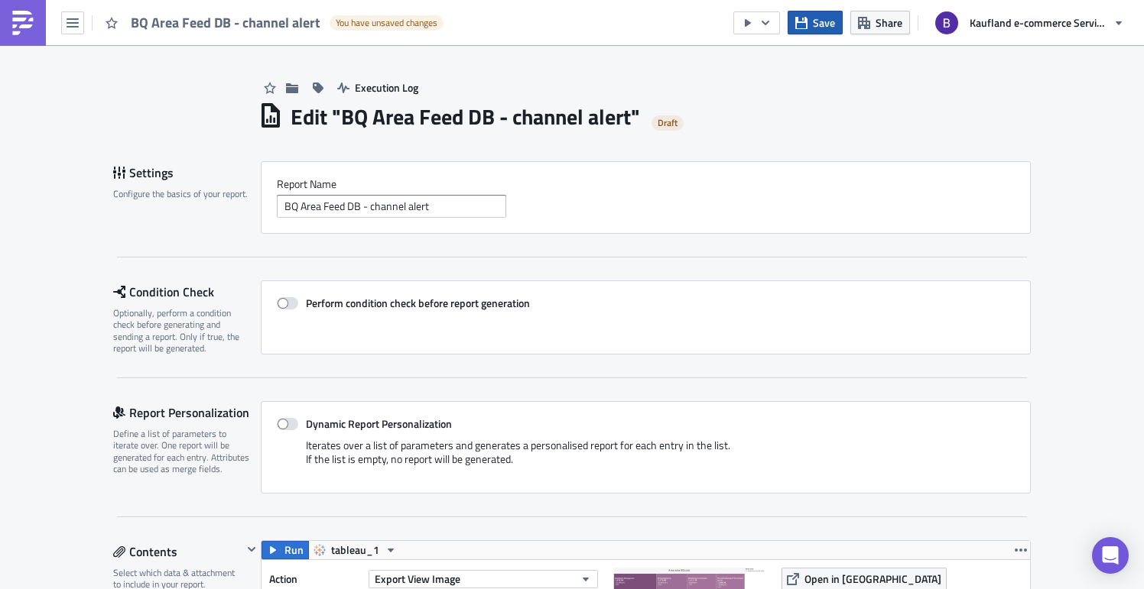
click at [823, 28] on span "Save" at bounding box center [824, 23] width 22 height 16
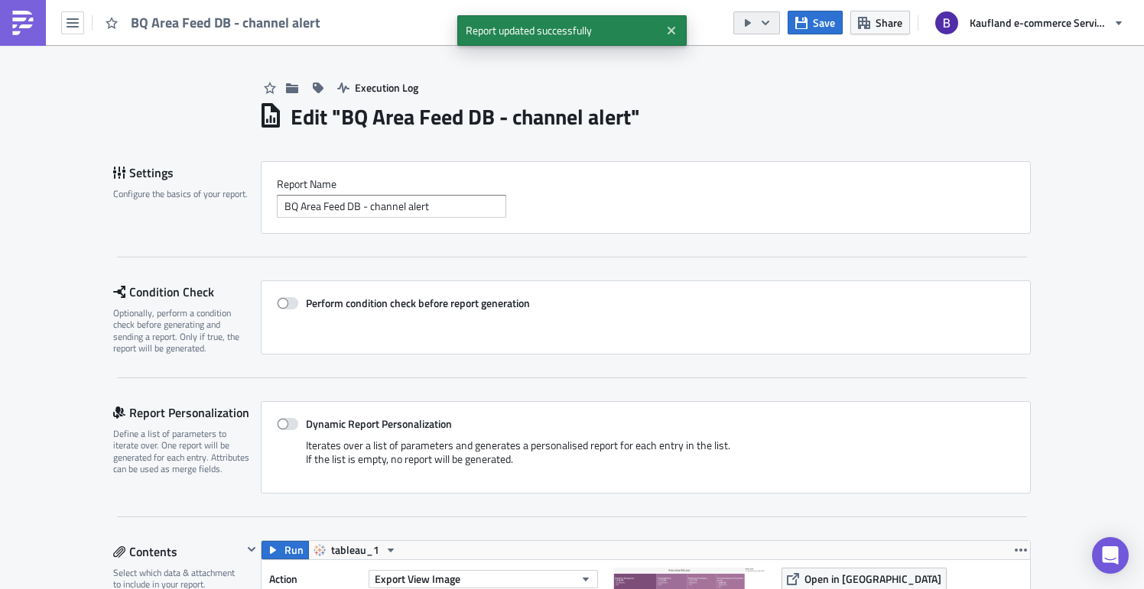
click at [766, 27] on icon "button" at bounding box center [765, 23] width 12 height 12
click at [757, 63] on div "Send Just to Me" at bounding box center [802, 61] width 119 height 15
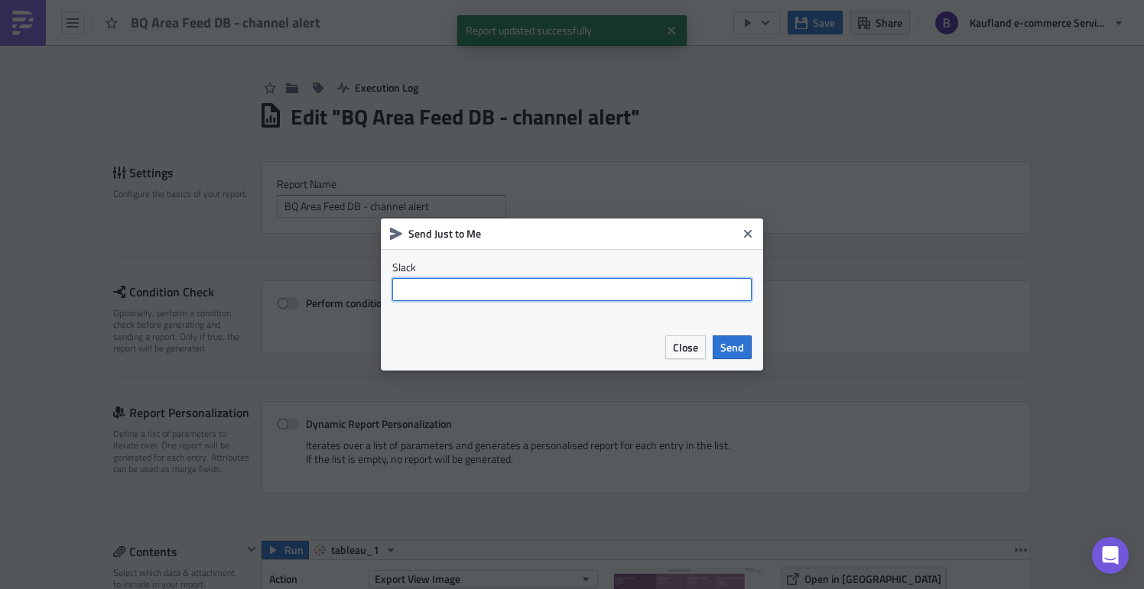
click at [553, 287] on input "text" at bounding box center [571, 289] width 359 height 23
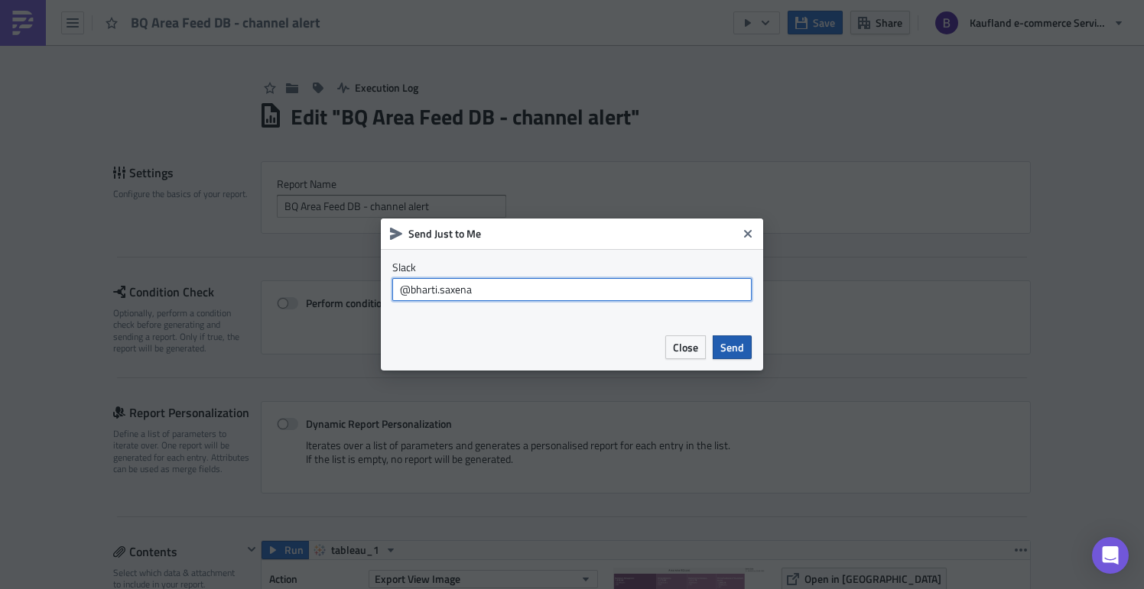
type input "@bharti.saxena"
click at [744, 346] on button "Send" at bounding box center [732, 348] width 39 height 24
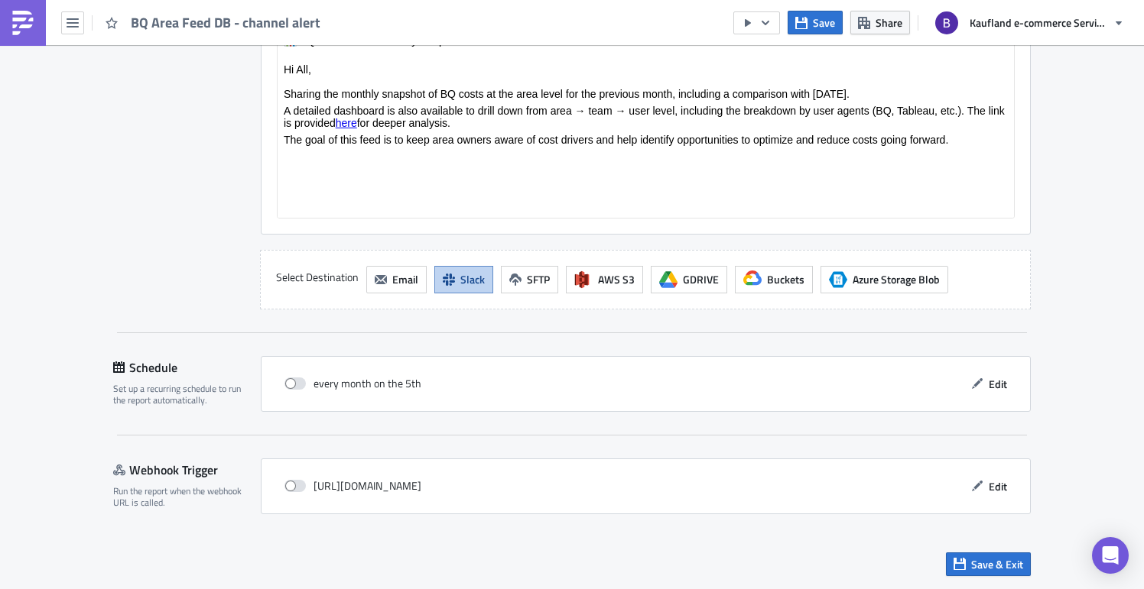
scroll to position [874, 0]
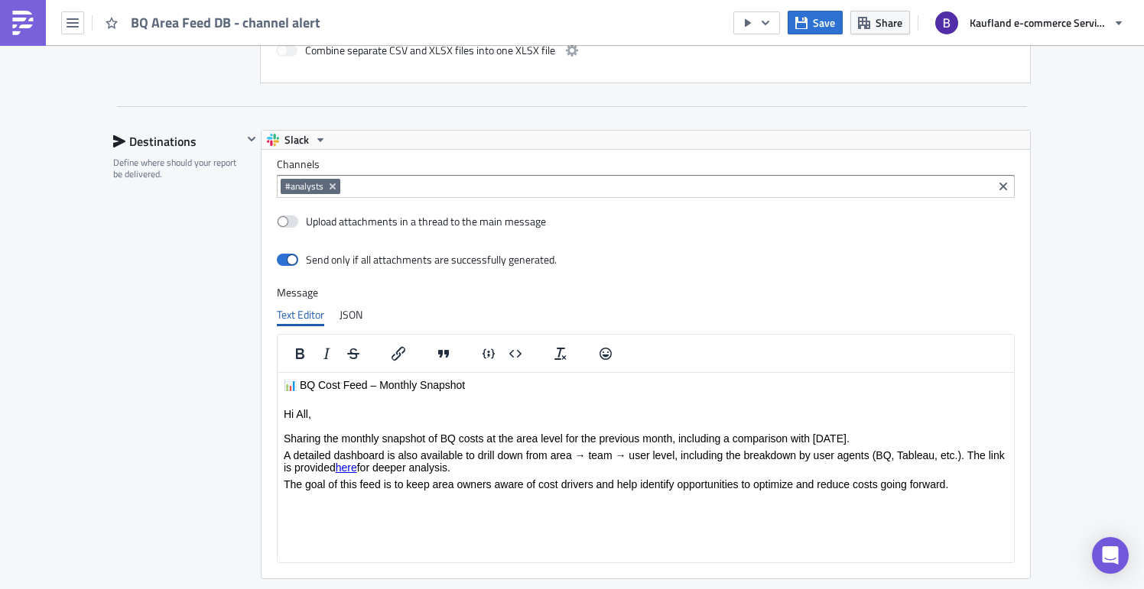
click at [315, 426] on p "Hi All, Sharing the monthly snapshot of BQ costs at the area level for the prev…" at bounding box center [646, 426] width 724 height 37
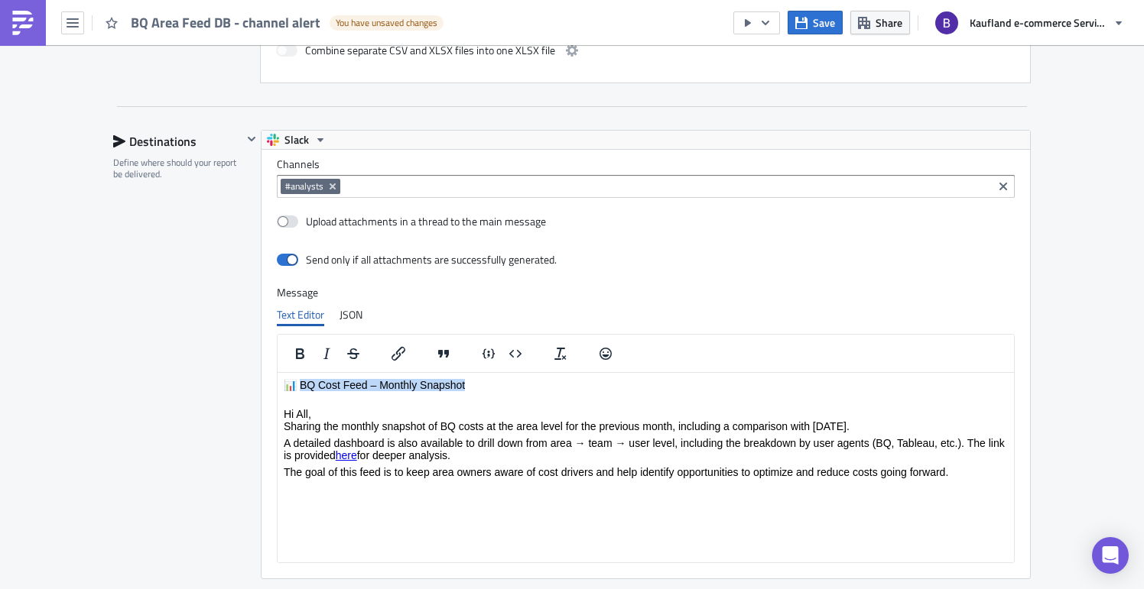
drag, startPoint x: 462, startPoint y: 385, endPoint x: 299, endPoint y: 389, distance: 162.9
click at [299, 389] on p "📊 BQ Cost Feed – Monthly Snapshot" at bounding box center [646, 390] width 724 height 24
click at [300, 341] on div at bounding box center [327, 354] width 99 height 30
click at [294, 350] on icon "Bold" at bounding box center [300, 354] width 18 height 18
click at [507, 397] on p "📊 BQ Cost Feed – Monthly Snapshot" at bounding box center [646, 390] width 724 height 24
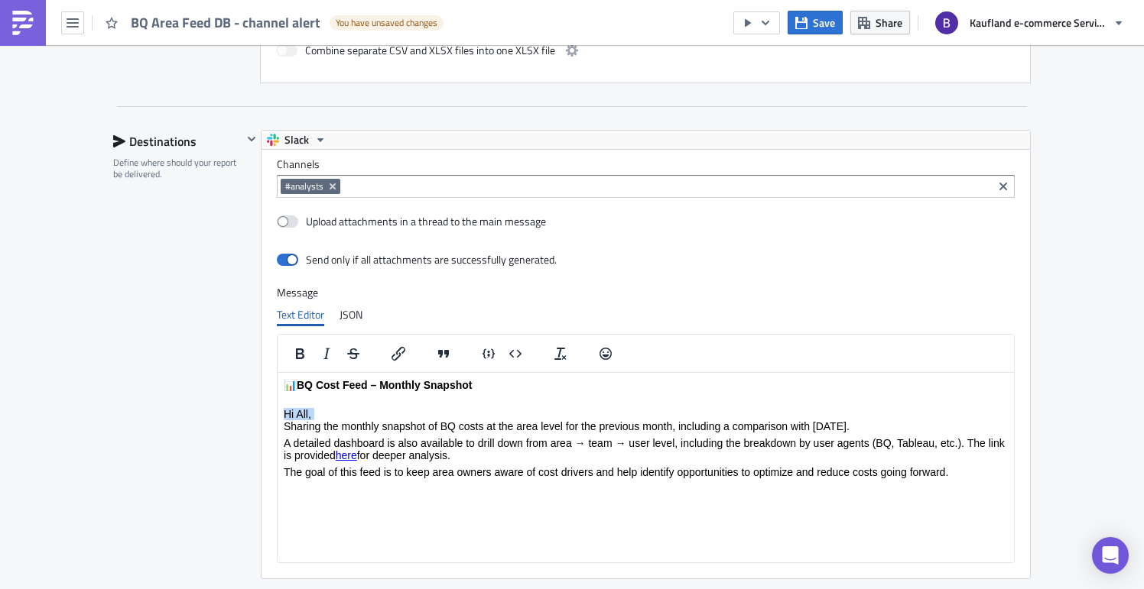
drag, startPoint x: 285, startPoint y: 427, endPoint x: 280, endPoint y: 417, distance: 12.0
click at [280, 417] on html "📊 BQ Cost Feed – Monthly Snapshot Hi All, Sharing the monthly snapshot of BQ co…" at bounding box center [646, 428] width 736 height 112
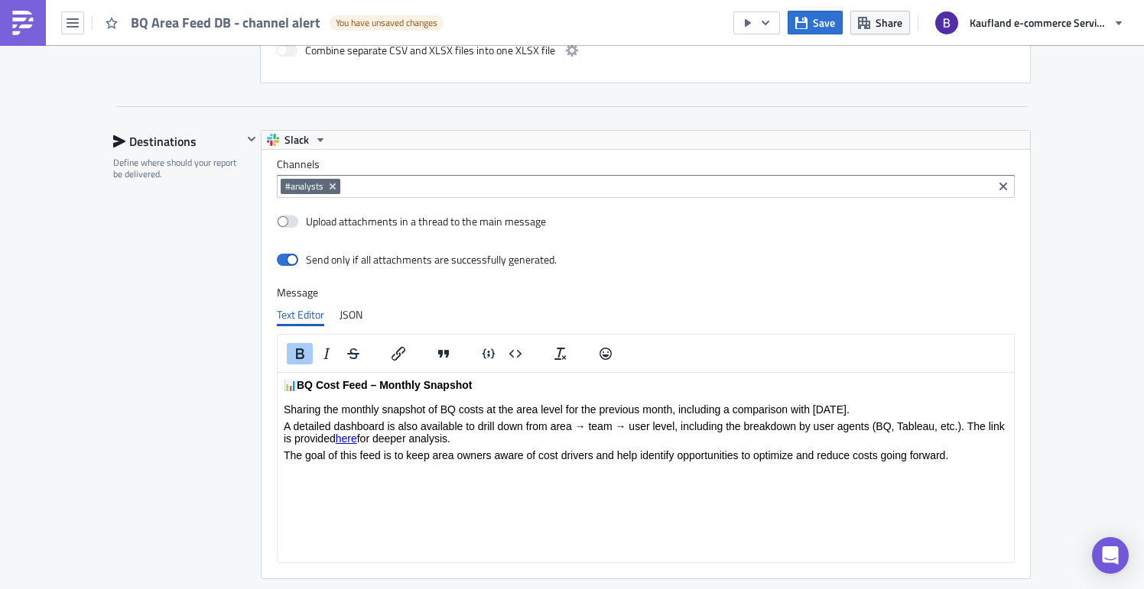
click at [686, 461] on p "The goal of this feed is to keep area owners aware of cost drivers and help ide…" at bounding box center [646, 455] width 724 height 12
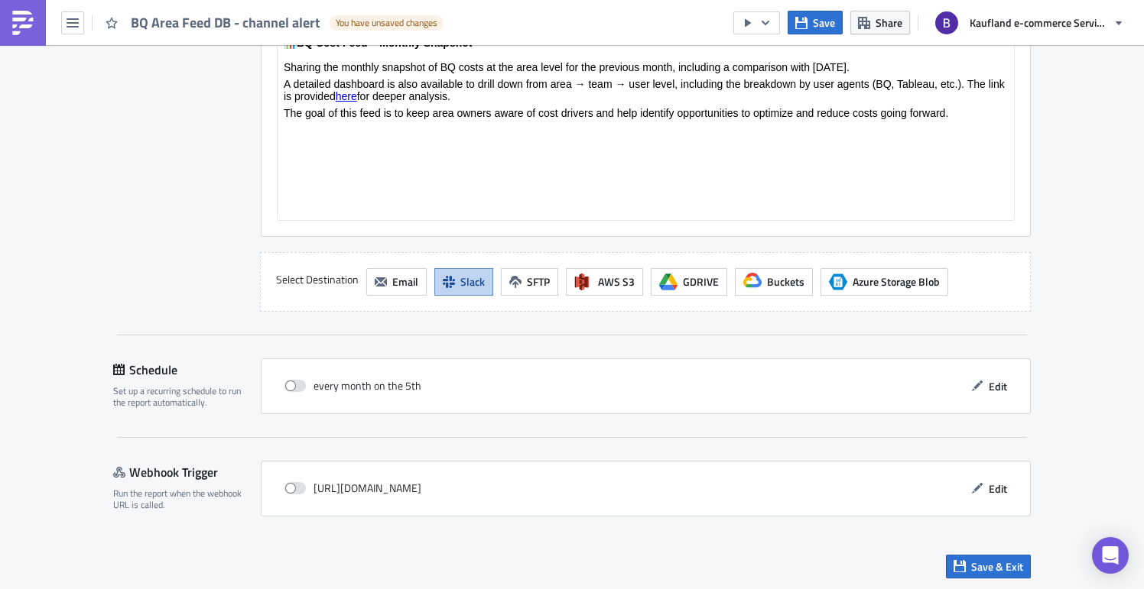
scroll to position [1220, 0]
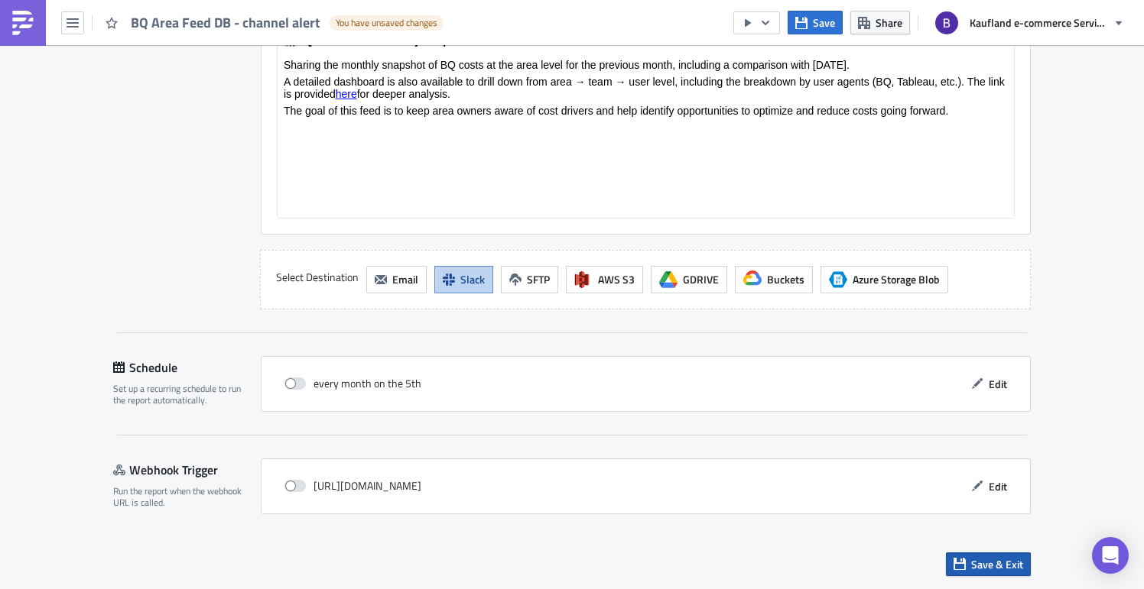
click at [973, 560] on span "Save & Exit" at bounding box center [997, 565] width 52 height 16
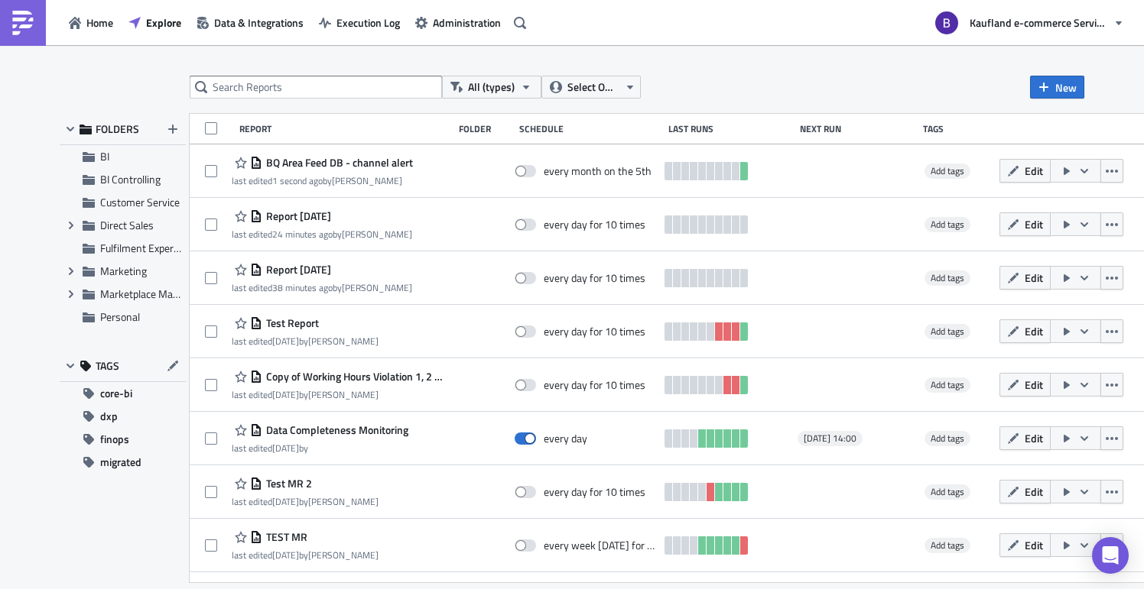
click at [764, 80] on div "All (types) Select Owner New" at bounding box center [637, 87] width 895 height 23
click at [1051, 86] on button "New" at bounding box center [1057, 87] width 54 height 23
click at [827, 86] on div "All (types) Select Owner New" at bounding box center [637, 87] width 895 height 23
drag, startPoint x: 775, startPoint y: 578, endPoint x: 932, endPoint y: 576, distance: 157.5
click at [931, 576] on div "two_day_data last edited [DATE] by [PERSON_NAME] every day for 2 times Add tags…" at bounding box center [678, 600] width 976 height 54
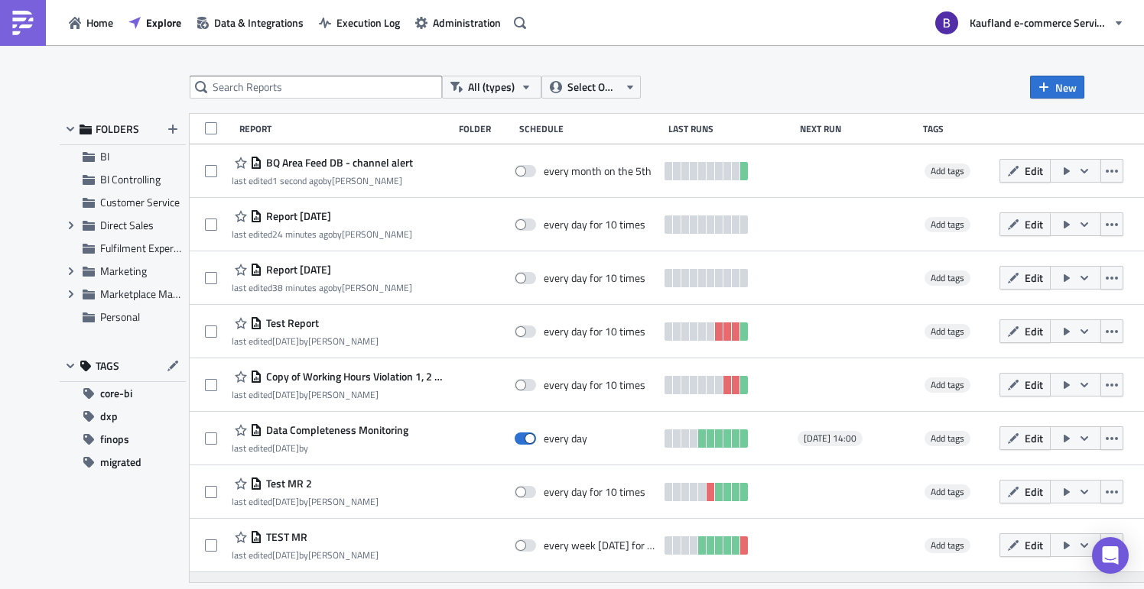
drag, startPoint x: 979, startPoint y: 580, endPoint x: 1049, endPoint y: 576, distance: 70.4
click at [1049, 576] on div "two_day_data last edited [DATE] by [PERSON_NAME] every day for 2 times Add tags…" at bounding box center [678, 600] width 976 height 54
click at [885, 82] on div "All (types) Select Owner New" at bounding box center [637, 87] width 895 height 23
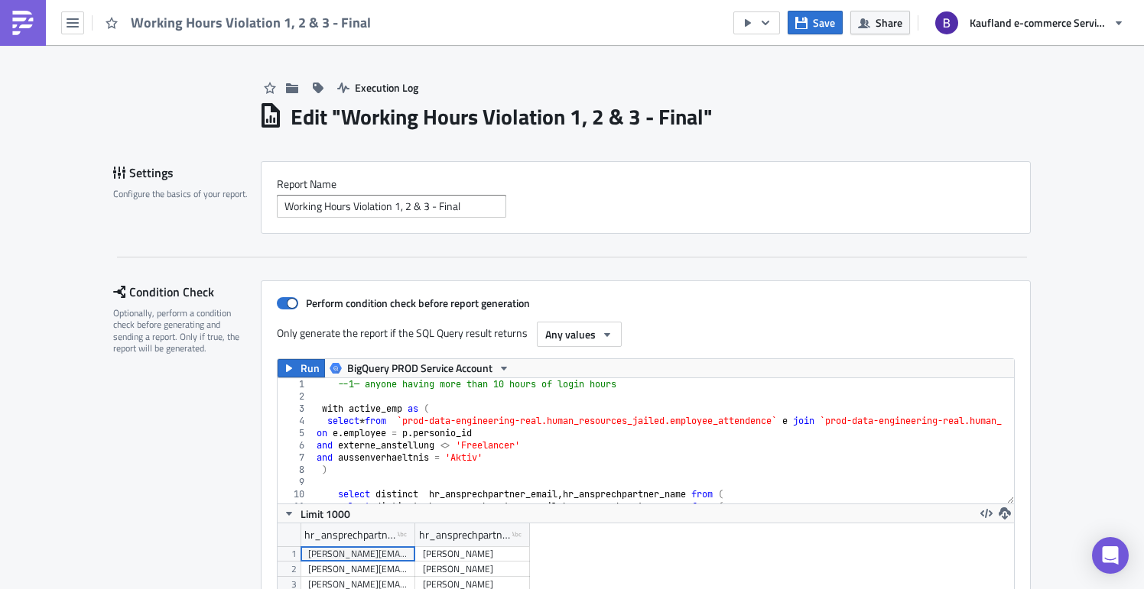
scroll to position [175, 736]
